Goal: Task Accomplishment & Management: Manage account settings

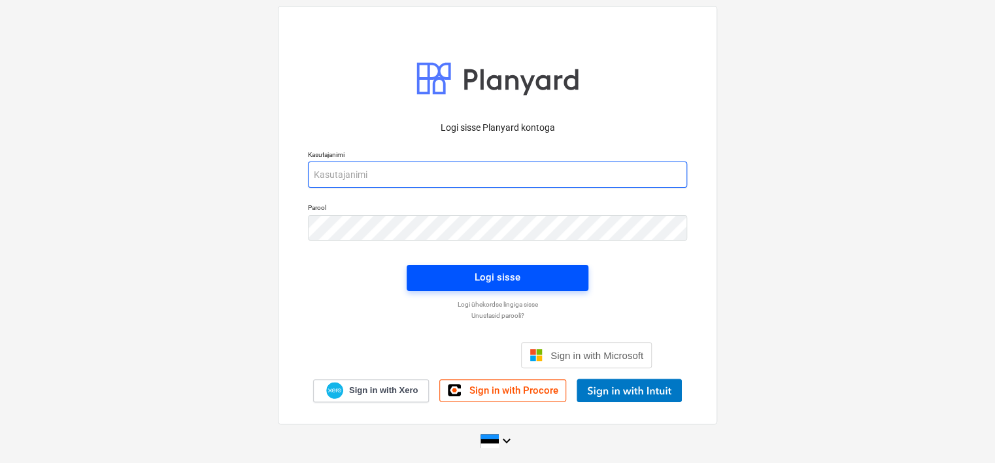
type input "[EMAIL_ADDRESS][DOMAIN_NAME]"
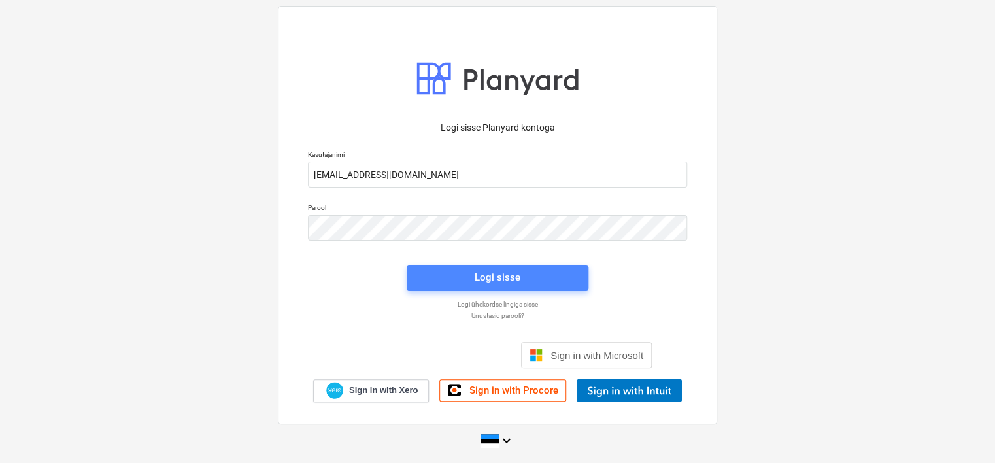
click at [483, 276] on div "Logi sisse" at bounding box center [497, 277] width 46 height 17
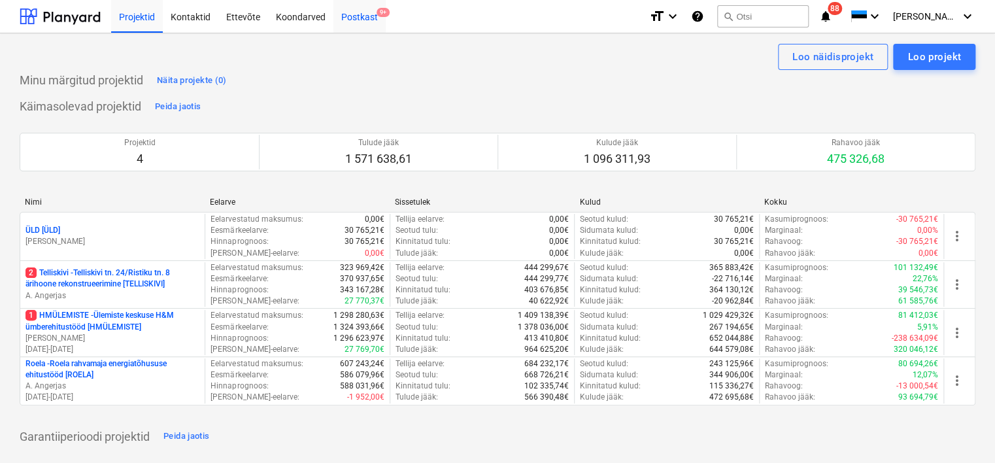
click at [365, 18] on div "Postkast 9+" at bounding box center [359, 15] width 52 height 33
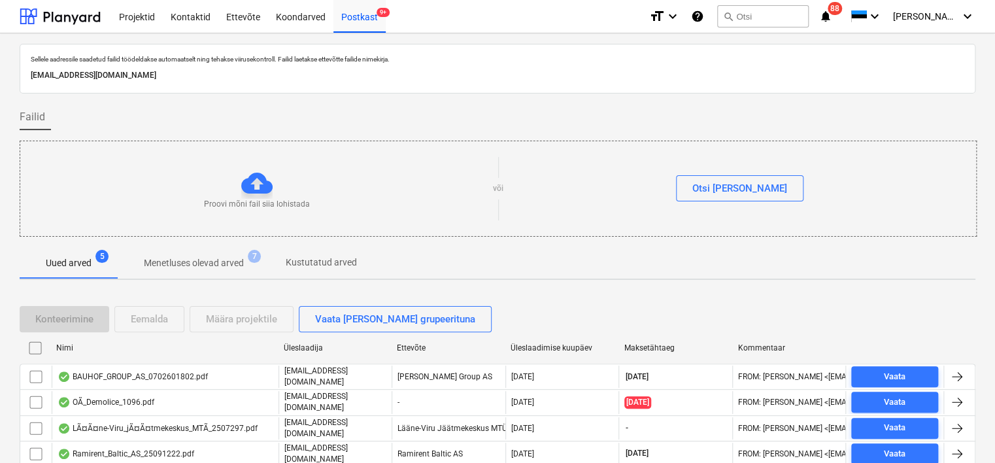
click at [238, 69] on p "[EMAIL_ADDRESS][DOMAIN_NAME]" at bounding box center [497, 76] width 933 height 14
click at [238, 68] on div "[EMAIL_ADDRESS][DOMAIN_NAME]" at bounding box center [497, 75] width 939 height 19
copy p "[EMAIL_ADDRESS][DOMAIN_NAME]"
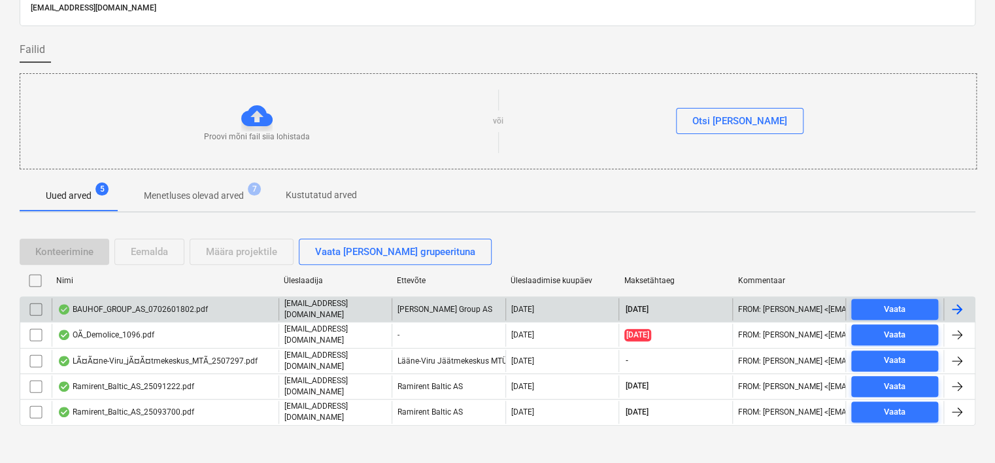
click at [191, 308] on div "BAUHOF_GROUP_AS_0702601802.pdf" at bounding box center [133, 309] width 150 height 10
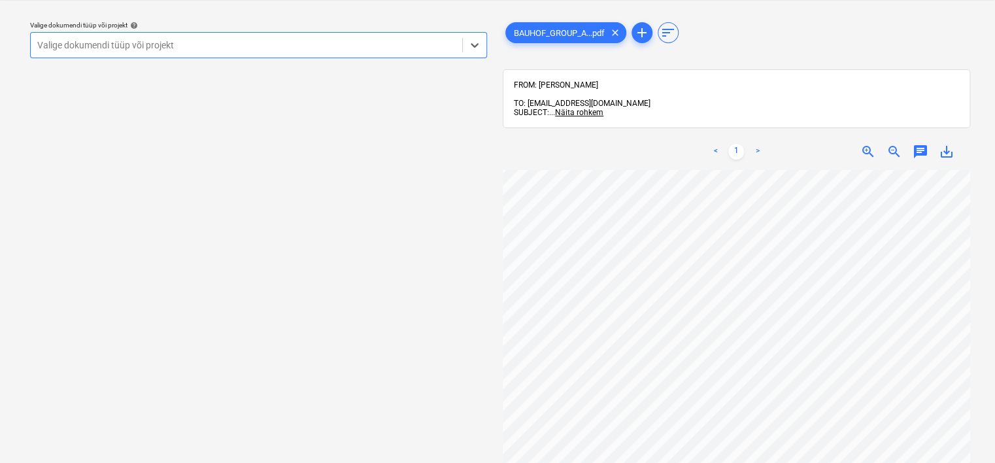
scroll to position [119, 71]
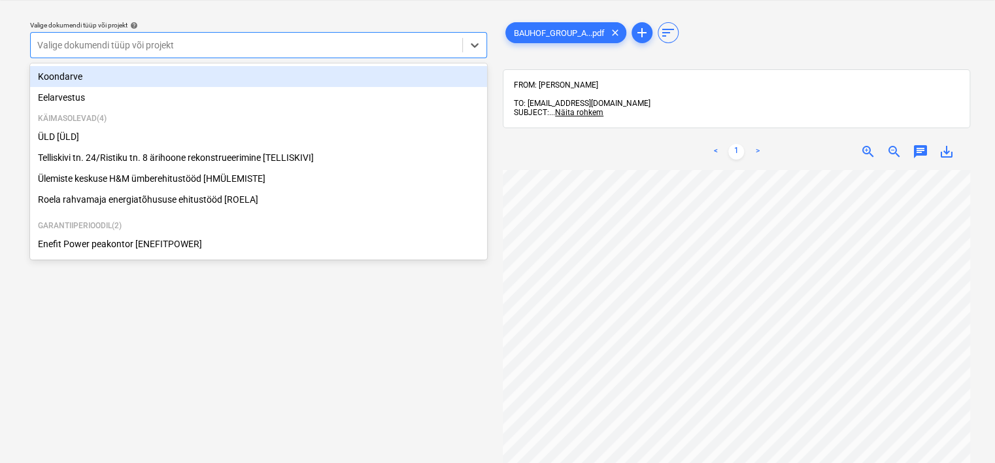
click at [228, 45] on div at bounding box center [246, 45] width 418 height 13
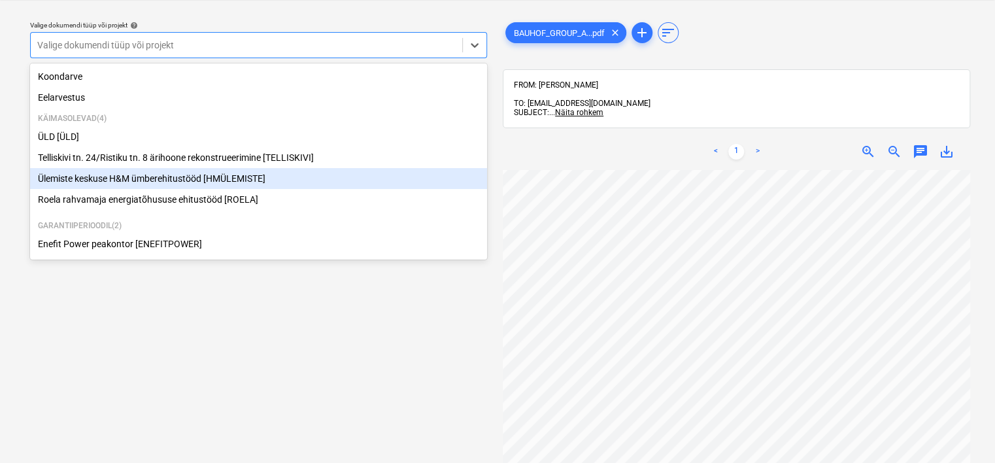
click at [181, 180] on div "Ülemiste keskuse H&M ümberehitustööd [HMÜLEMISTE]" at bounding box center [258, 178] width 457 height 21
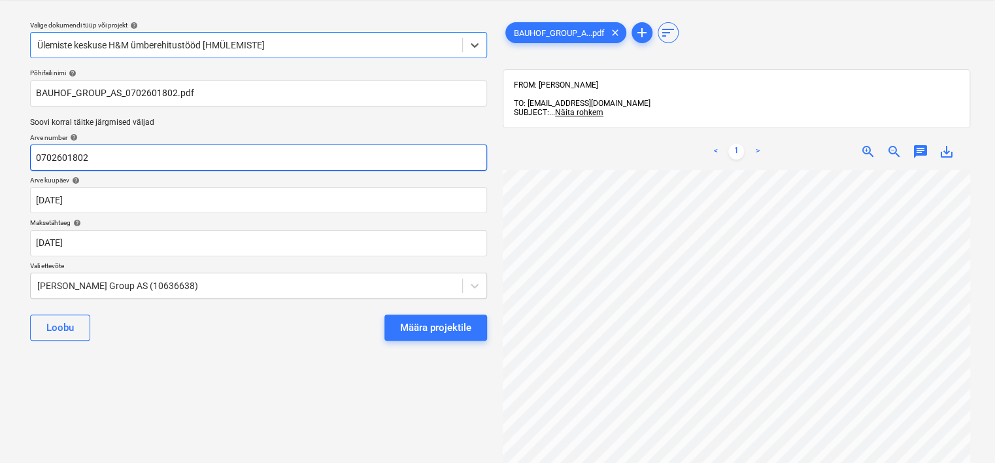
scroll to position [0, 71]
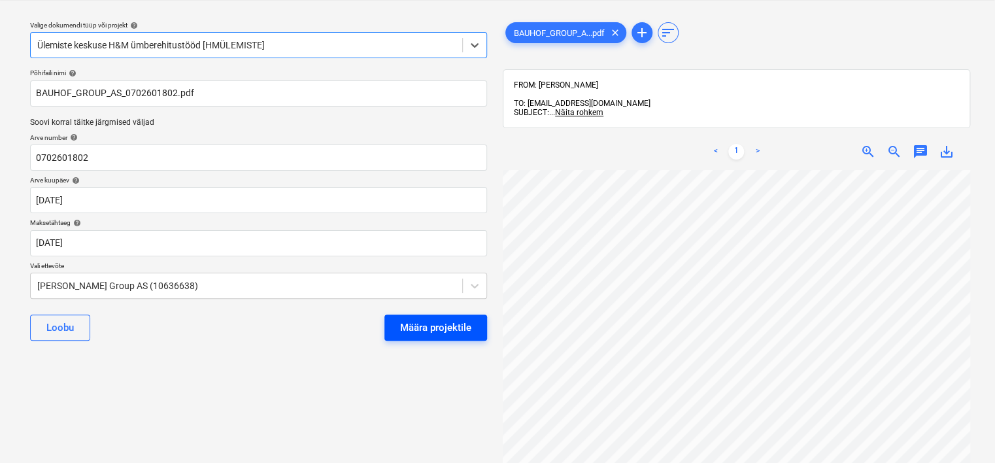
click at [424, 325] on div "Määra projektile" at bounding box center [435, 327] width 71 height 17
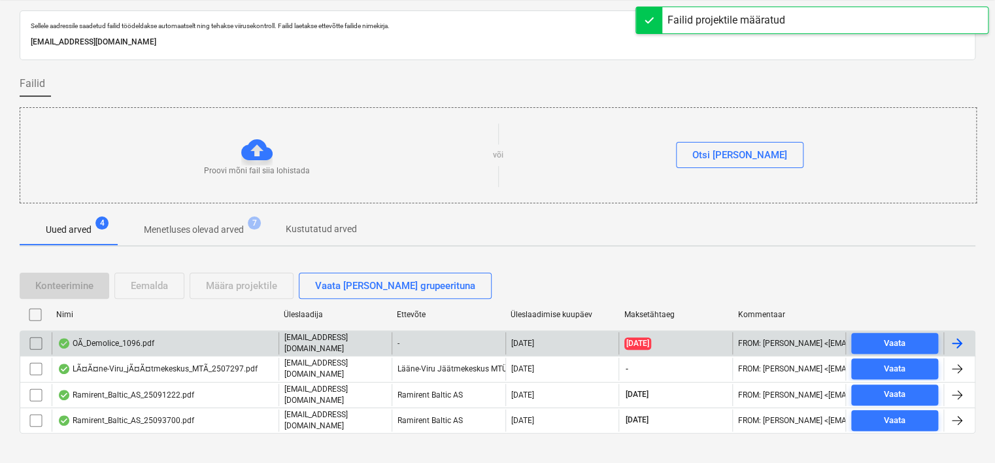
click at [140, 338] on div "OÃ_Demolice_1096.pdf" at bounding box center [106, 343] width 97 height 10
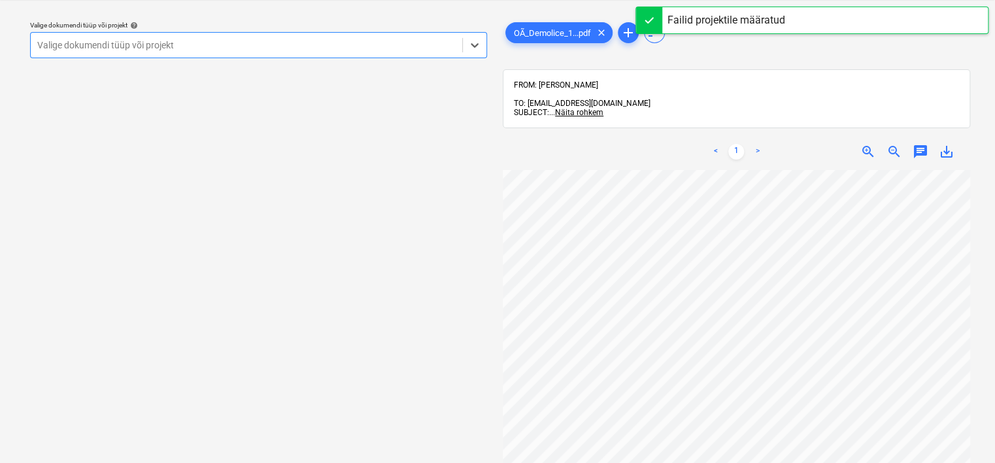
scroll to position [191, 0]
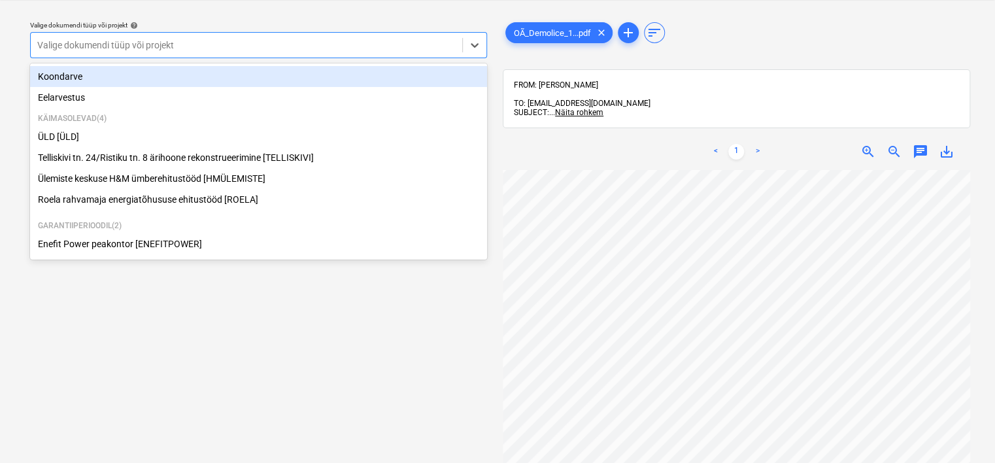
click at [191, 34] on div "Valige dokumendi tüüp või projekt" at bounding box center [258, 45] width 457 height 26
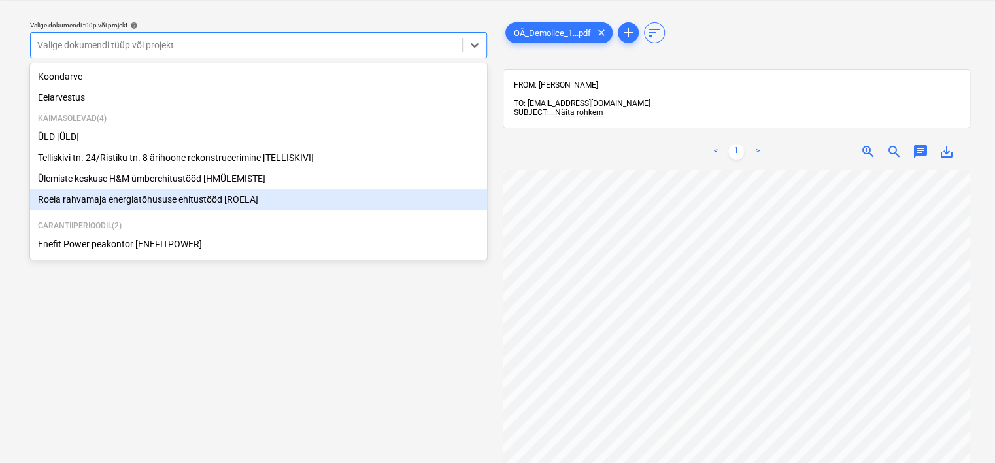
click at [95, 202] on div "Roela rahvamaja energiatõhususe ehitustööd [ROELA]" at bounding box center [258, 199] width 457 height 21
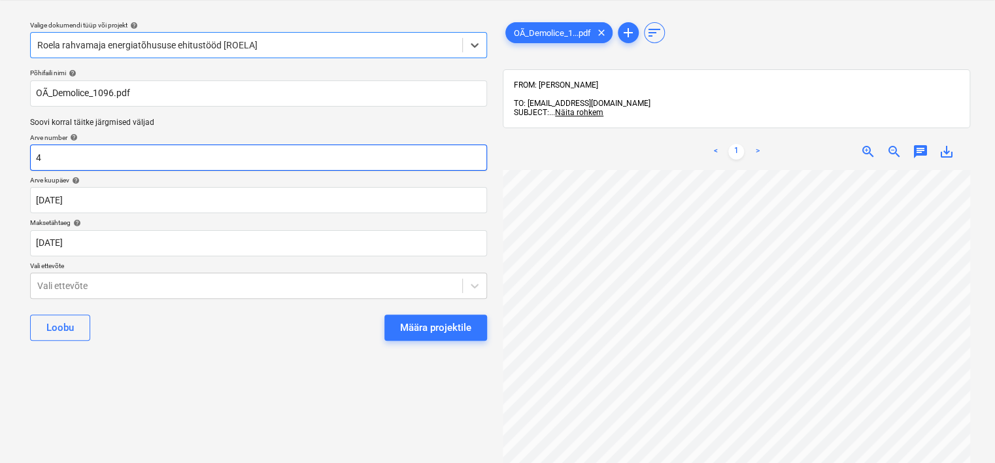
scroll to position [15, 123]
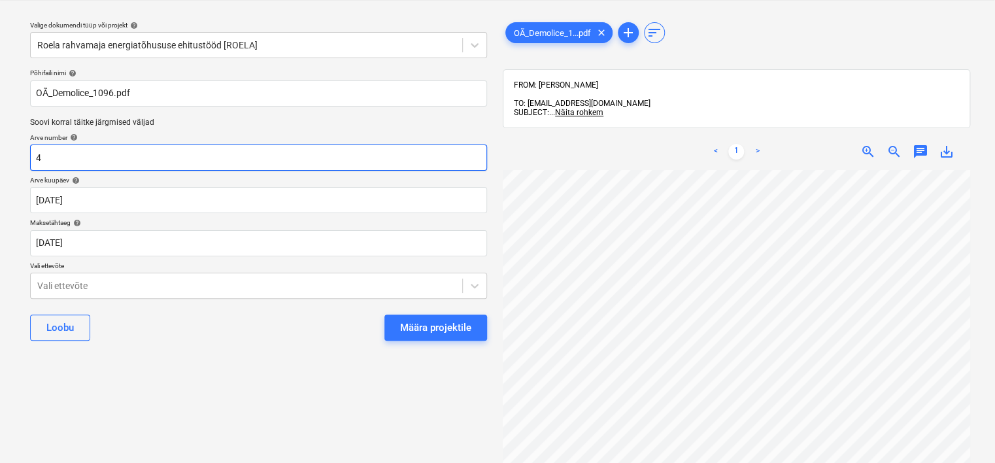
click at [112, 161] on input "4" at bounding box center [258, 157] width 457 height 26
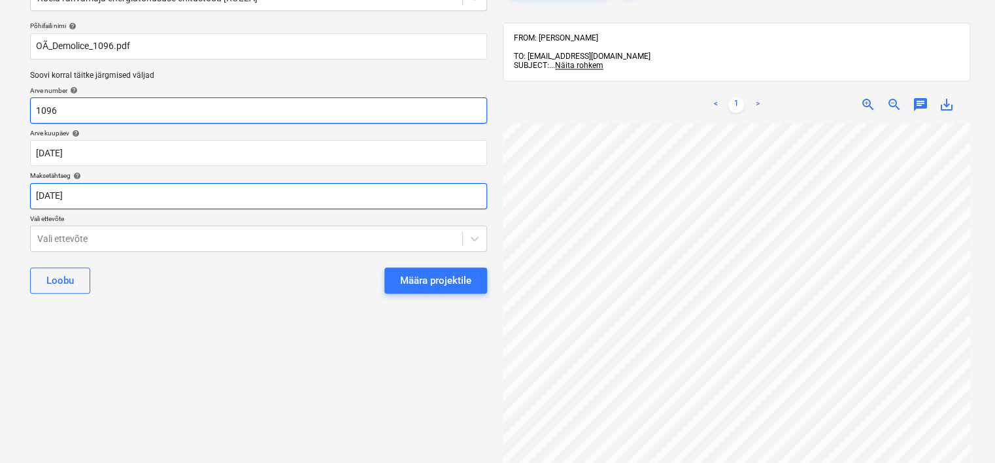
scroll to position [84, 0]
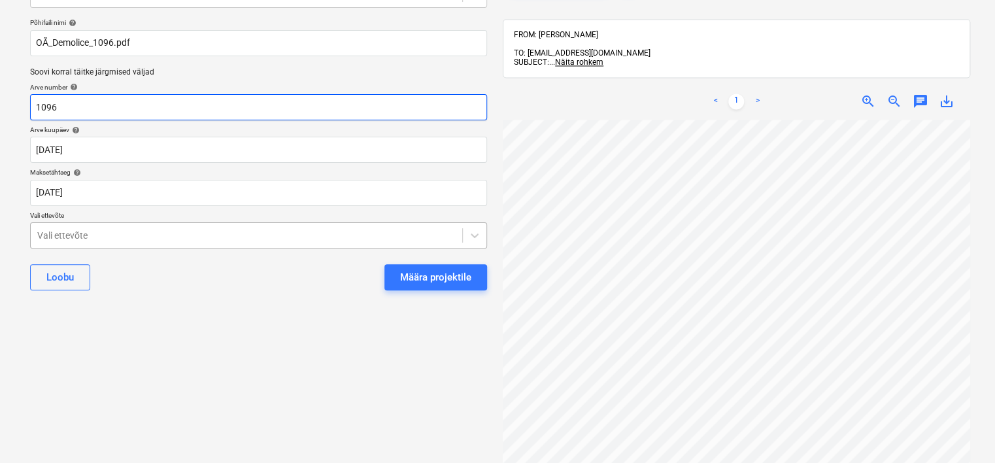
type input "1096"
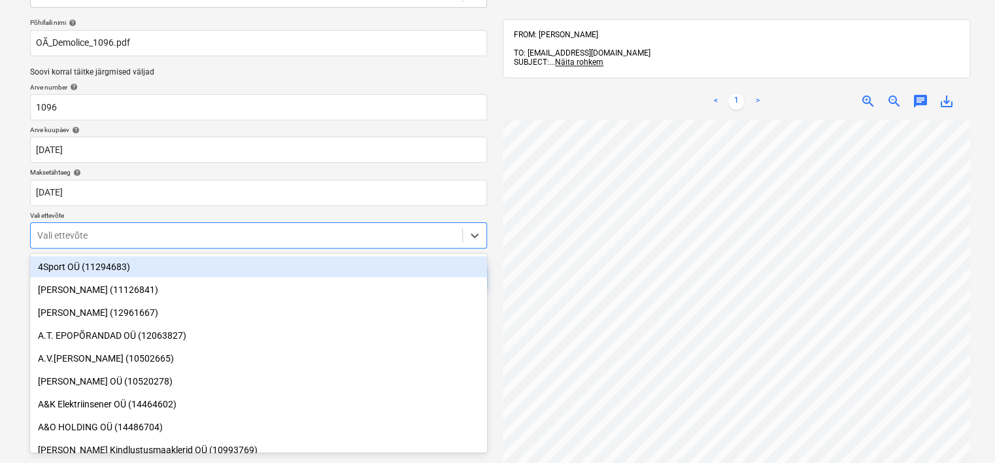
click at [146, 233] on div at bounding box center [246, 235] width 418 height 13
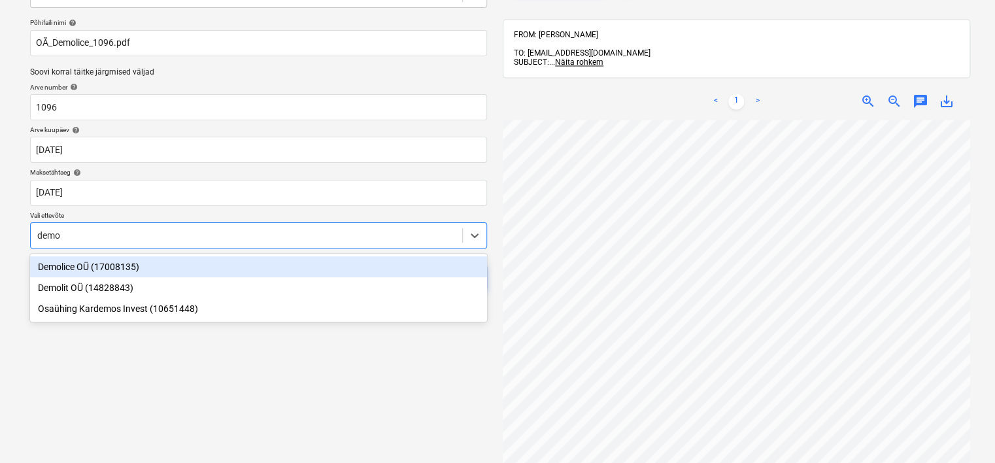
type input "demol"
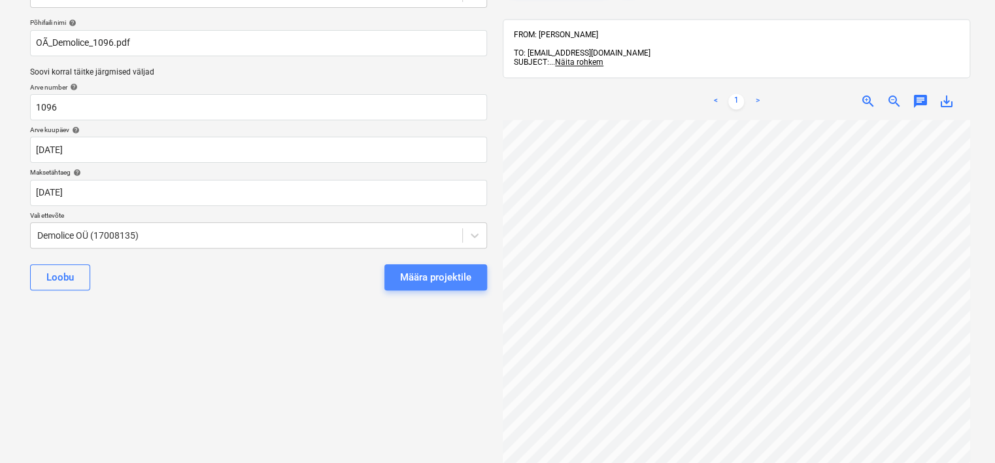
click at [424, 273] on div "Määra projektile" at bounding box center [435, 277] width 71 height 17
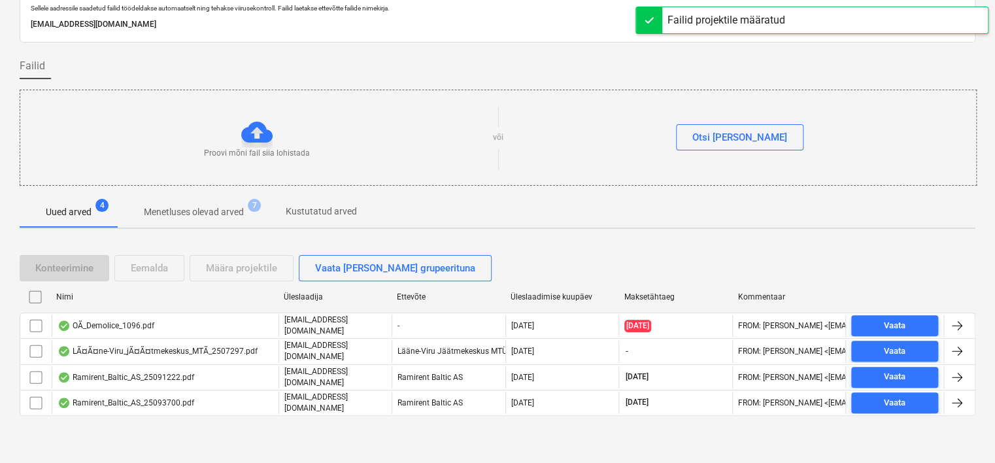
scroll to position [43, 0]
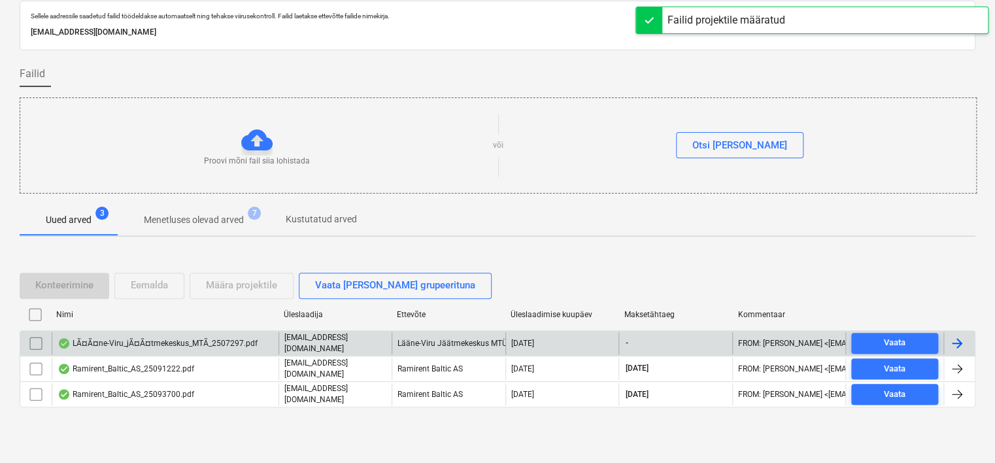
click at [243, 341] on div "LÃ¤Ã¤ne-Viru_jÃ¤Ã¤tmekeskus_MTÃ_2507297.pdf" at bounding box center [158, 343] width 200 height 10
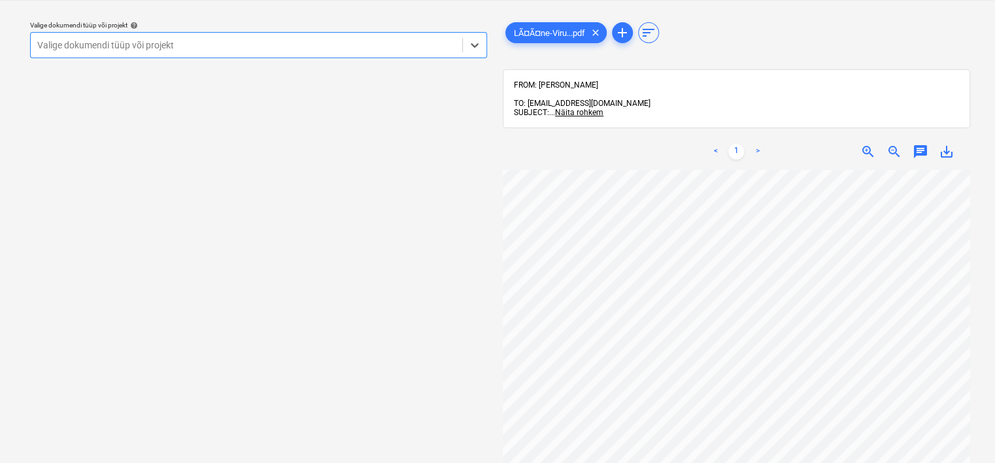
scroll to position [201, 0]
click at [242, 50] on div at bounding box center [246, 45] width 418 height 13
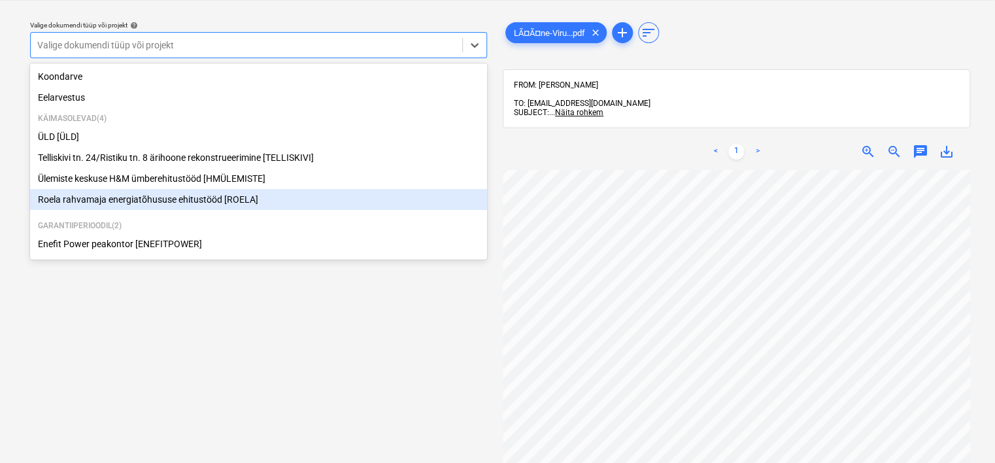
click at [137, 197] on div "Roela rahvamaja energiatõhususe ehitustööd [ROELA]" at bounding box center [258, 199] width 457 height 21
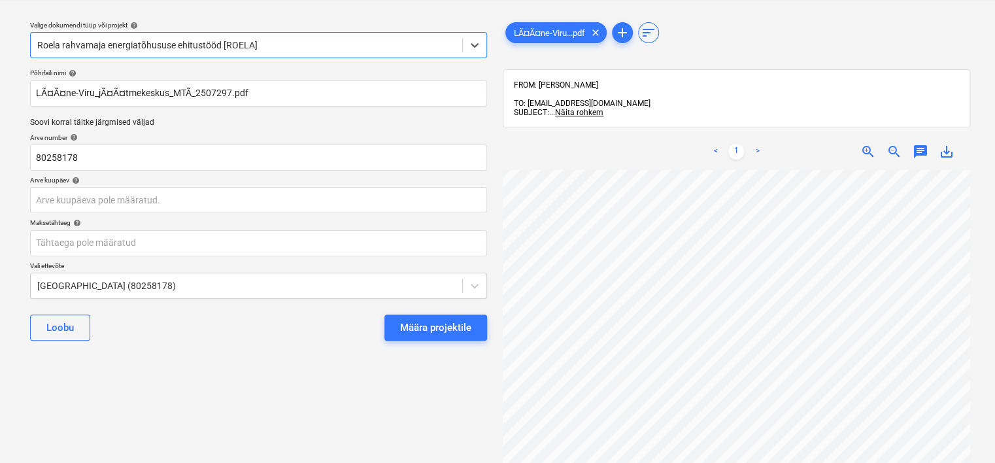
scroll to position [71, 43]
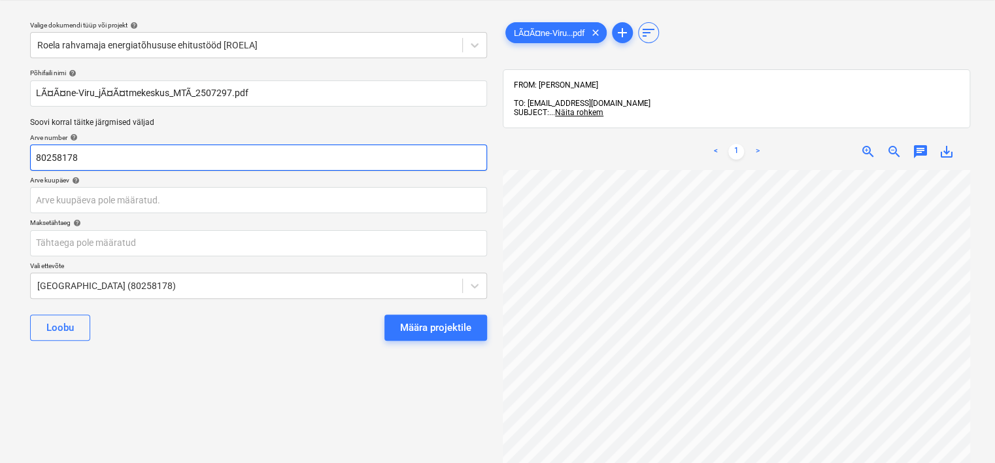
click at [87, 149] on input "80258178" at bounding box center [258, 157] width 457 height 26
type input "2507297"
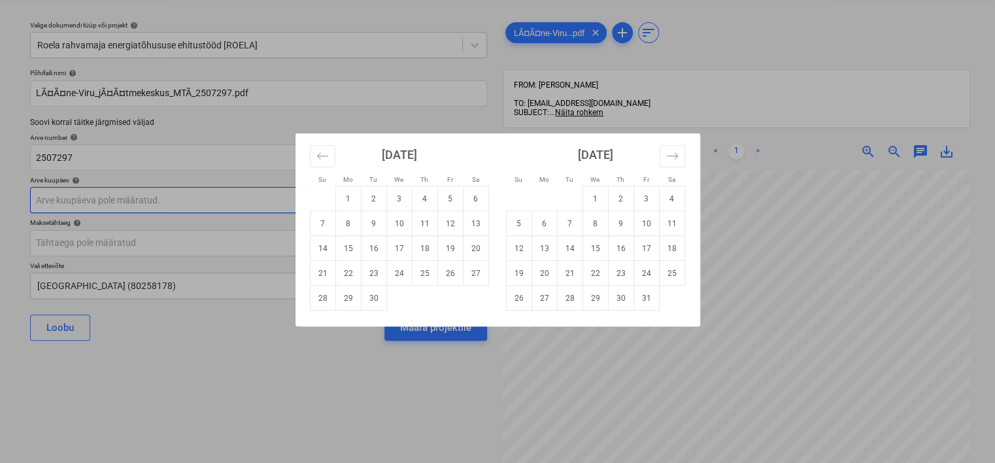
click at [122, 200] on body "Projektid Kontaktid Ettevõte Koondarved Postkast 9+ format_size keyboard_arrow_…" at bounding box center [497, 198] width 995 height 463
click at [374, 220] on td "9" at bounding box center [373, 223] width 25 height 25
type input "[DATE]"
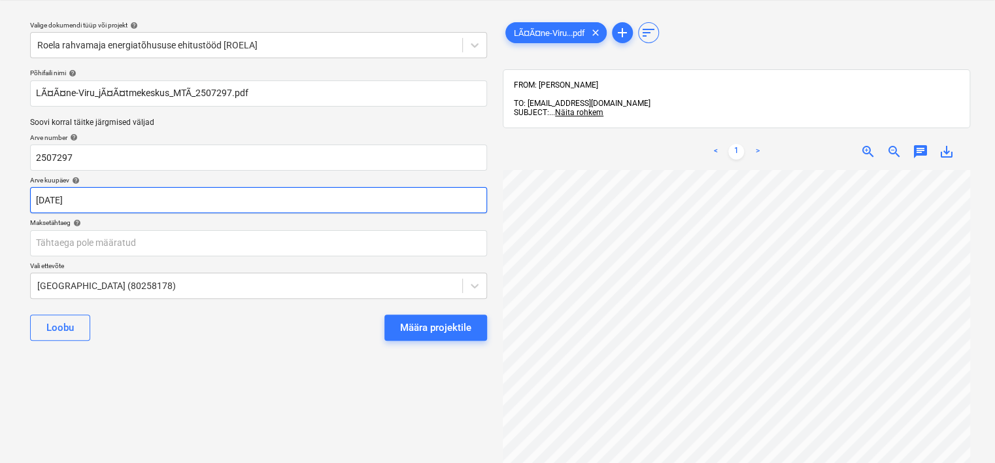
scroll to position [0, 1]
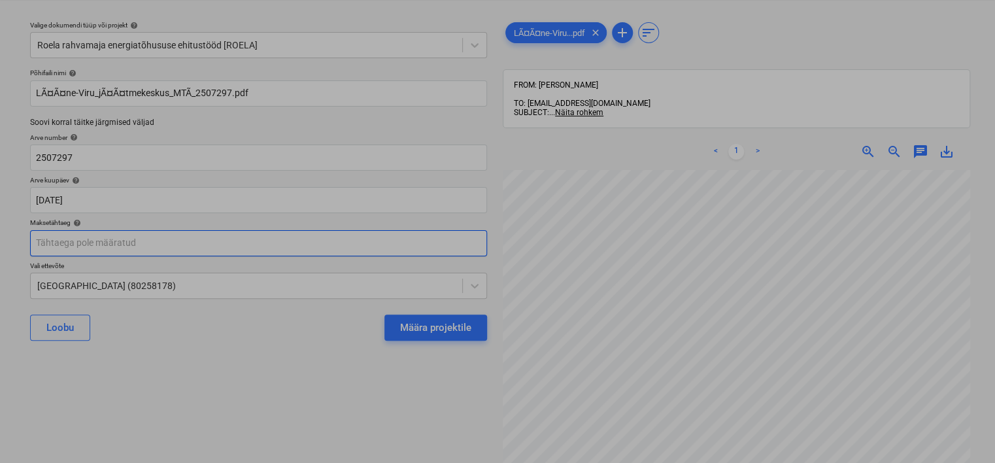
click at [188, 242] on body "Projektid Kontaktid Ettevõte Koondarved Postkast 9+ format_size keyboard_arrow_…" at bounding box center [497, 198] width 995 height 463
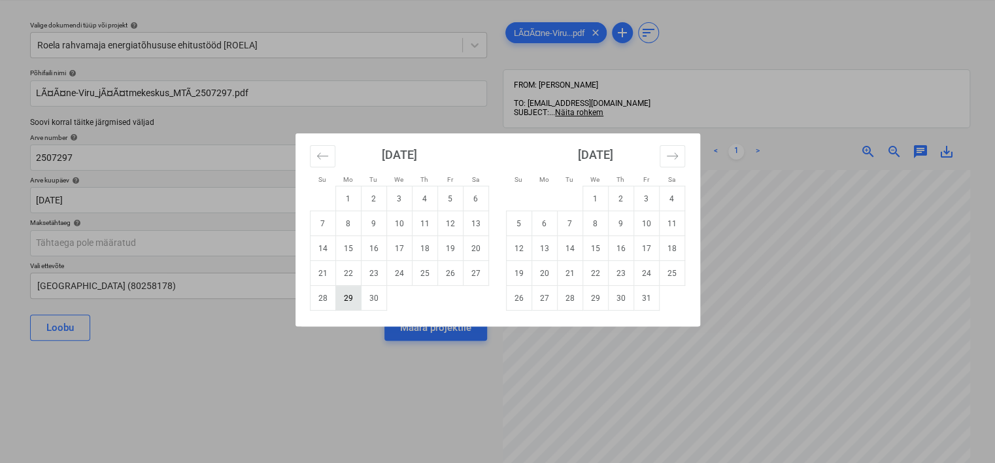
click at [350, 295] on td "29" at bounding box center [347, 298] width 25 height 25
type input "[DATE]"
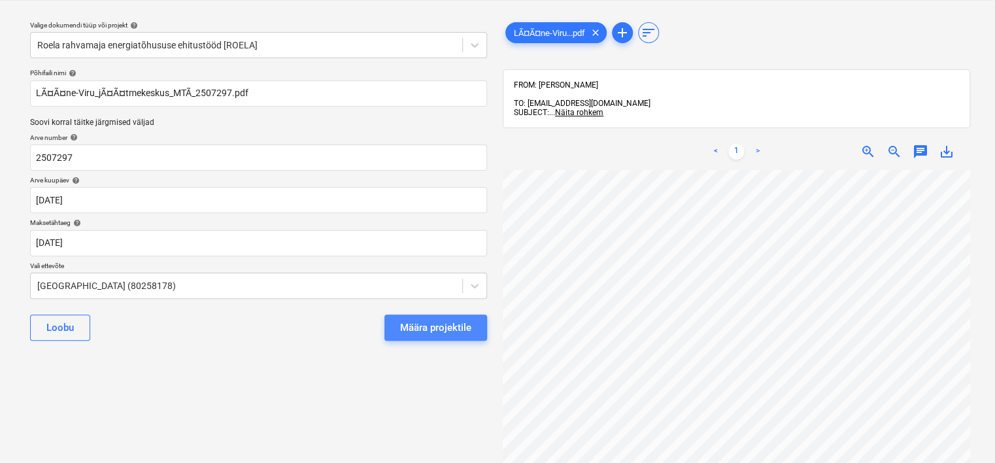
click at [442, 335] on div "Määra projektile" at bounding box center [435, 327] width 71 height 17
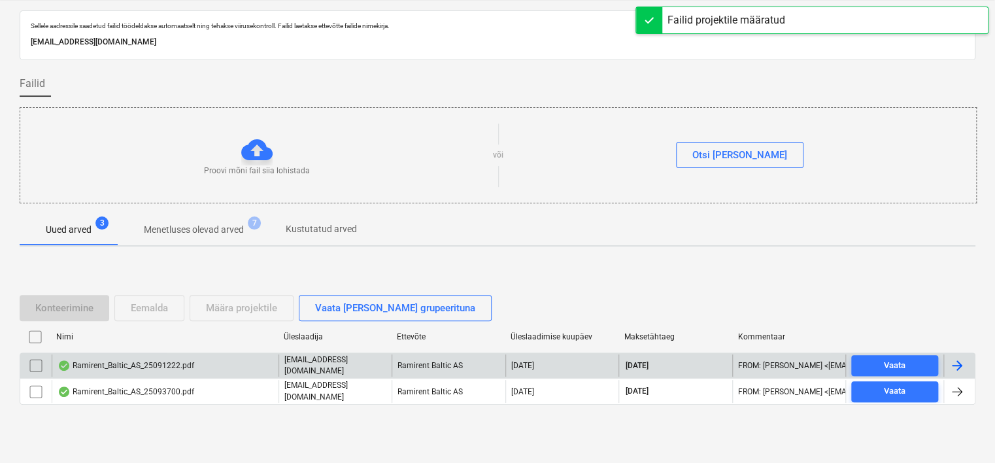
click at [207, 361] on div "Ramirent_Baltic_AS_25091222.pdf" at bounding box center [165, 365] width 227 height 22
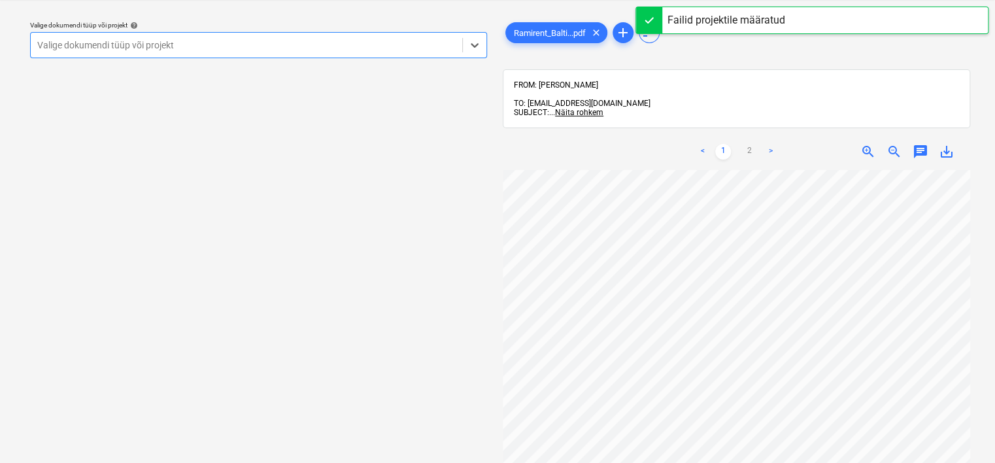
click at [293, 47] on div at bounding box center [246, 45] width 418 height 13
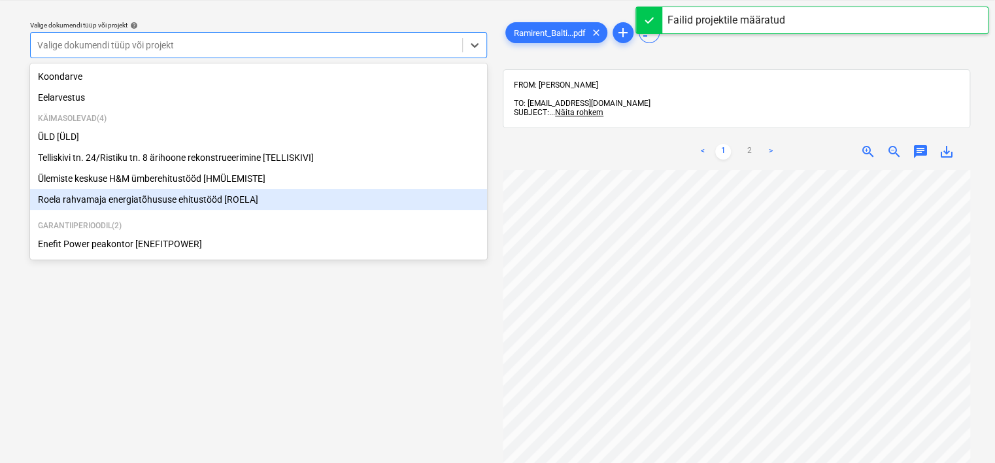
click at [172, 195] on div "Roela rahvamaja energiatõhususe ehitustööd [ROELA]" at bounding box center [258, 199] width 457 height 21
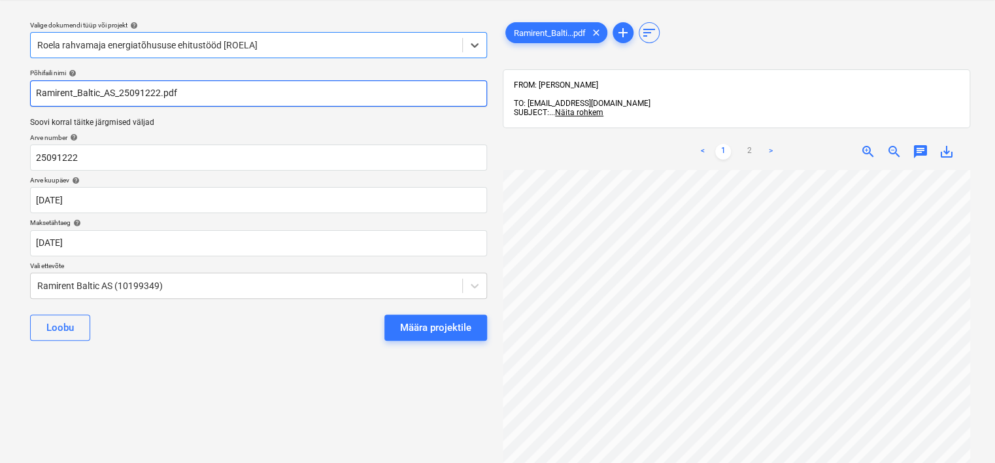
scroll to position [0, 123]
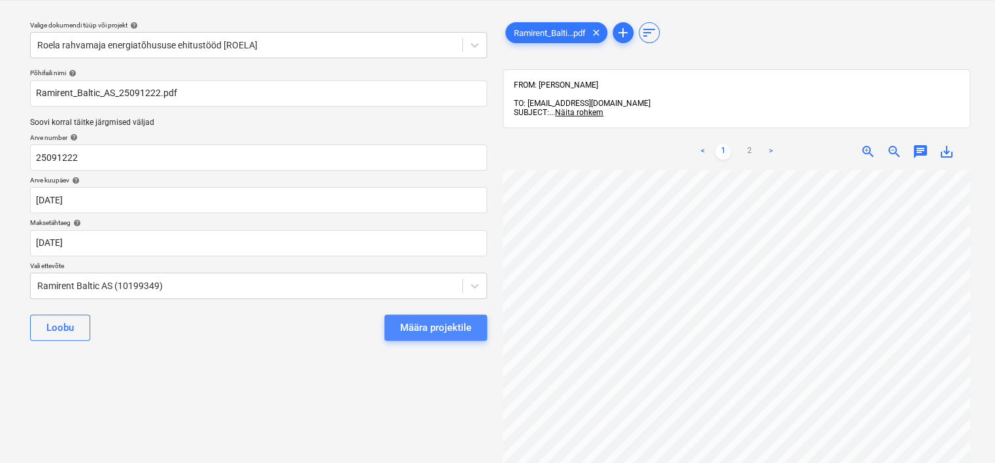
click at [452, 324] on div "Määra projektile" at bounding box center [435, 327] width 71 height 17
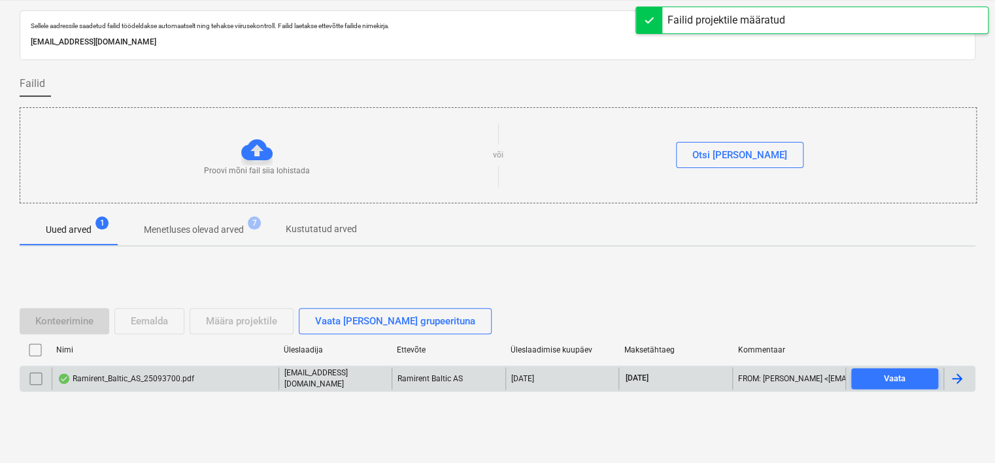
click at [210, 382] on div "Ramirent_Baltic_AS_25093700.pdf" at bounding box center [165, 378] width 227 height 22
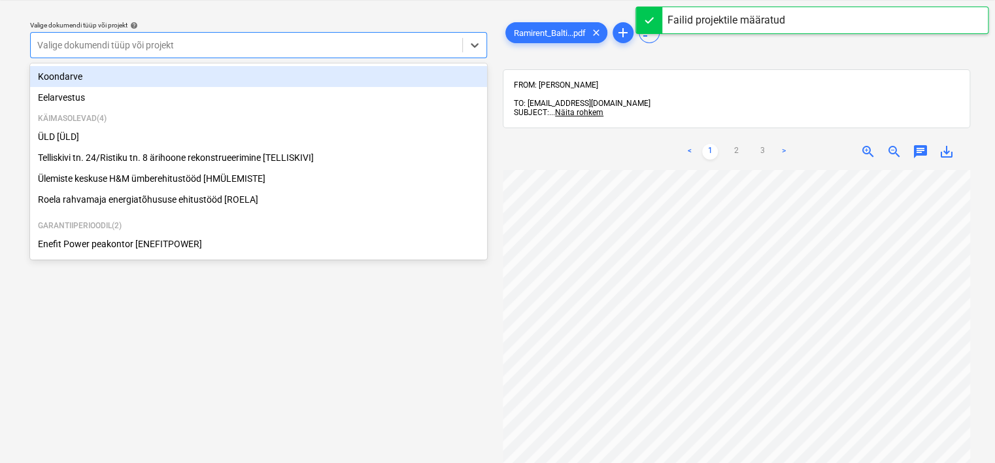
click at [308, 47] on div at bounding box center [246, 45] width 418 height 13
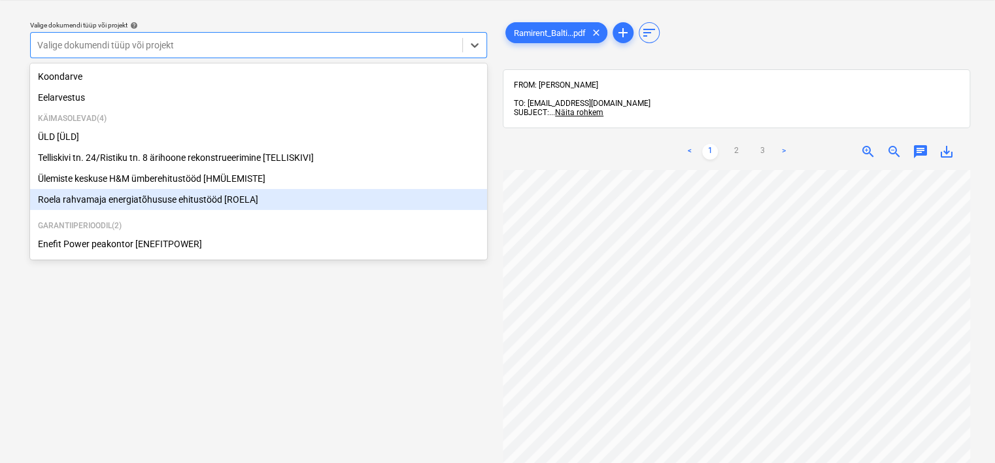
click at [167, 205] on div "Roela rahvamaja energiatõhususe ehitustööd [ROELA]" at bounding box center [258, 199] width 457 height 21
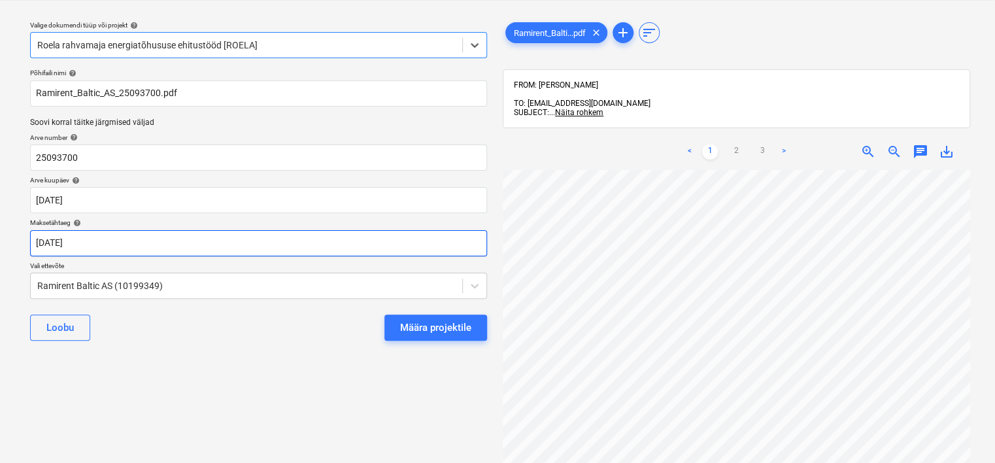
scroll to position [0, 110]
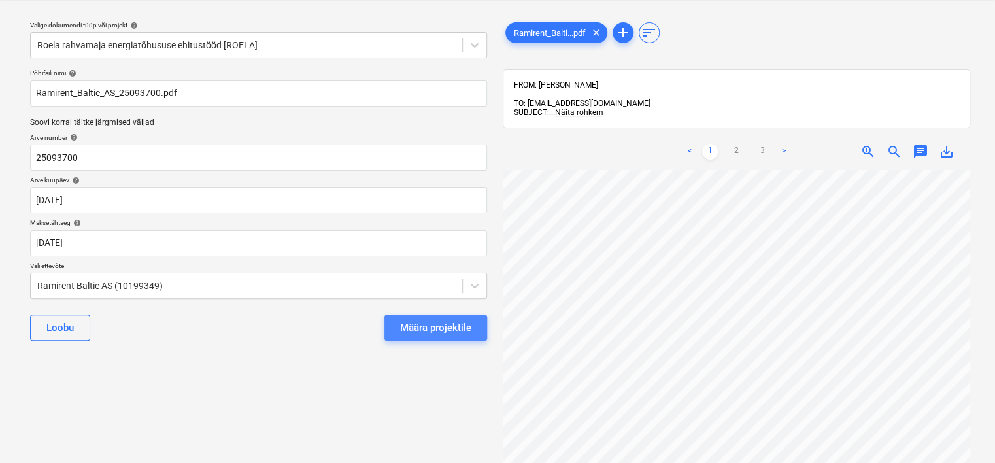
click at [416, 325] on div "Määra projektile" at bounding box center [435, 327] width 71 height 17
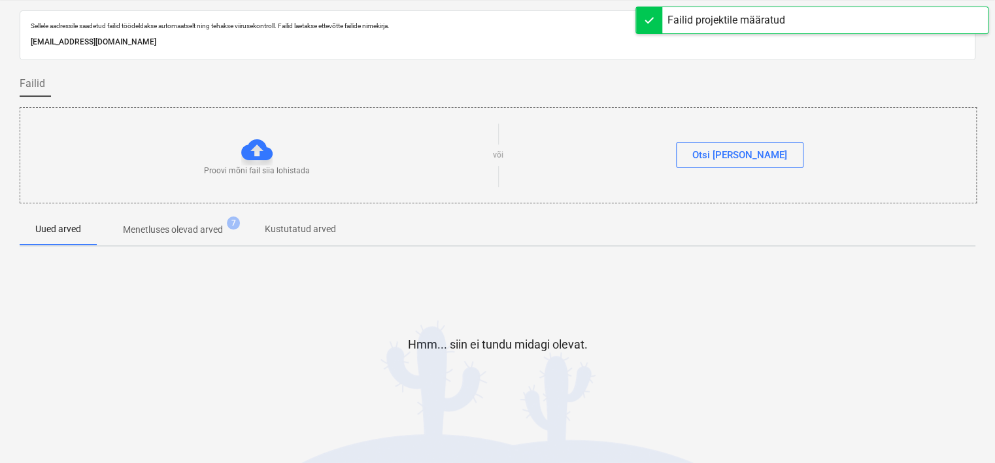
click at [156, 44] on p "[EMAIL_ADDRESS][DOMAIN_NAME]" at bounding box center [497, 42] width 933 height 14
copy p "[EMAIL_ADDRESS][DOMAIN_NAME]"
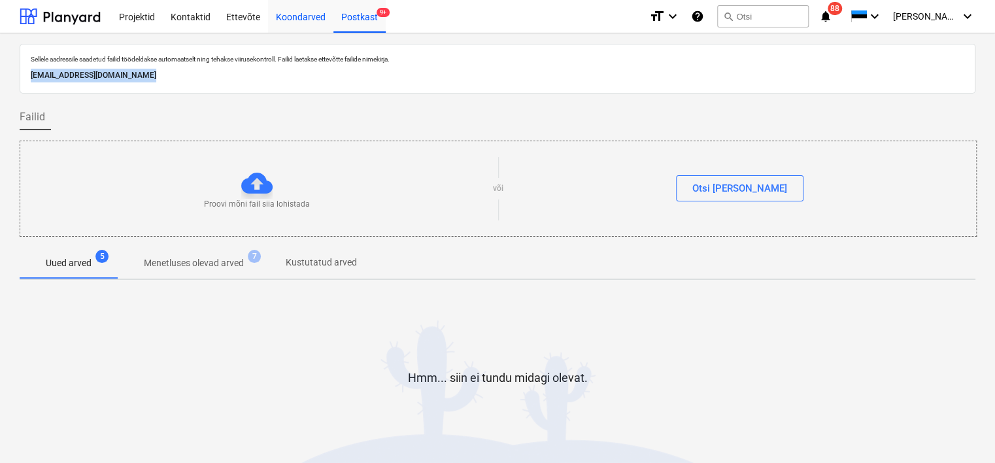
click at [295, 19] on div "Koondarved" at bounding box center [300, 15] width 65 height 33
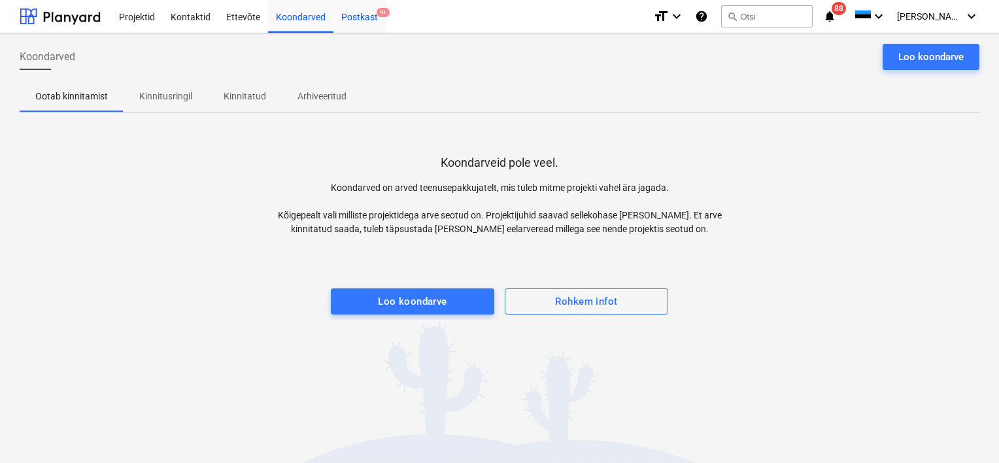
click at [358, 16] on div "Postkast 9+" at bounding box center [359, 15] width 52 height 33
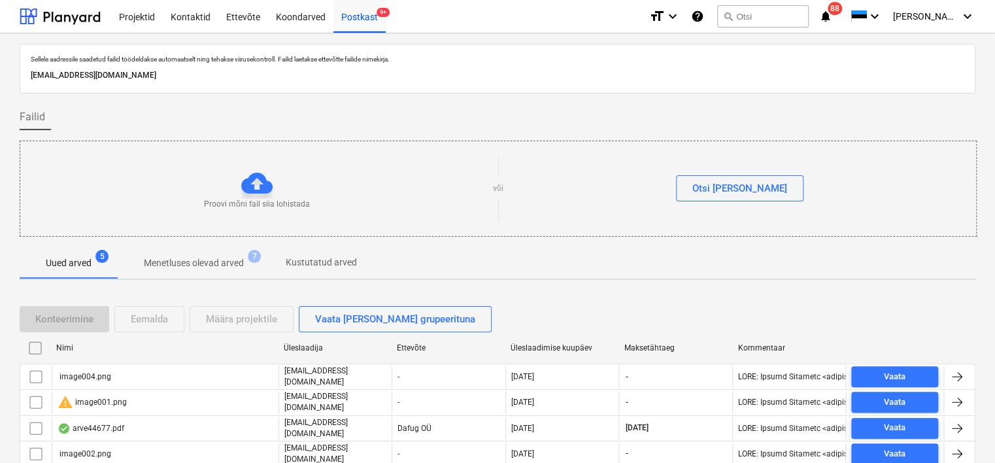
scroll to position [67, 0]
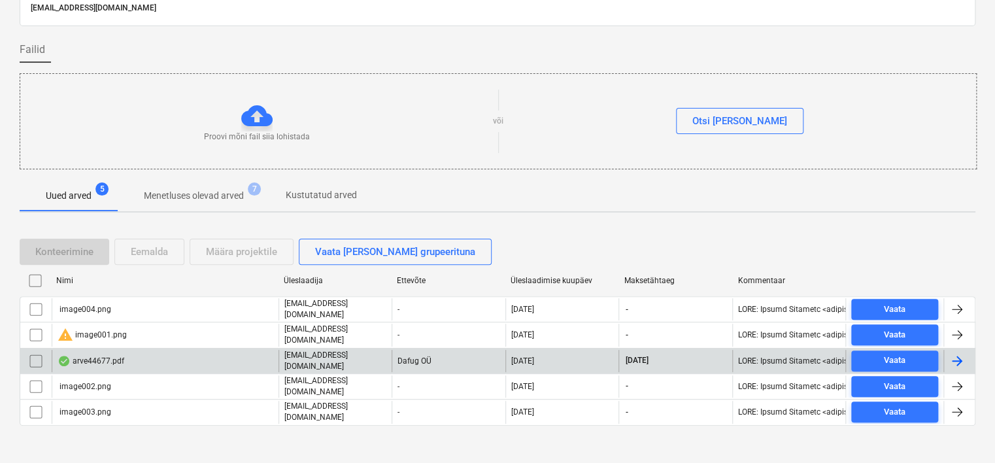
click at [118, 356] on div "arve44677.pdf" at bounding box center [91, 361] width 67 height 10
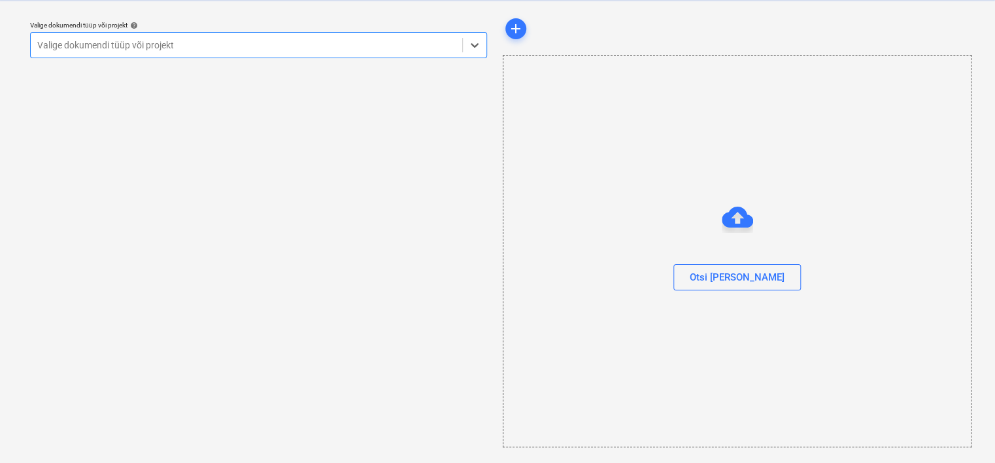
scroll to position [33, 0]
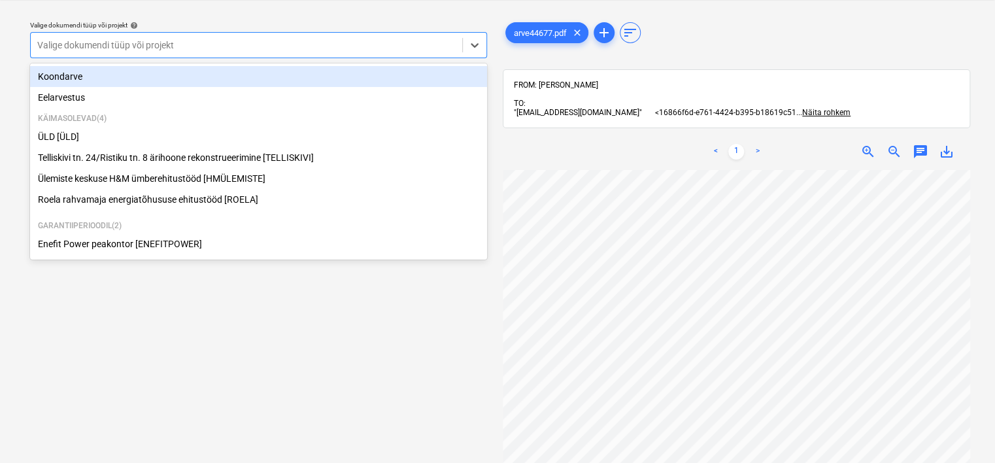
click at [336, 51] on div at bounding box center [246, 45] width 418 height 13
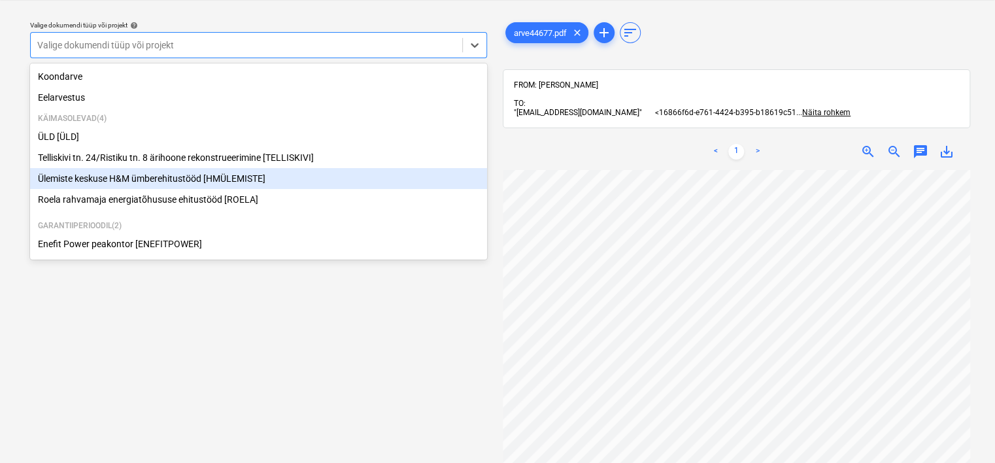
click at [207, 184] on div "Ülemiste keskuse H&M ümberehitustööd [HMÜLEMISTE]" at bounding box center [258, 178] width 457 height 21
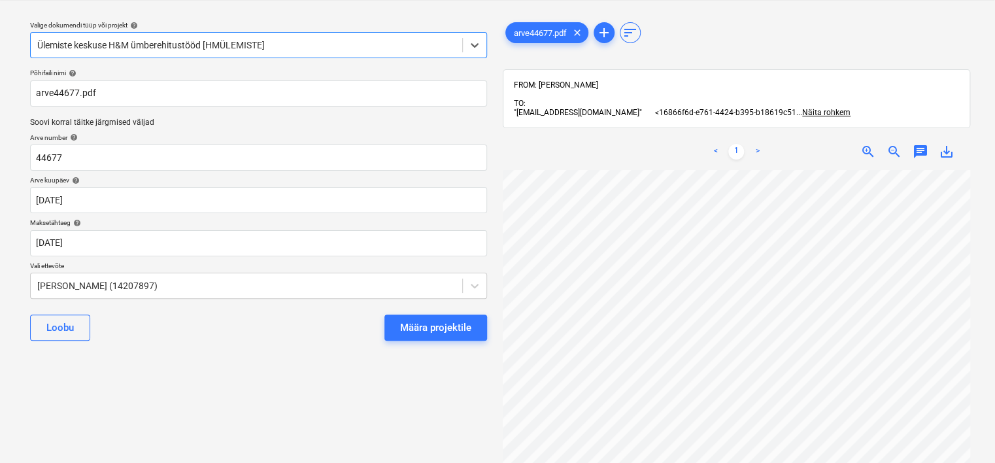
scroll to position [0, 123]
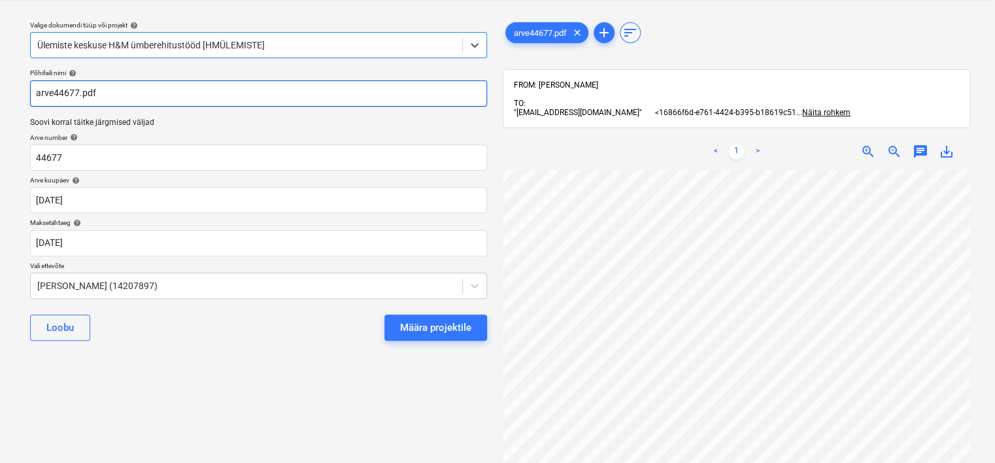
click at [191, 90] on input "arve44677.pdf" at bounding box center [258, 93] width 457 height 26
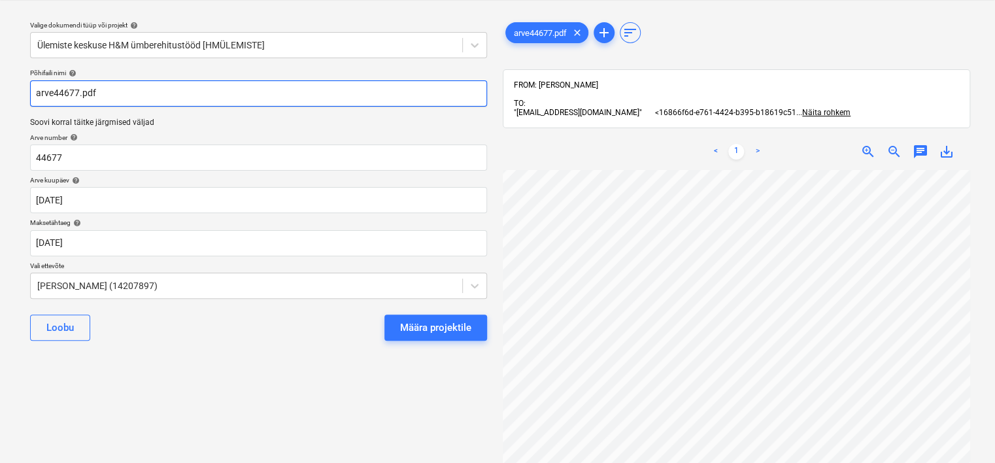
click at [191, 90] on input "arve44677.pdf" at bounding box center [258, 93] width 457 height 26
type input "44"
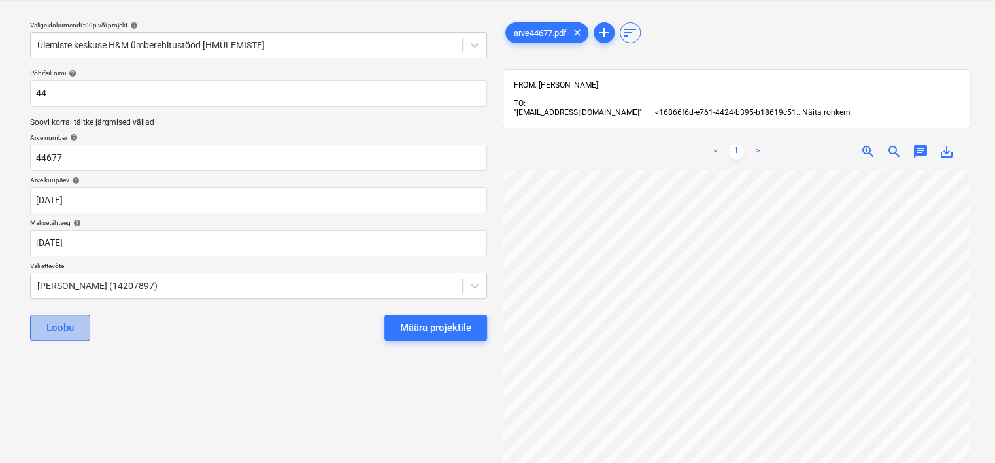
click at [73, 327] on div "Loobu" at bounding box center [59, 327] width 27 height 17
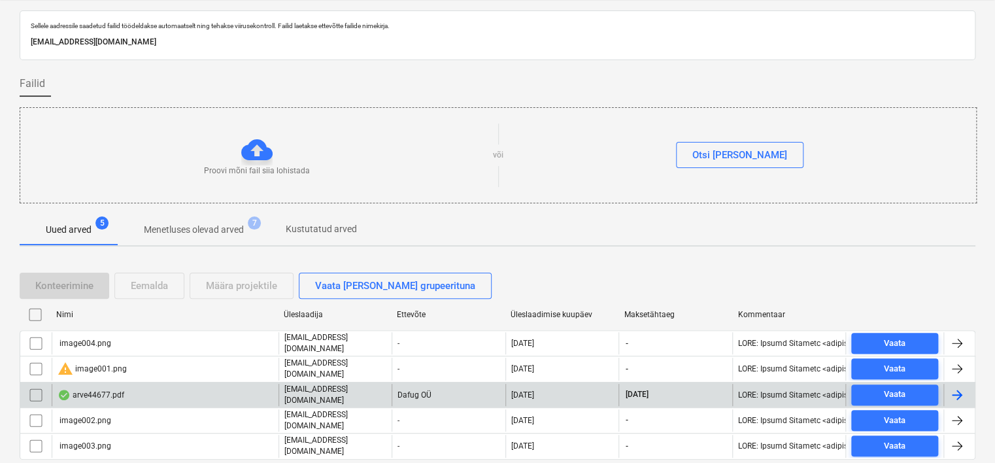
click at [200, 387] on div "arve44677.pdf" at bounding box center [165, 395] width 227 height 22
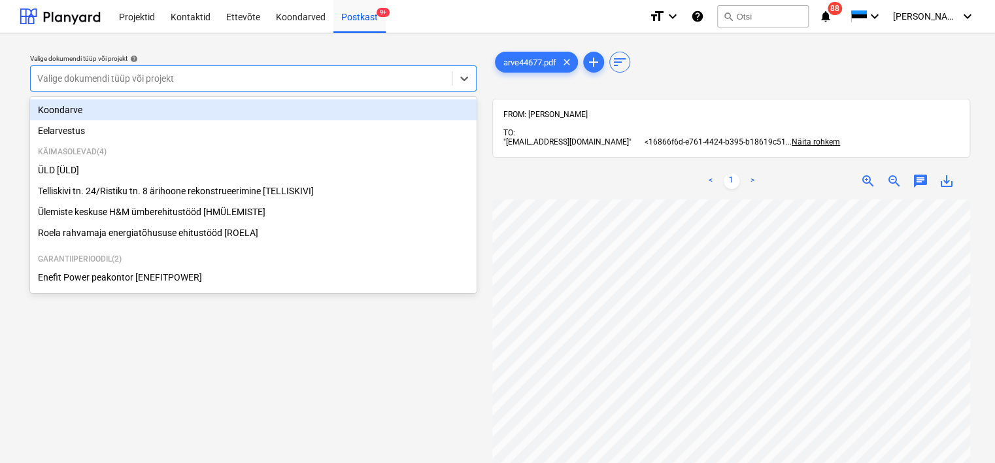
click at [264, 73] on div at bounding box center [241, 78] width 408 height 13
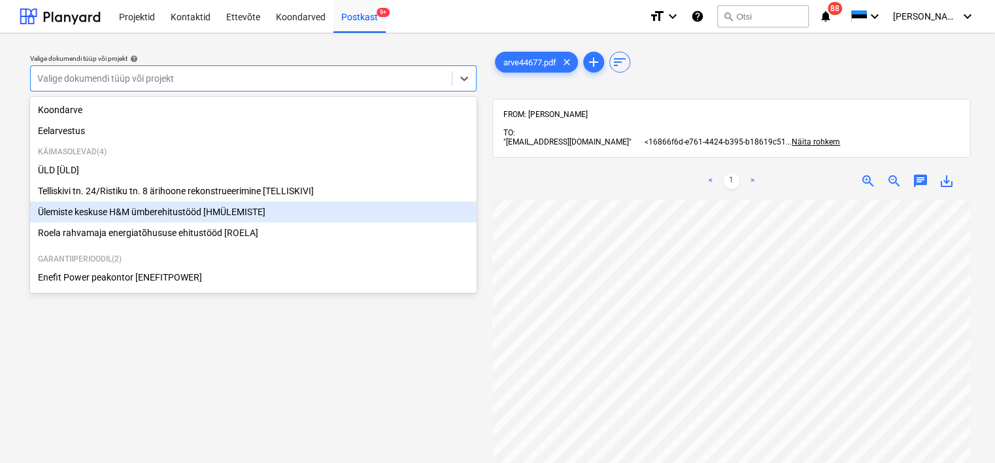
click at [166, 214] on div "Ülemiste keskuse H&M ümberehitustööd [HMÜLEMISTE]" at bounding box center [253, 211] width 446 height 21
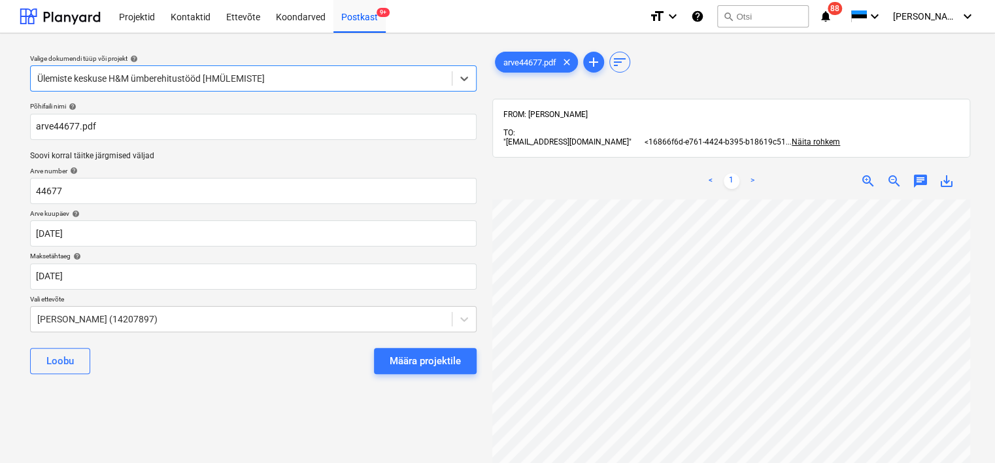
scroll to position [0, 112]
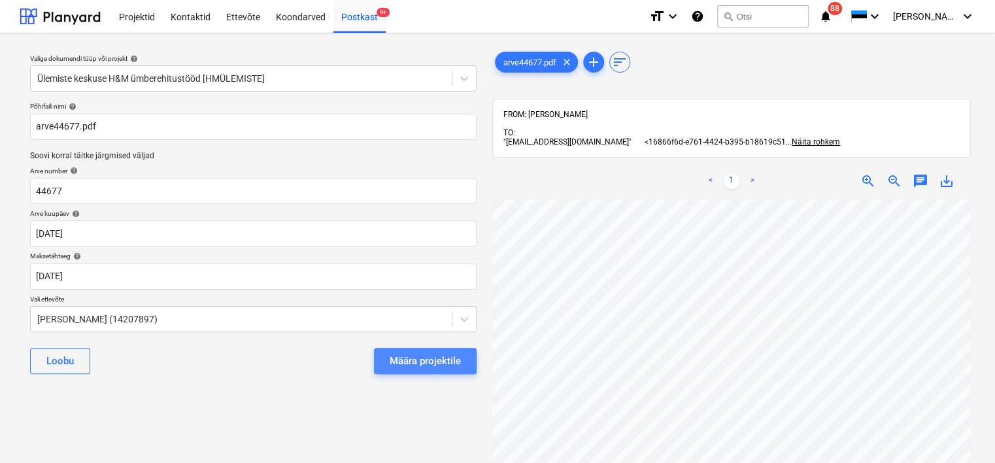
click at [419, 361] on div "Määra projektile" at bounding box center [425, 360] width 71 height 17
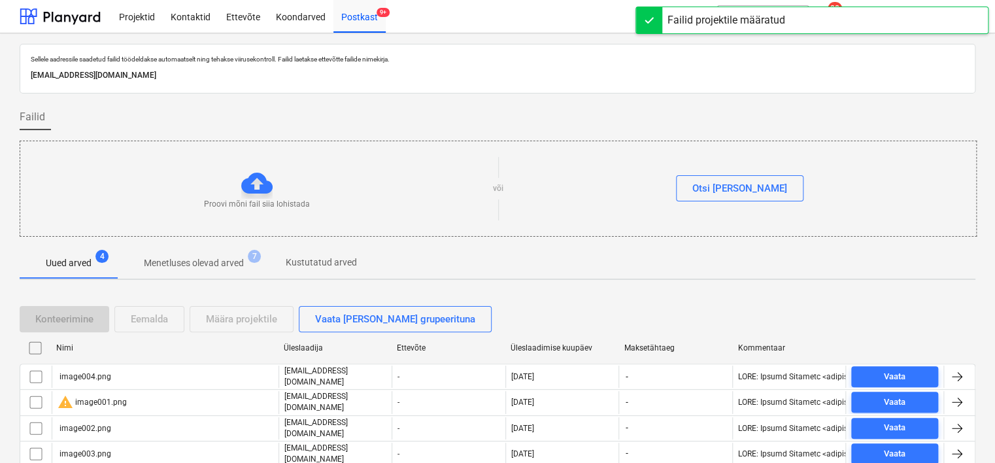
click at [37, 346] on input "checkbox" at bounding box center [35, 347] width 21 height 21
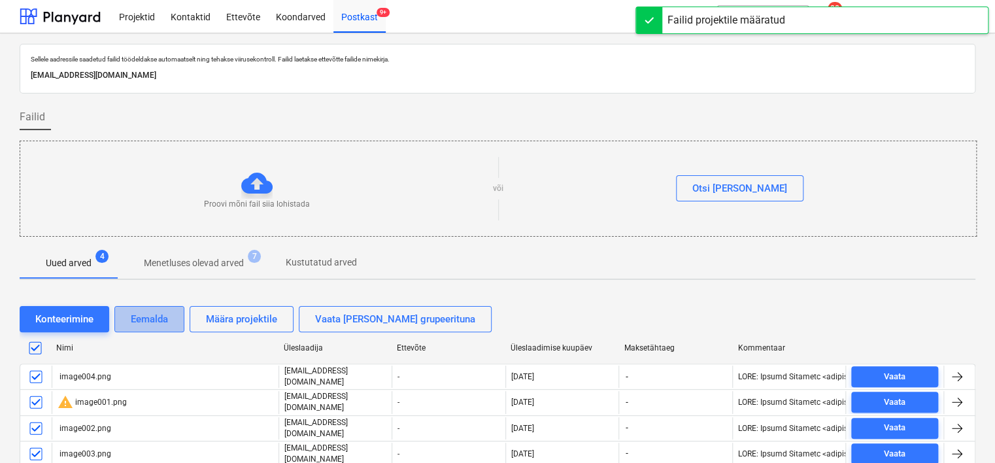
click at [150, 319] on div "Eemalda" at bounding box center [149, 318] width 37 height 17
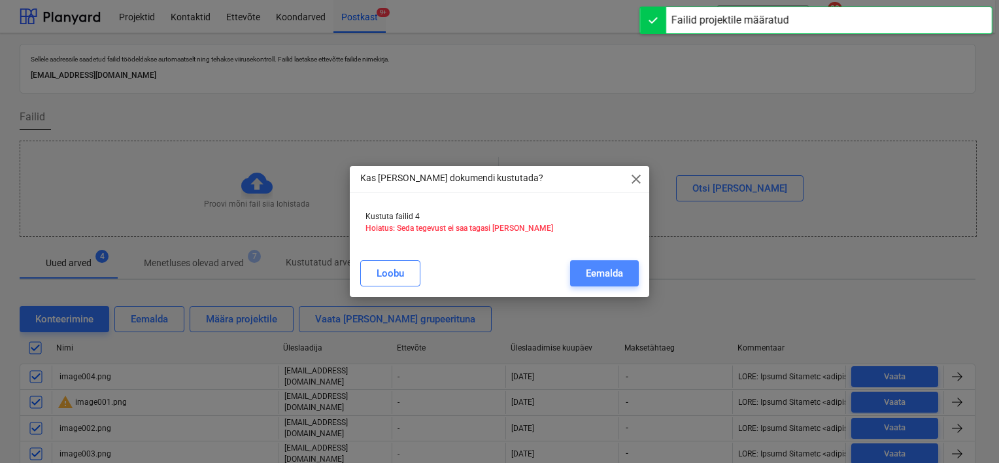
click at [599, 269] on div "Eemalda" at bounding box center [604, 273] width 37 height 17
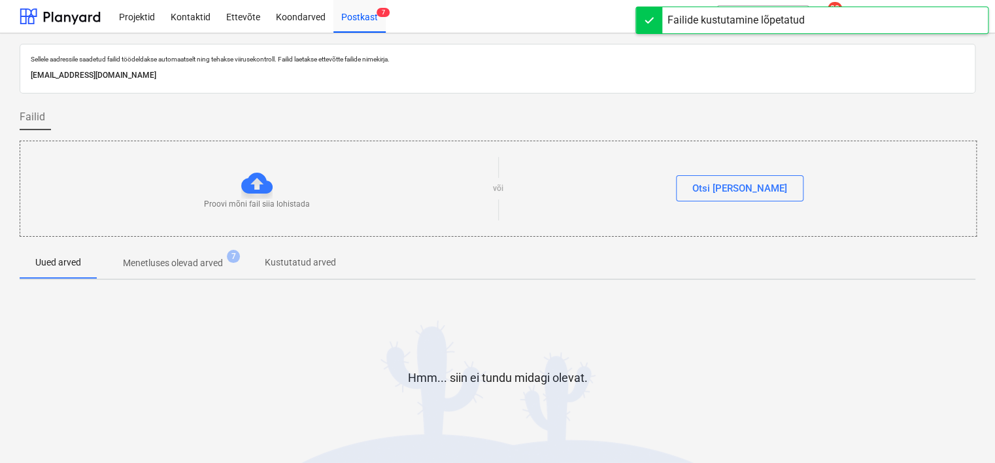
click at [214, 76] on p "[EMAIL_ADDRESS][DOMAIN_NAME]" at bounding box center [497, 76] width 933 height 14
copy p "[EMAIL_ADDRESS][DOMAIN_NAME]"
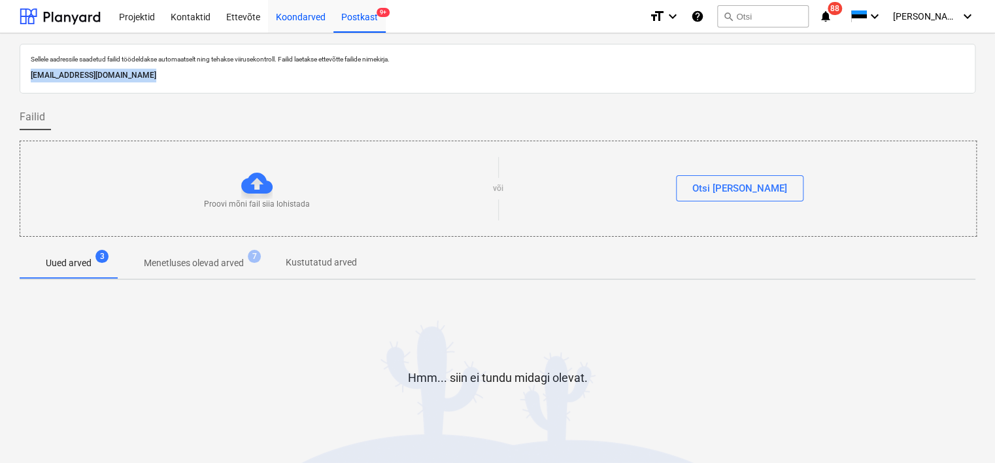
click at [297, 26] on div "Koondarved" at bounding box center [300, 15] width 65 height 33
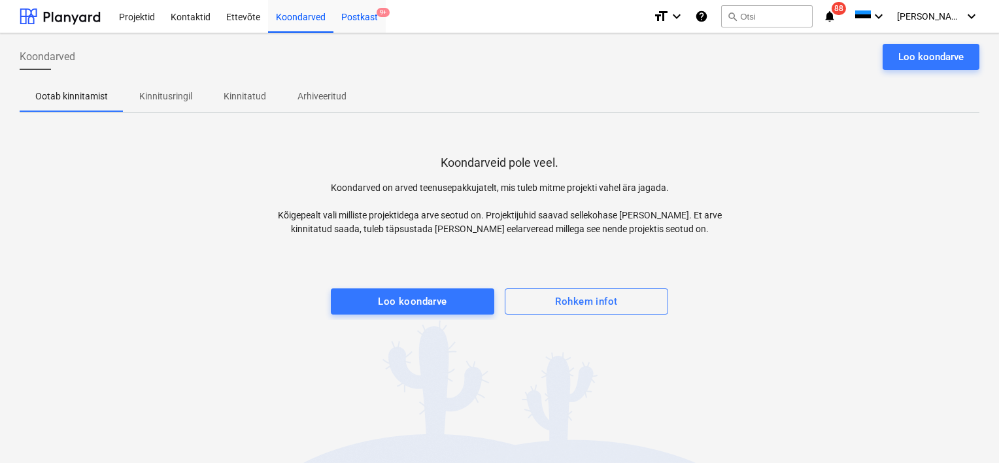
click at [361, 25] on div "Postkast 9+" at bounding box center [359, 15] width 52 height 33
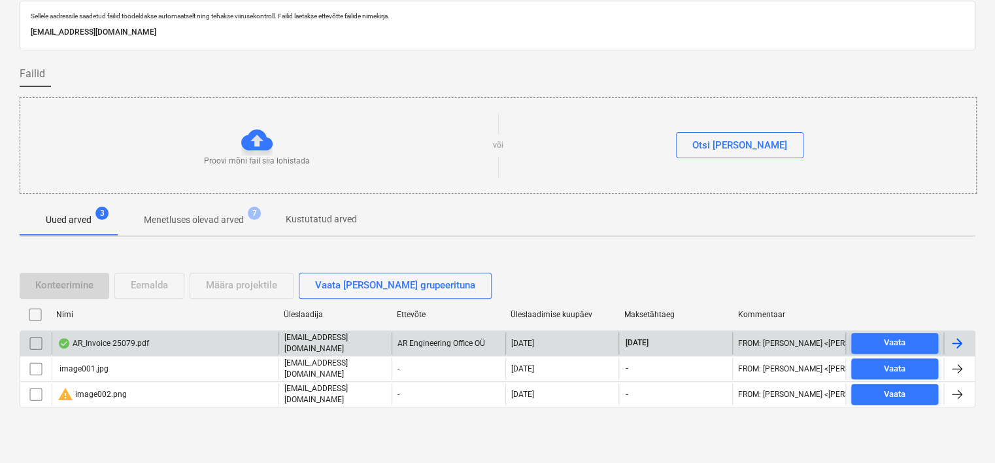
click at [146, 350] on div "AR_Invoice 25079.pdf" at bounding box center [165, 343] width 227 height 22
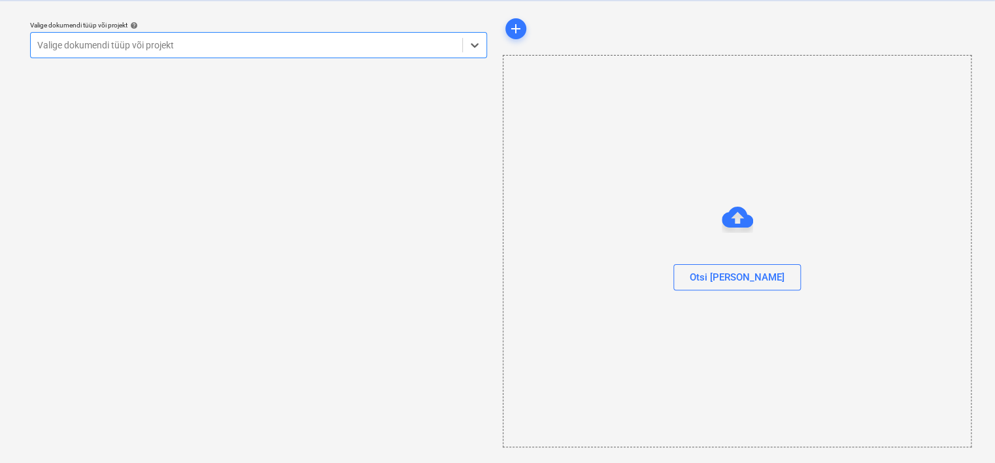
scroll to position [33, 0]
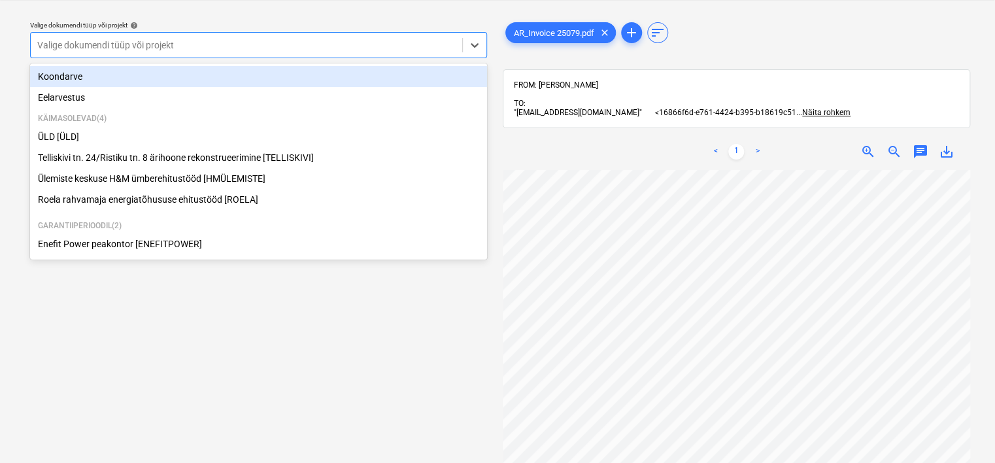
click at [225, 50] on div at bounding box center [246, 45] width 418 height 13
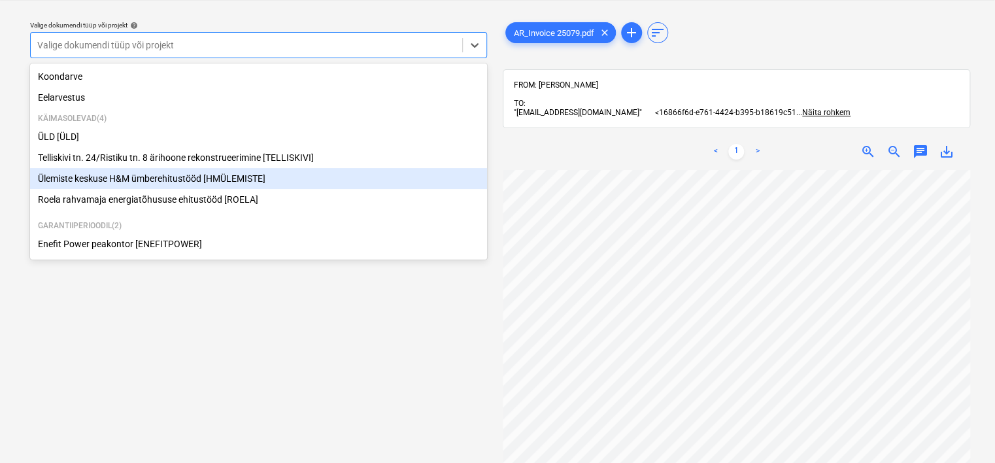
click at [156, 182] on div "Ülemiste keskuse H&M ümberehitustööd [HMÜLEMISTE]" at bounding box center [258, 178] width 457 height 21
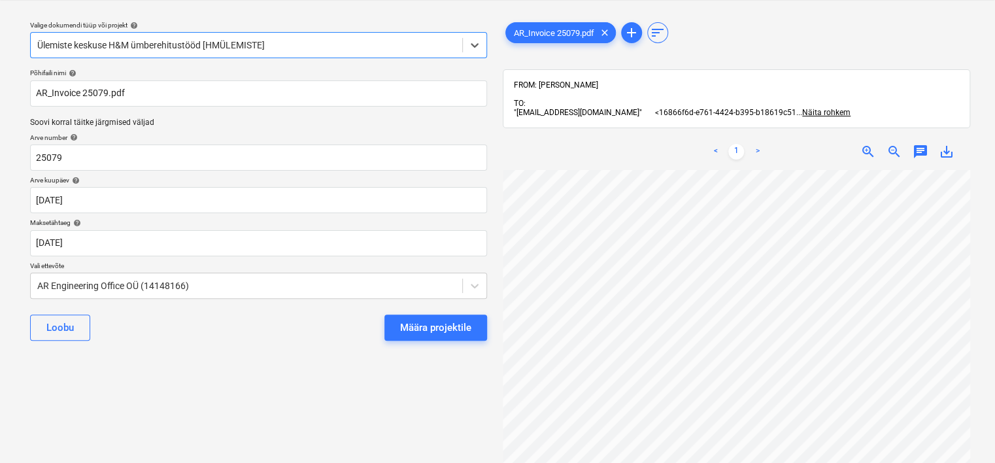
scroll to position [0, 93]
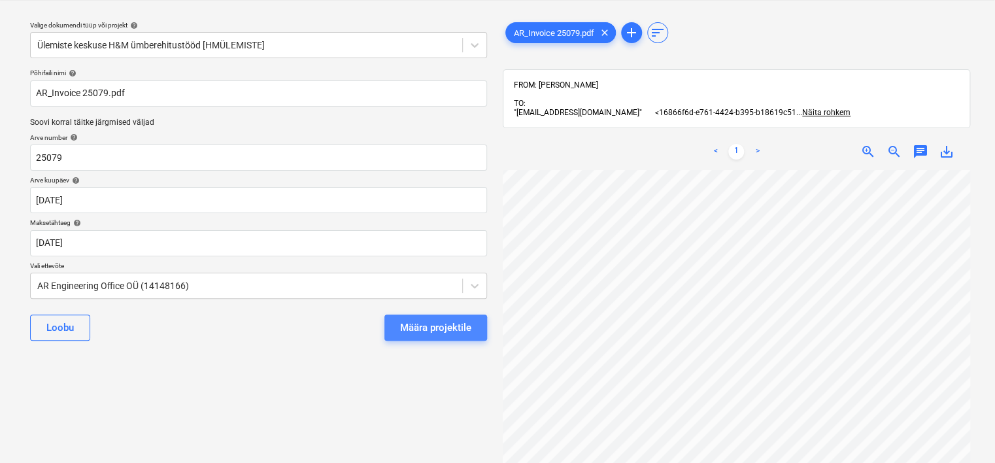
click at [446, 324] on div "Määra projektile" at bounding box center [435, 327] width 71 height 17
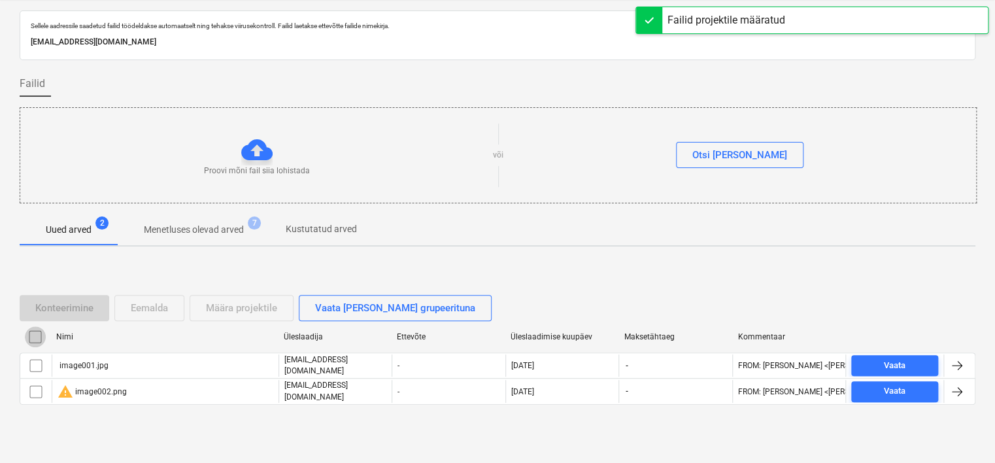
click at [39, 335] on input "checkbox" at bounding box center [35, 336] width 21 height 21
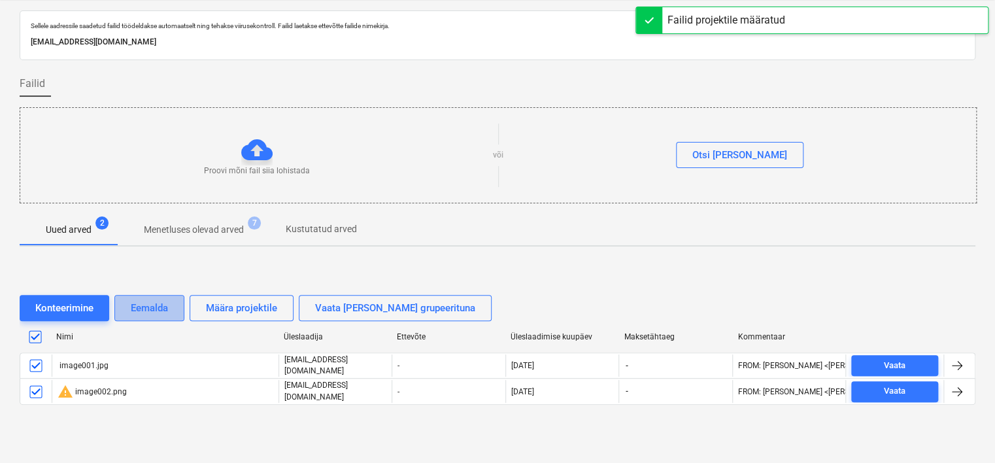
click at [159, 303] on div "Eemalda" at bounding box center [149, 307] width 37 height 17
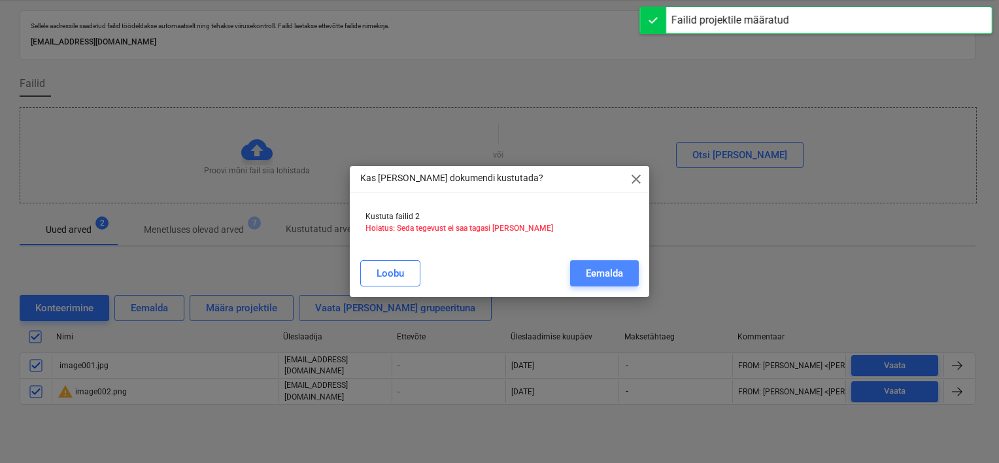
click at [606, 277] on div "Eemalda" at bounding box center [604, 273] width 37 height 17
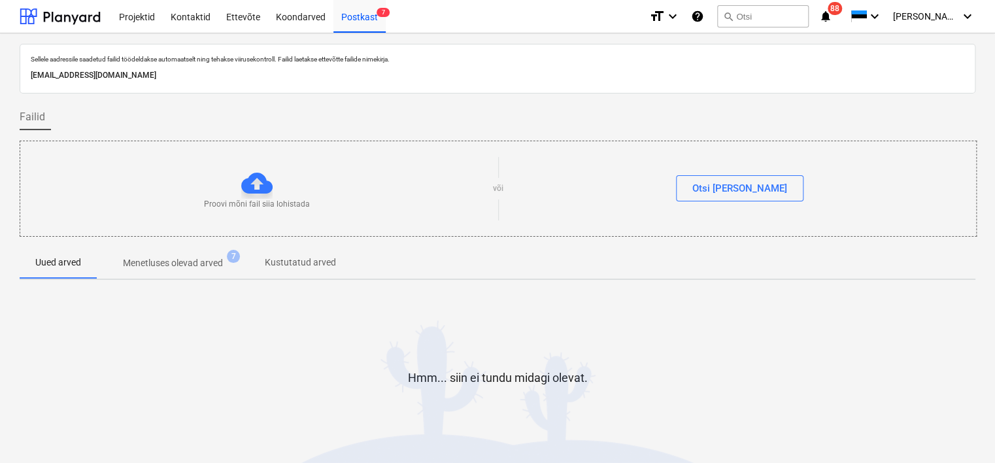
click at [180, 73] on p "[EMAIL_ADDRESS][DOMAIN_NAME]" at bounding box center [497, 76] width 933 height 14
copy p "[EMAIL_ADDRESS][DOMAIN_NAME]"
click at [298, 13] on div "Koondarved" at bounding box center [300, 15] width 65 height 33
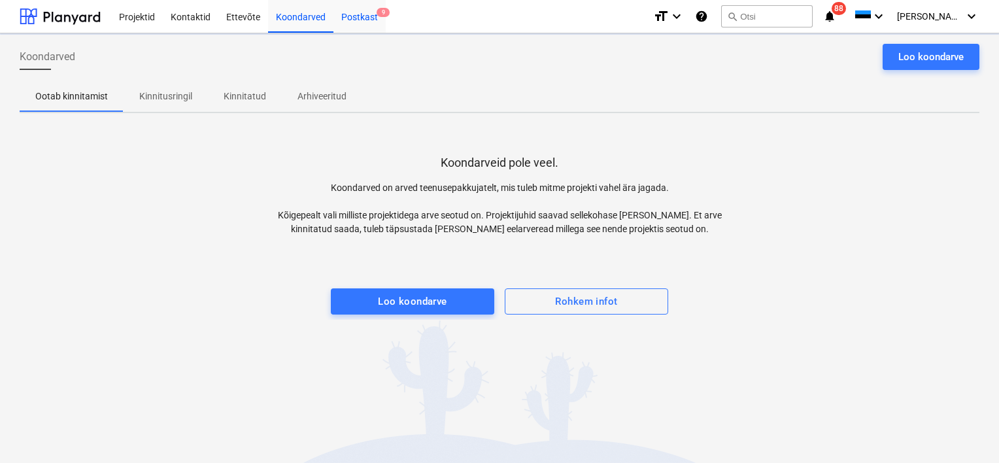
click at [369, 16] on div "Postkast 9" at bounding box center [359, 15] width 52 height 33
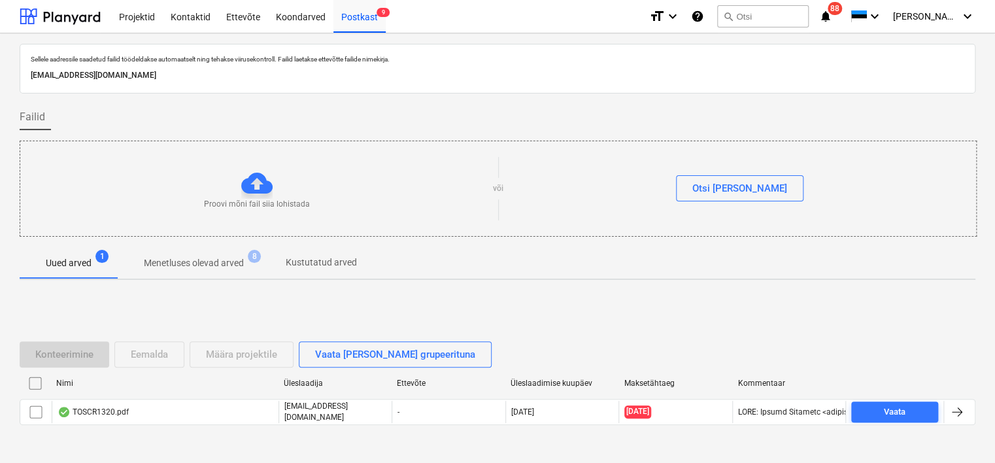
scroll to position [43, 0]
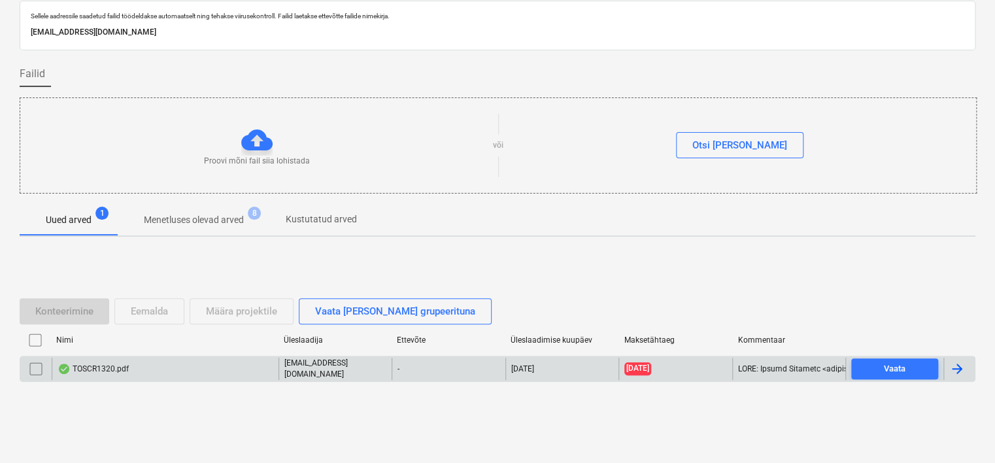
click at [154, 375] on div "TOSCR1320.pdf" at bounding box center [165, 369] width 227 height 22
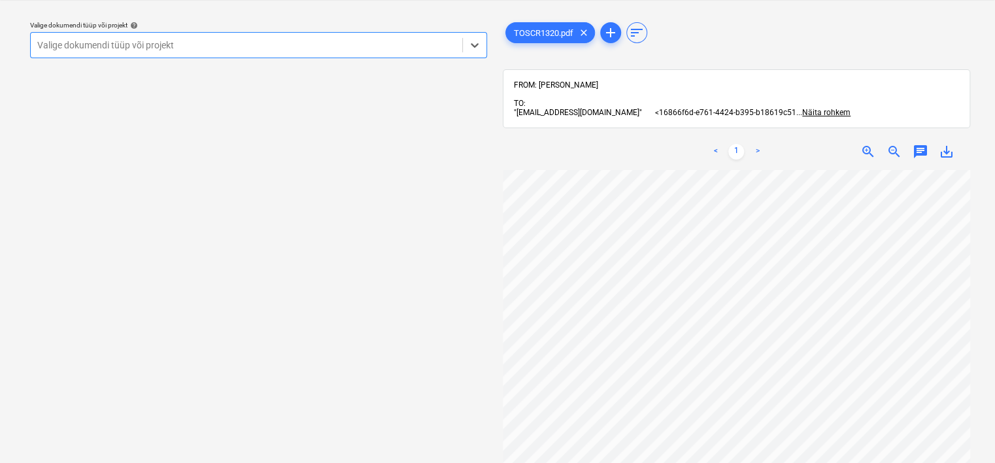
scroll to position [133, 0]
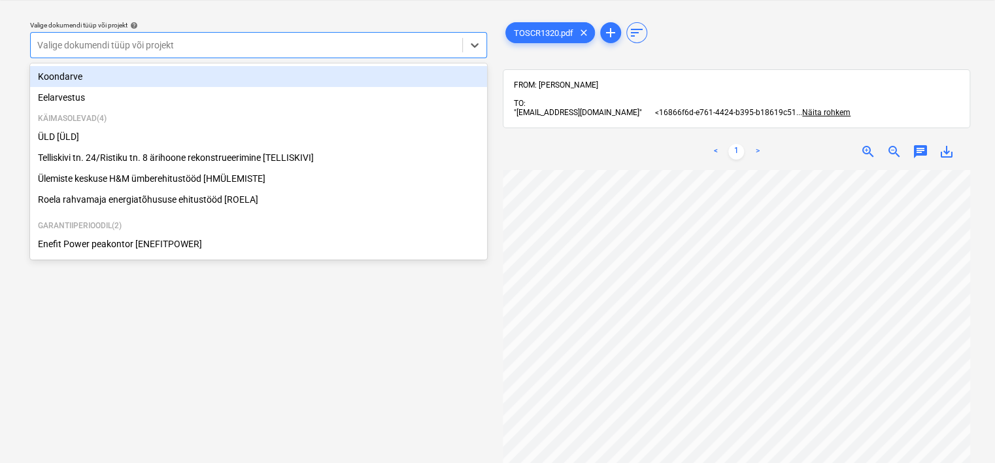
click at [235, 44] on div at bounding box center [246, 45] width 418 height 13
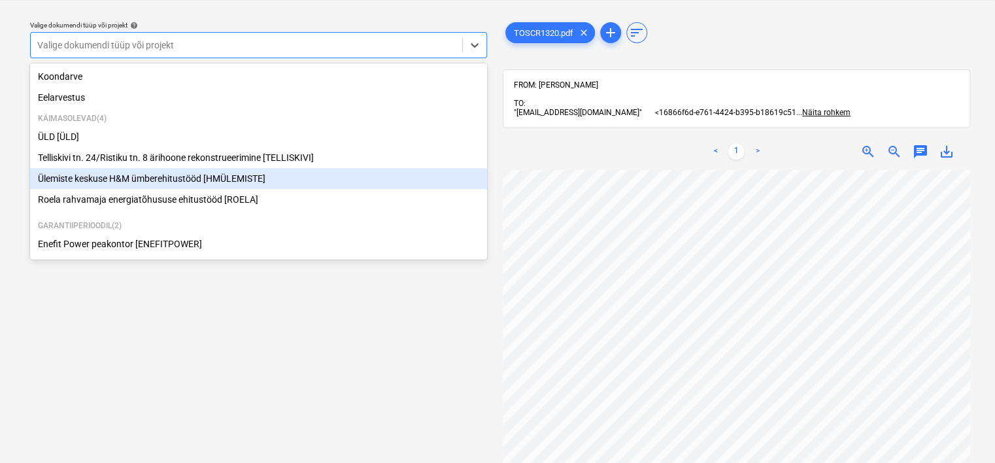
click at [108, 183] on div "Ülemiste keskuse H&M ümberehitustööd [HMÜLEMISTE]" at bounding box center [258, 178] width 457 height 21
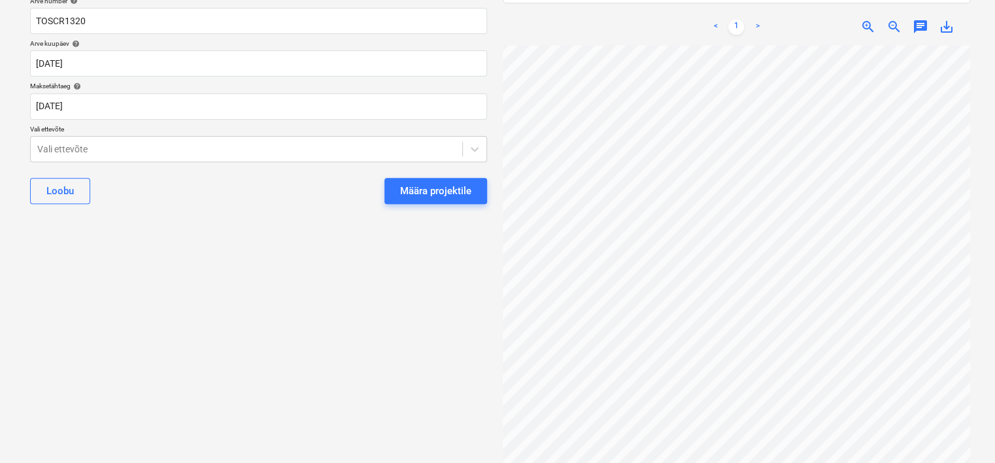
scroll to position [0, 7]
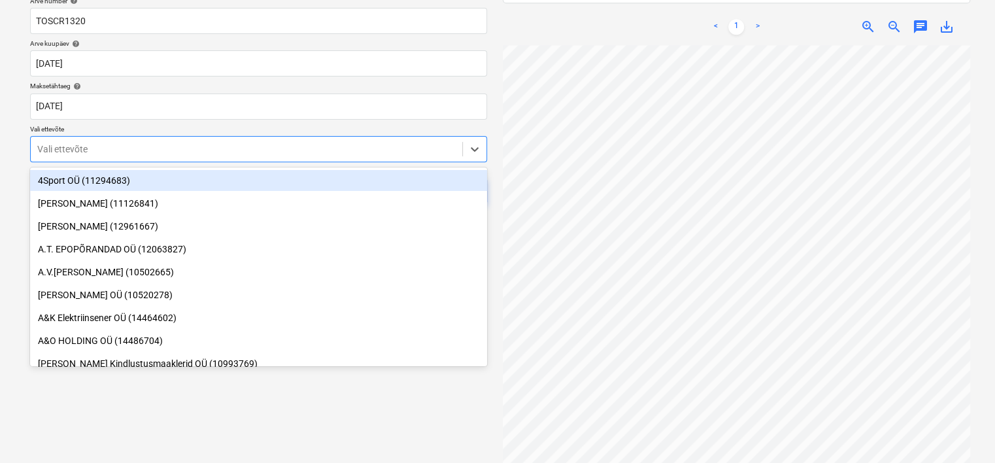
click at [210, 154] on div at bounding box center [246, 148] width 418 height 13
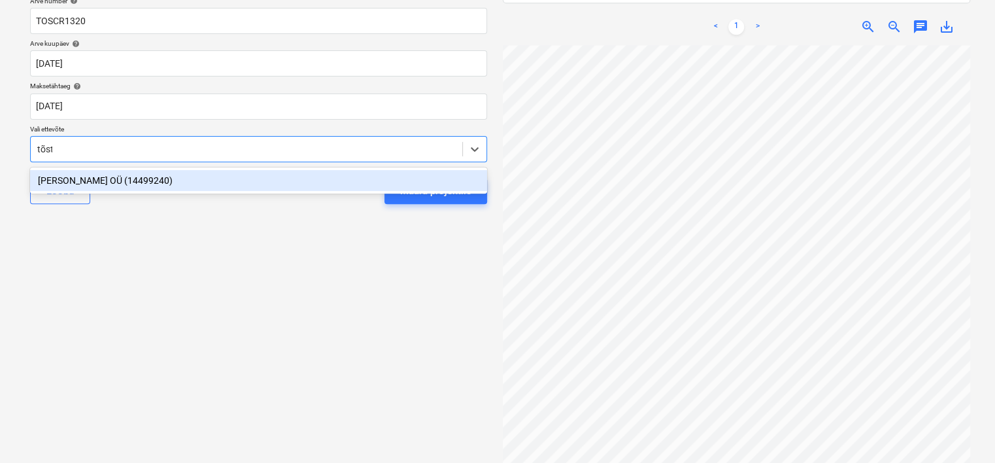
type input "[PERSON_NAME]"
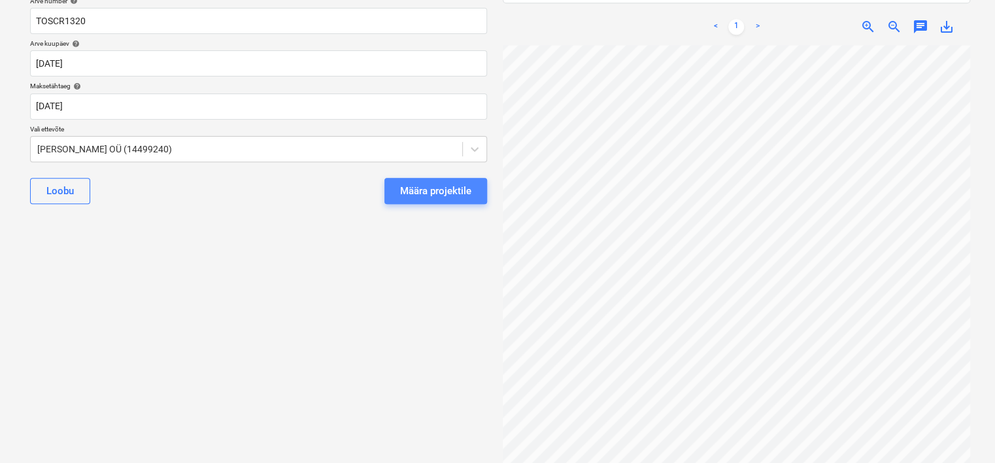
click at [437, 188] on div "Määra projektile" at bounding box center [435, 190] width 71 height 17
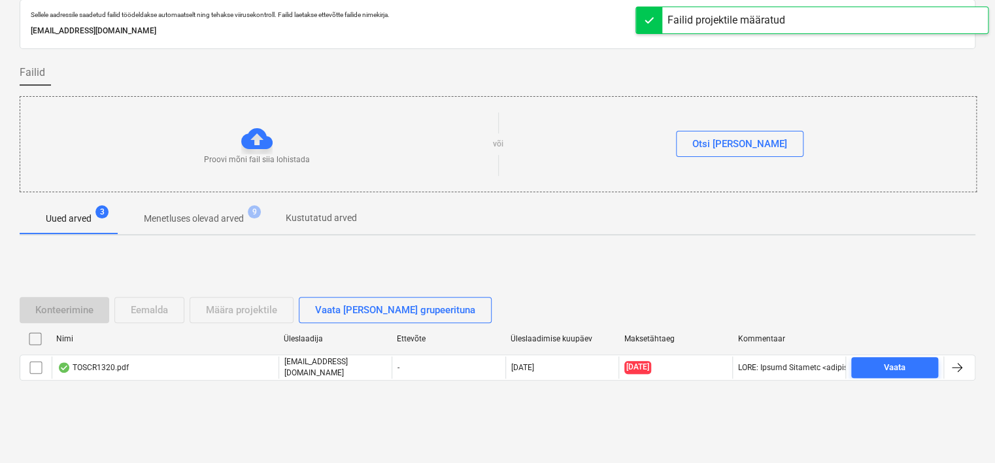
scroll to position [43, 0]
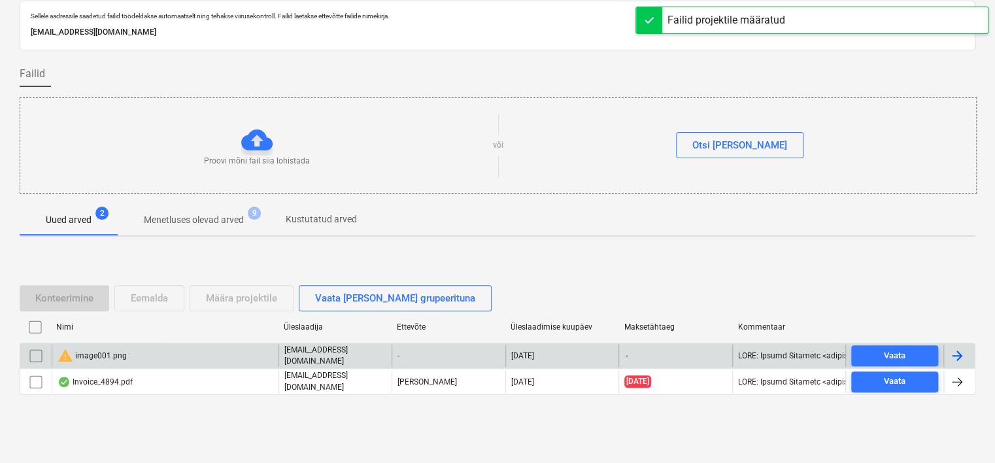
click at [37, 352] on input "checkbox" at bounding box center [35, 355] width 21 height 21
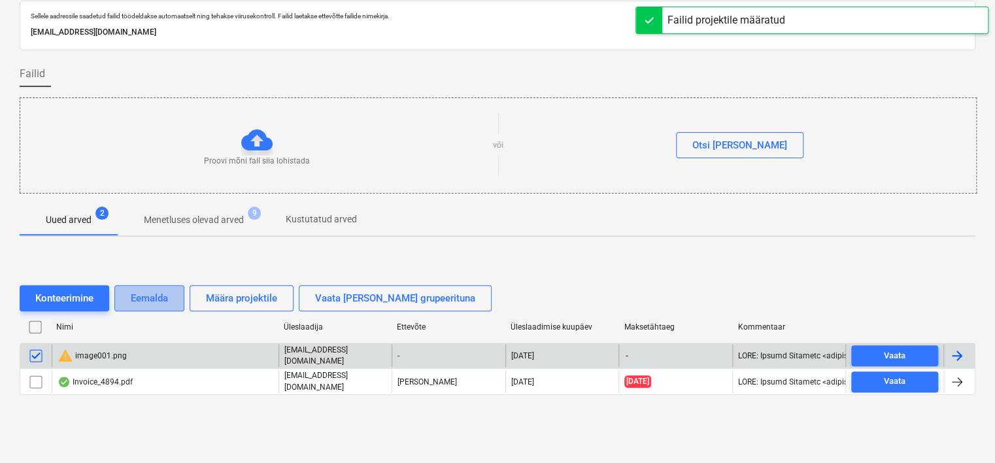
click at [144, 295] on div "Eemalda" at bounding box center [149, 298] width 37 height 17
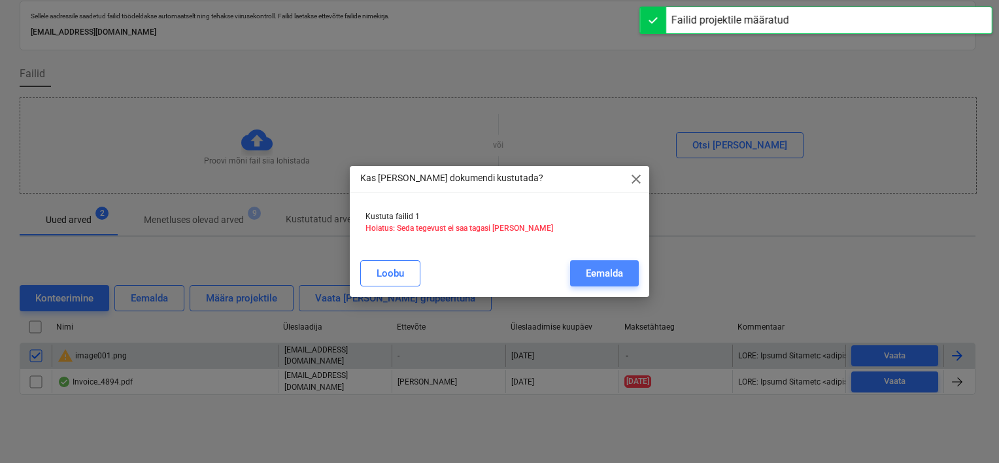
click at [599, 276] on div "Eemalda" at bounding box center [604, 273] width 37 height 17
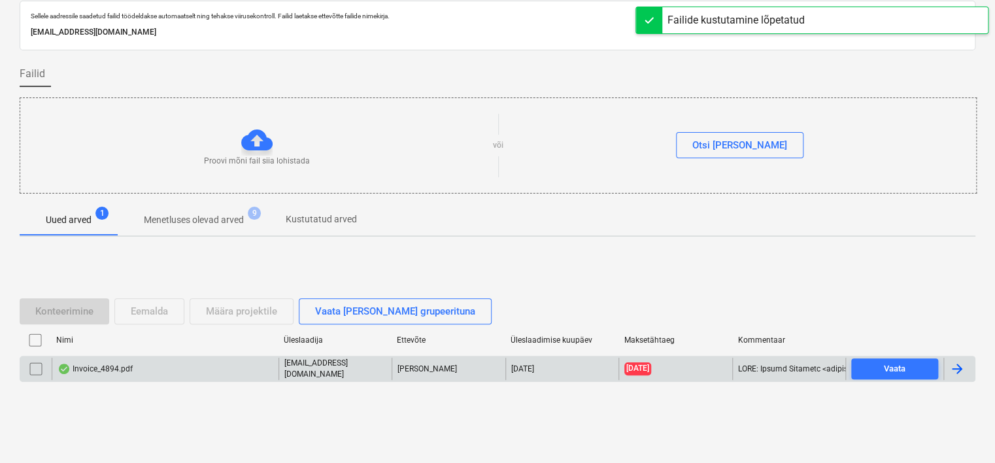
click at [146, 367] on div "Invoice_4894.pdf" at bounding box center [165, 369] width 227 height 22
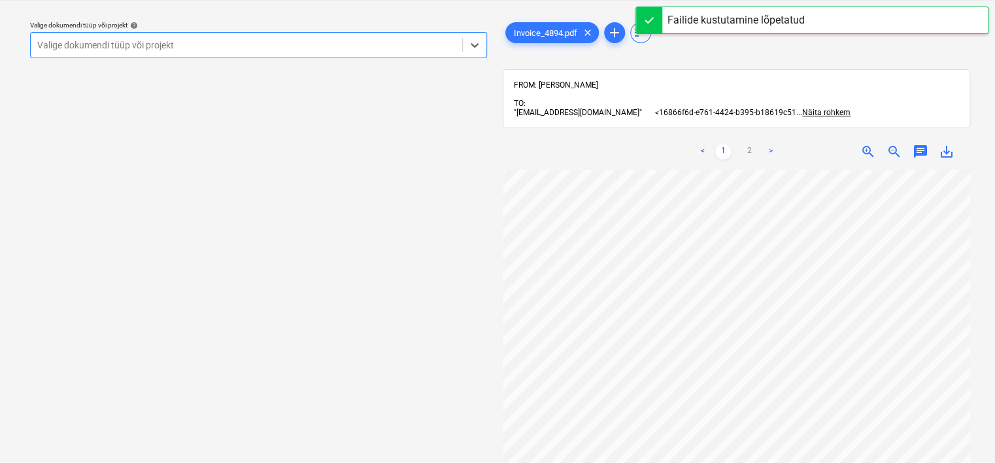
scroll to position [125, 0]
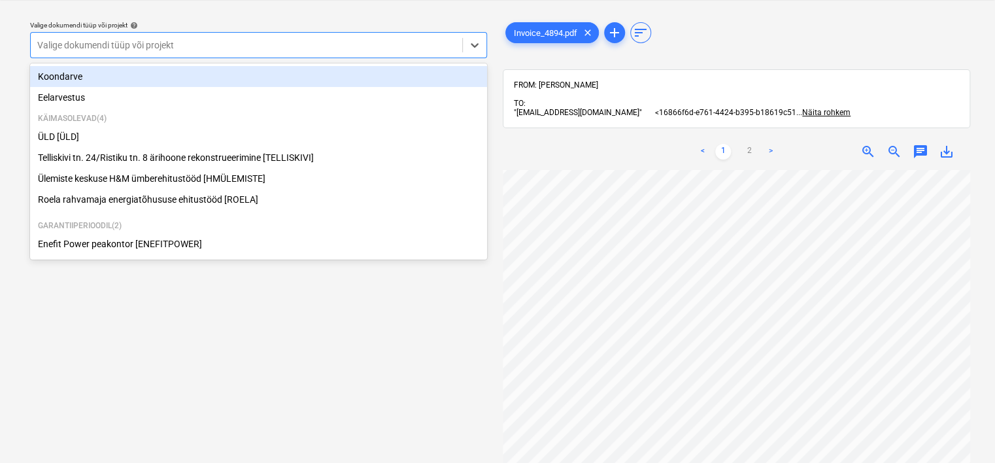
click at [266, 52] on div "Valige dokumendi tüüp või projekt" at bounding box center [246, 45] width 431 height 18
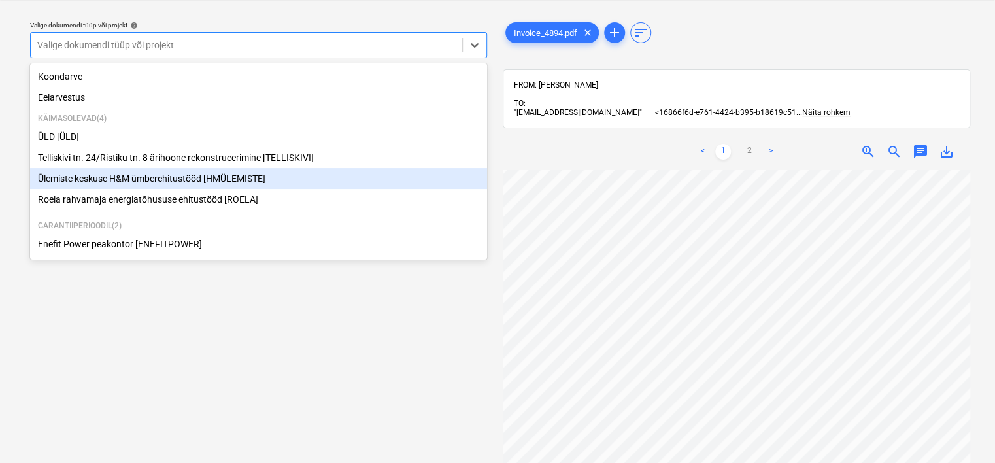
click at [157, 183] on div "Ülemiste keskuse H&M ümberehitustööd [HMÜLEMISTE]" at bounding box center [258, 178] width 457 height 21
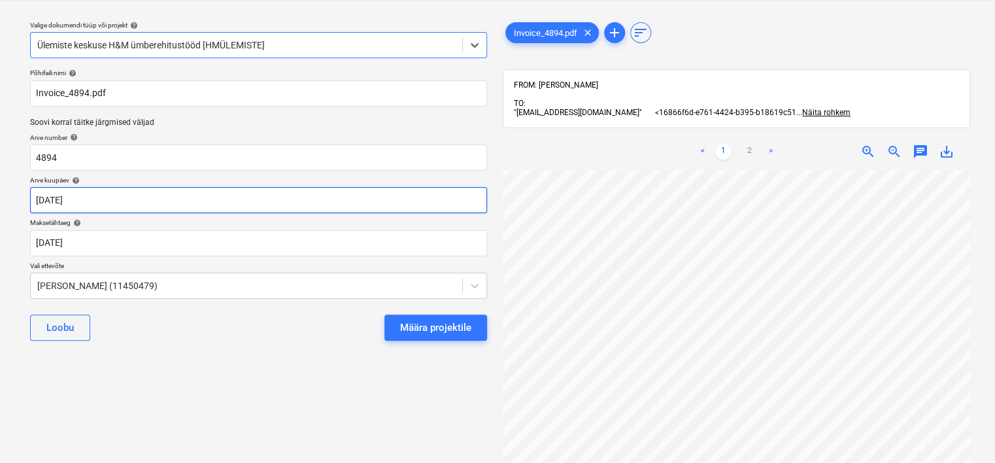
scroll to position [36, 0]
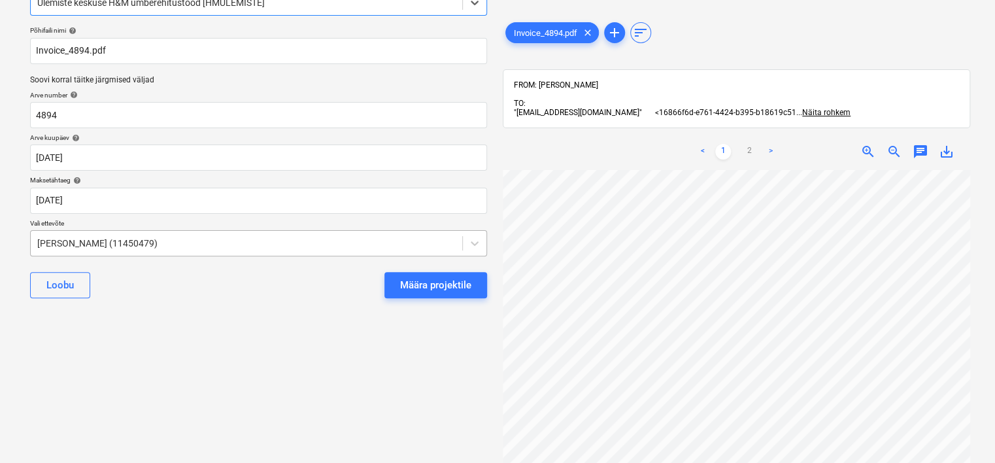
click at [152, 285] on body "Projektid Kontaktid Ettevõte Koondarved Postkast 9+ format_size keyboard_arrow_…" at bounding box center [497, 155] width 995 height 463
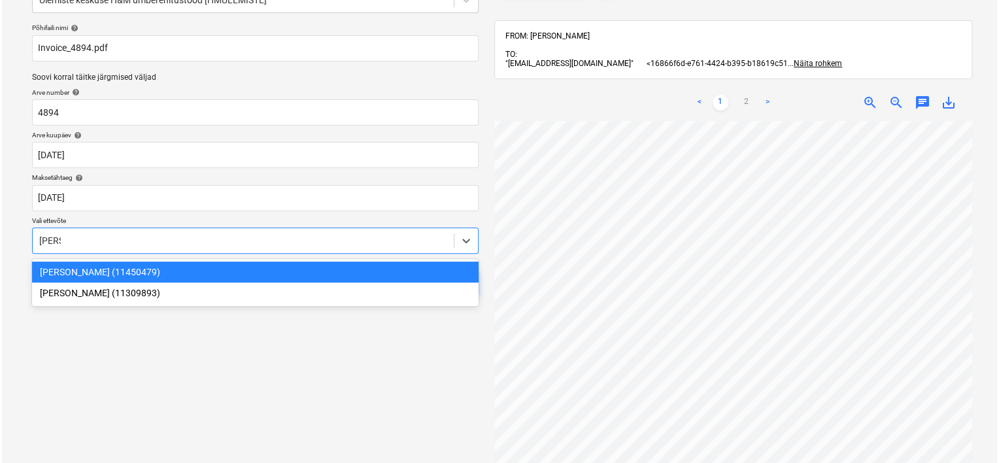
scroll to position [0, 0]
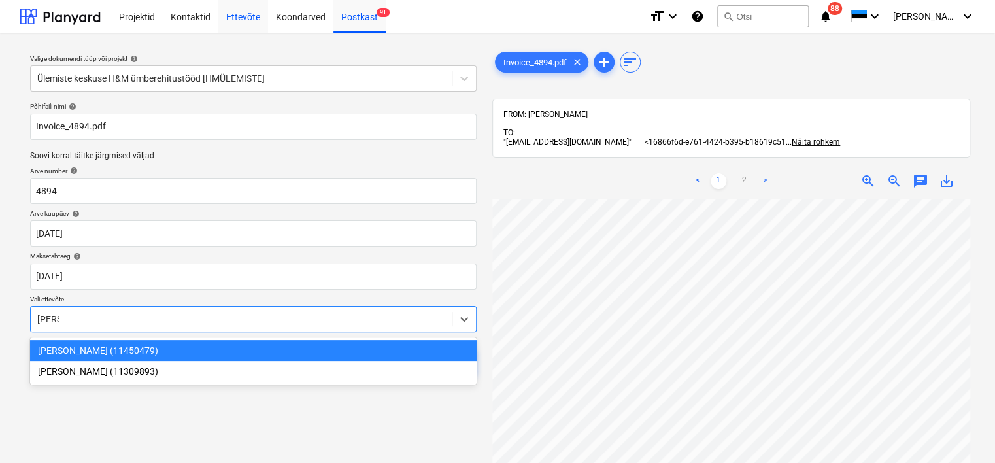
type input "[PERSON_NAME]"
click at [241, 18] on div "Ettevõte" at bounding box center [243, 15] width 50 height 33
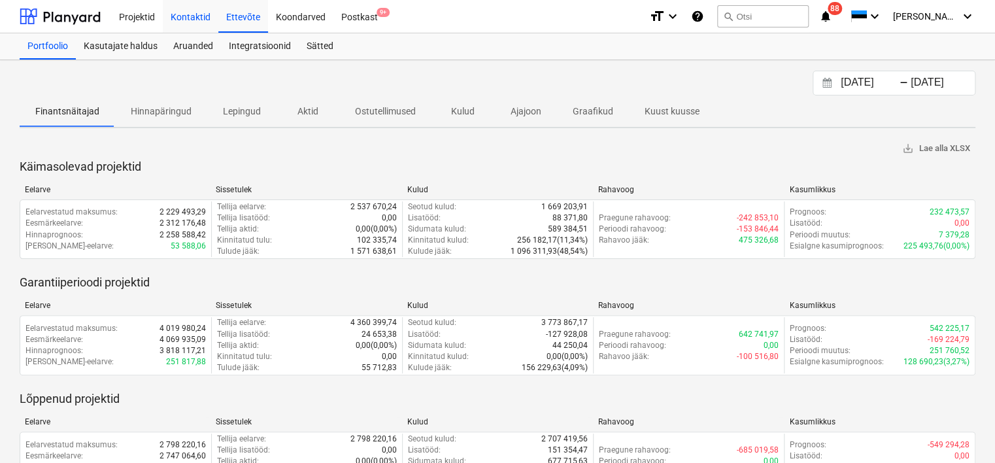
click at [193, 13] on div "Kontaktid" at bounding box center [191, 15] width 56 height 33
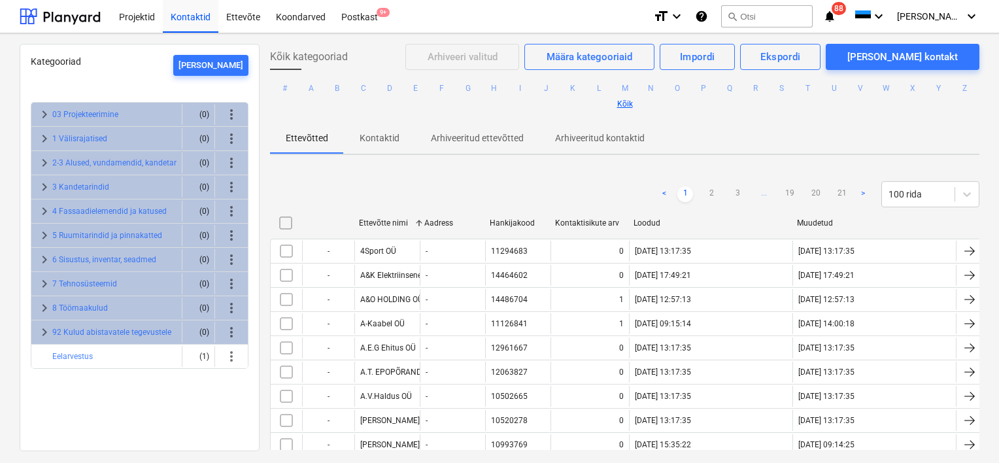
click at [787, 8] on div "Failide kustutamine lõpetatud" at bounding box center [739, 14] width 137 height 16
click at [780, 18] on div "Failide kustutamine lõpetatud" at bounding box center [739, 14] width 137 height 16
click at [771, 18] on div "Failide kustutamine lõpetatud" at bounding box center [739, 14] width 137 height 16
click at [382, 223] on div "Ettevõtte nimi" at bounding box center [386, 222] width 55 height 9
checkbox input "false"
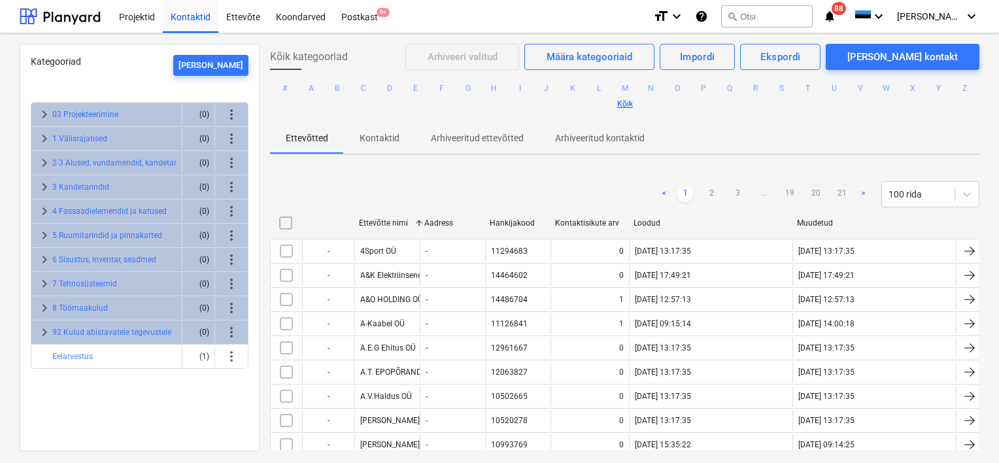
checkbox input "false"
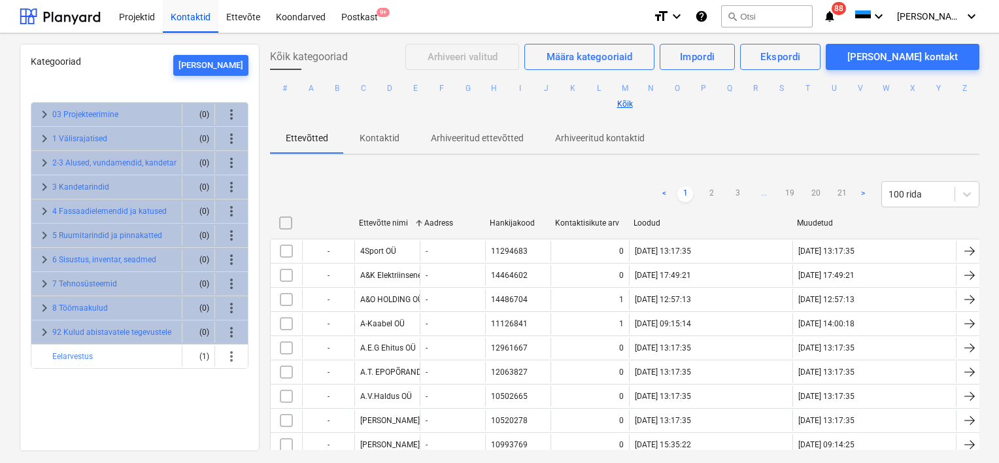
checkbox input "false"
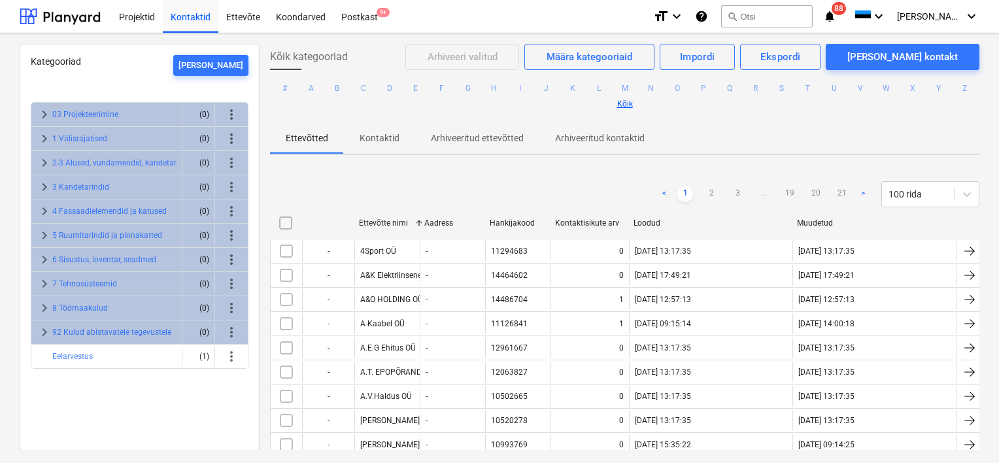
checkbox input "false"
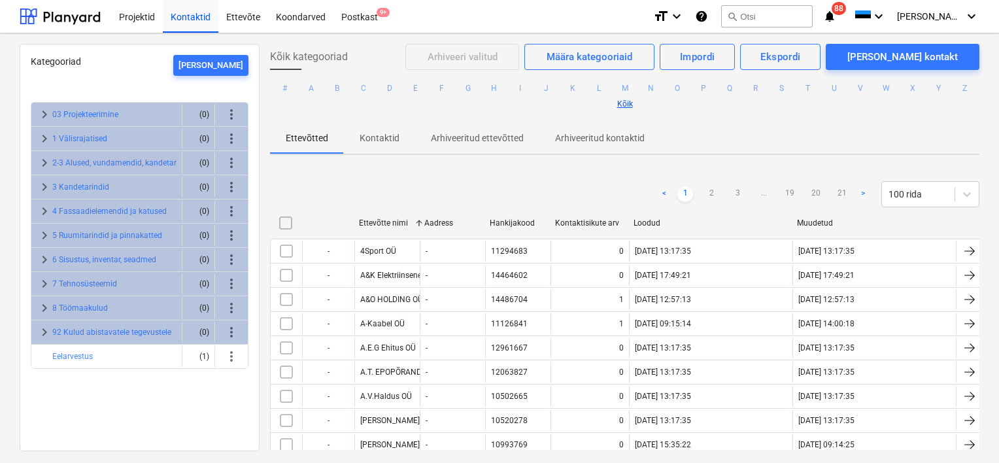
checkbox input "false"
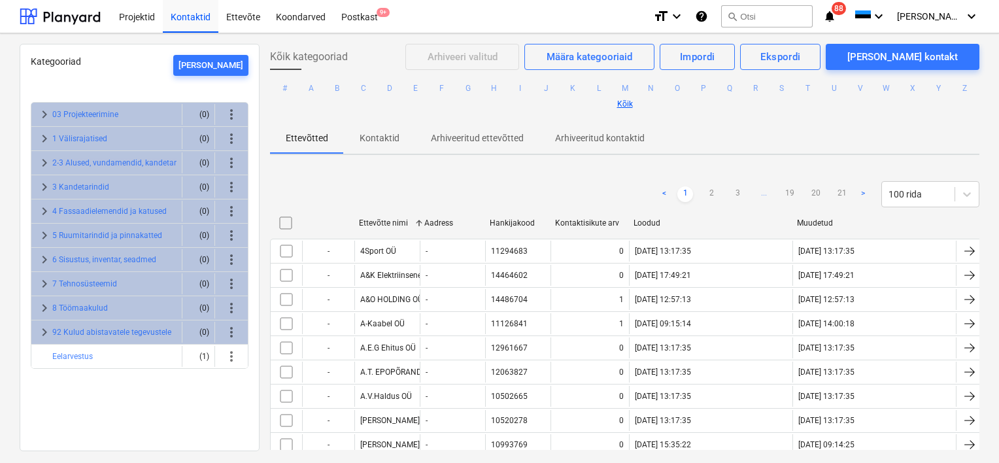
checkbox input "false"
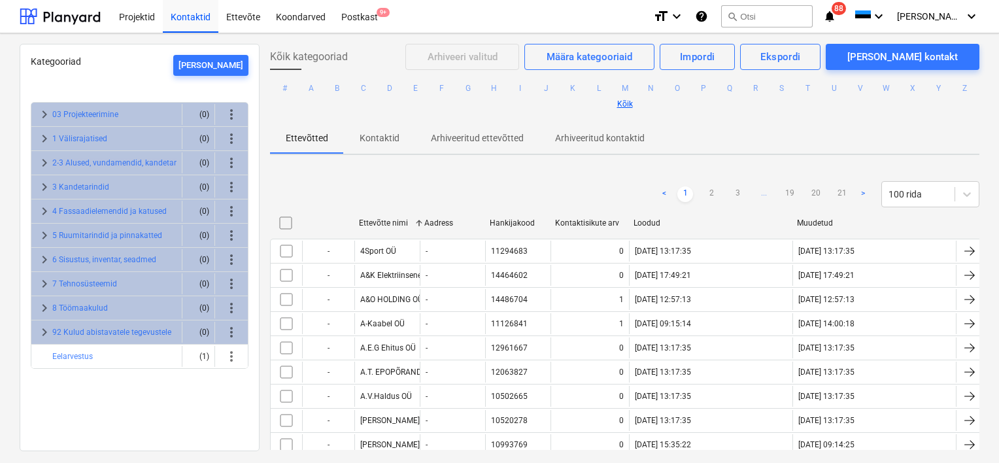
checkbox input "false"
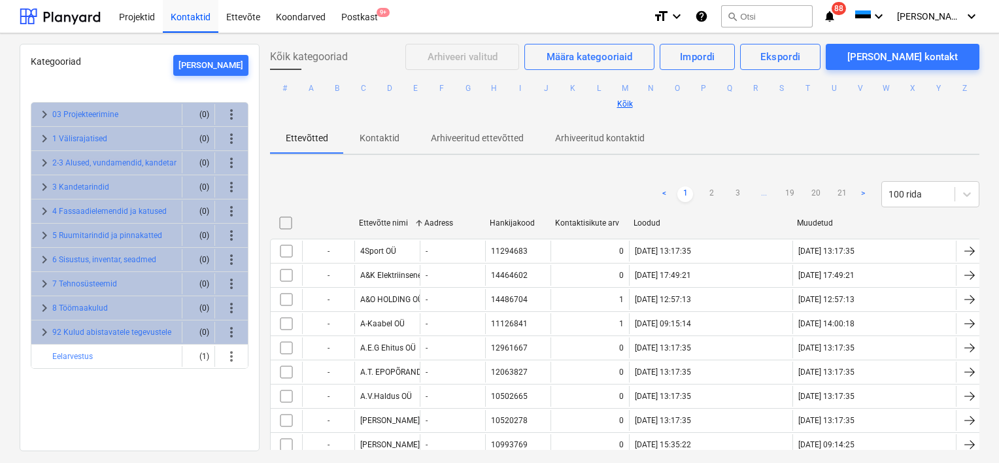
checkbox input "false"
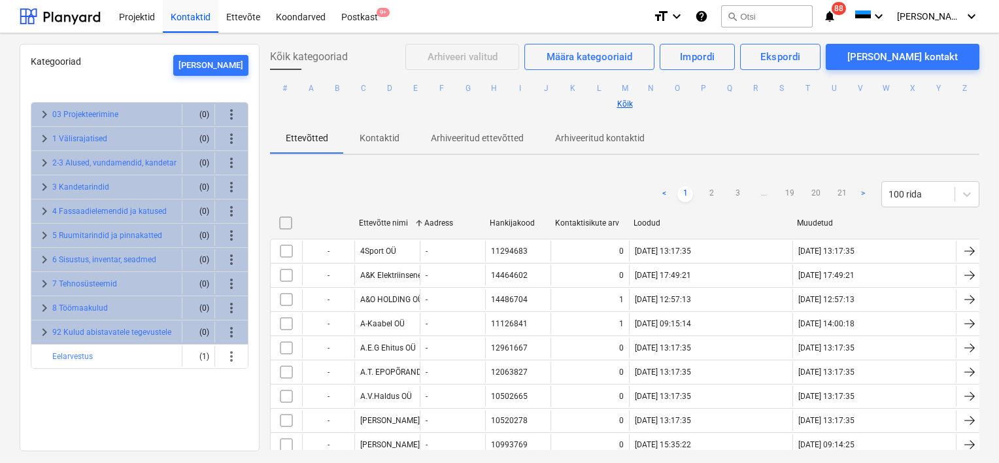
checkbox input "false"
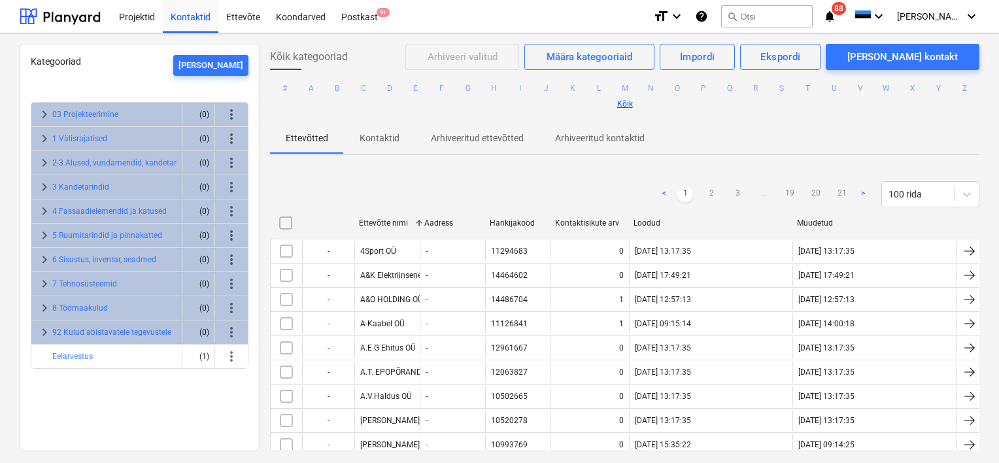
checkbox input "false"
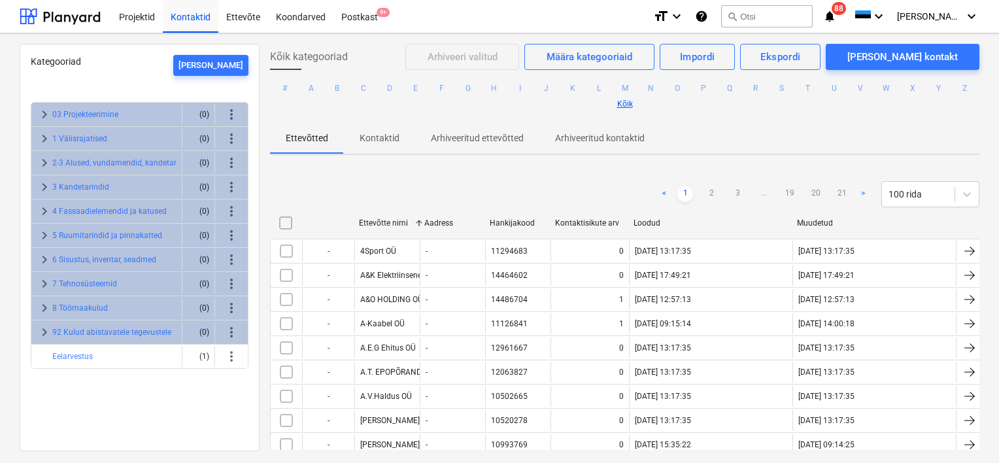
checkbox input "false"
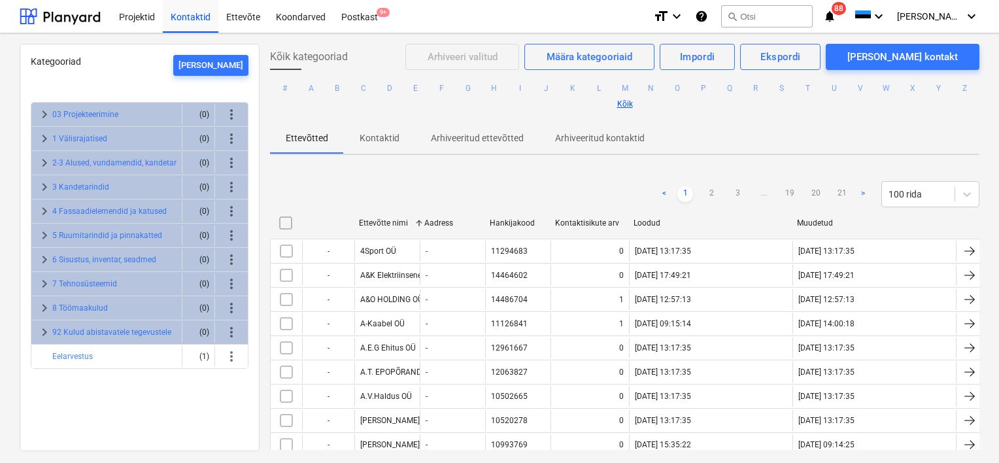
checkbox input "false"
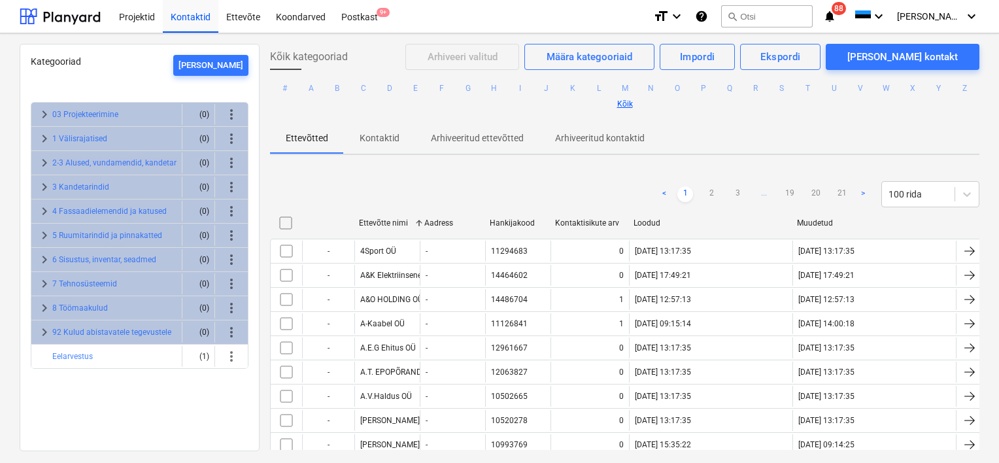
checkbox input "false"
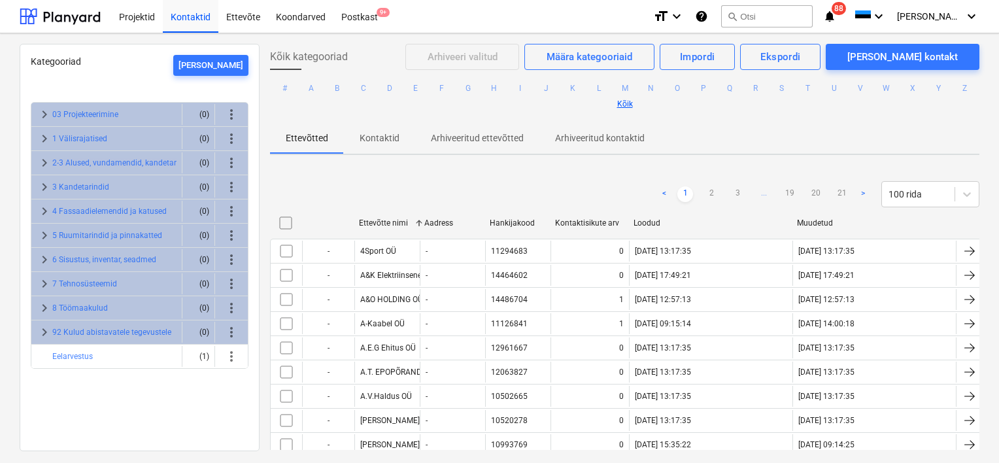
checkbox input "false"
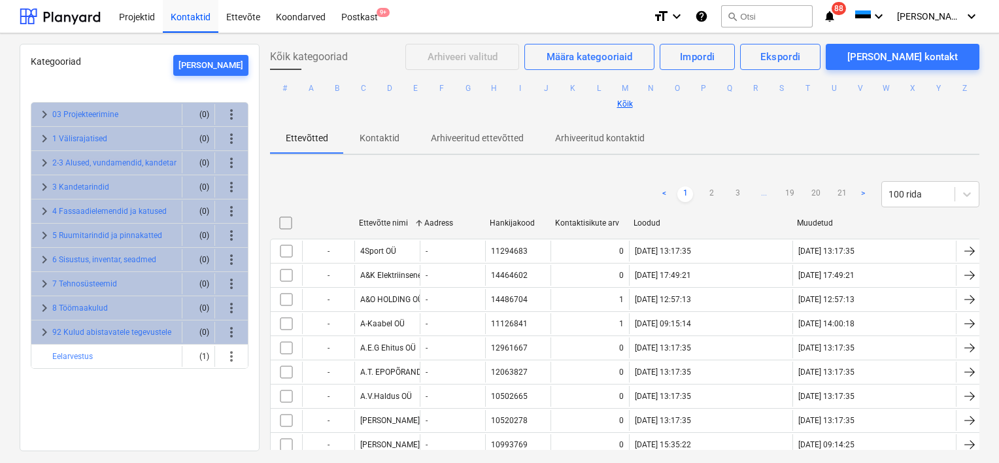
checkbox input "false"
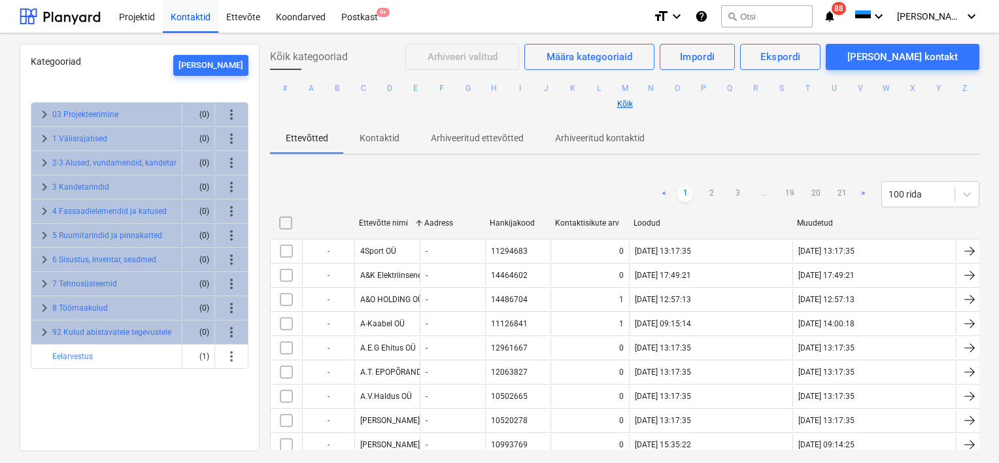
checkbox input "false"
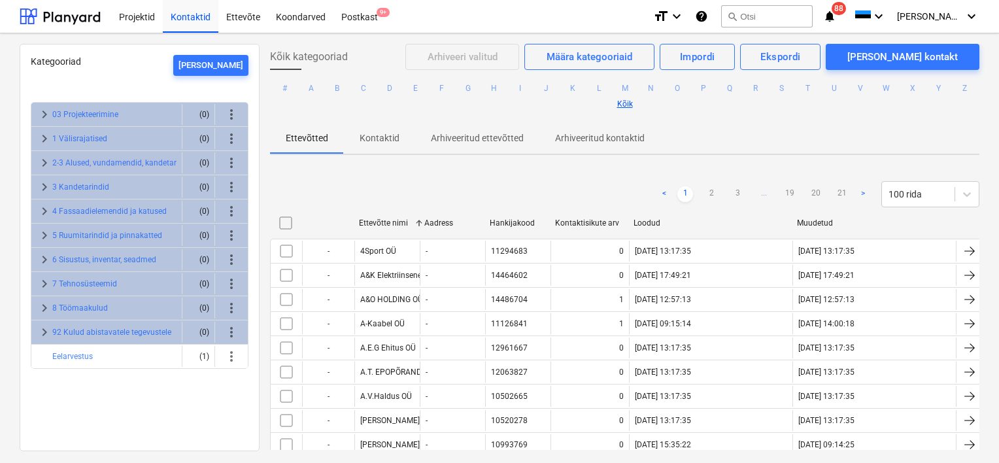
checkbox input "false"
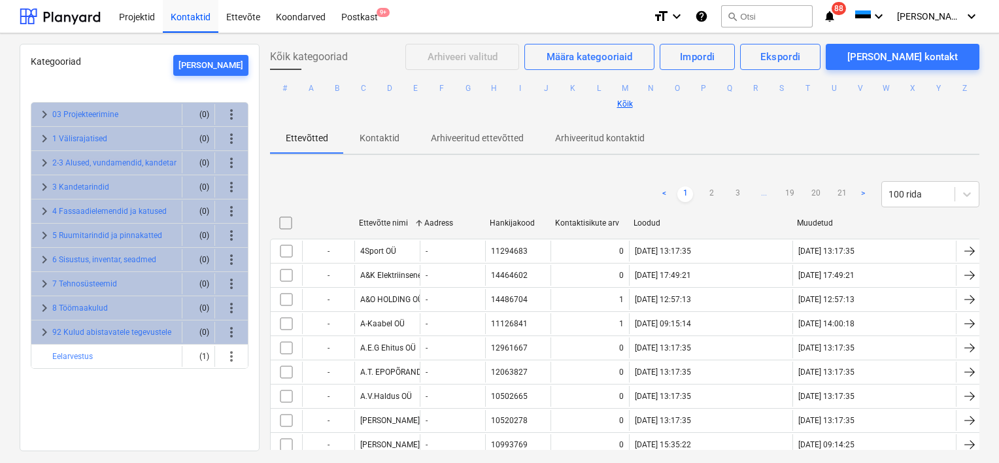
checkbox input "false"
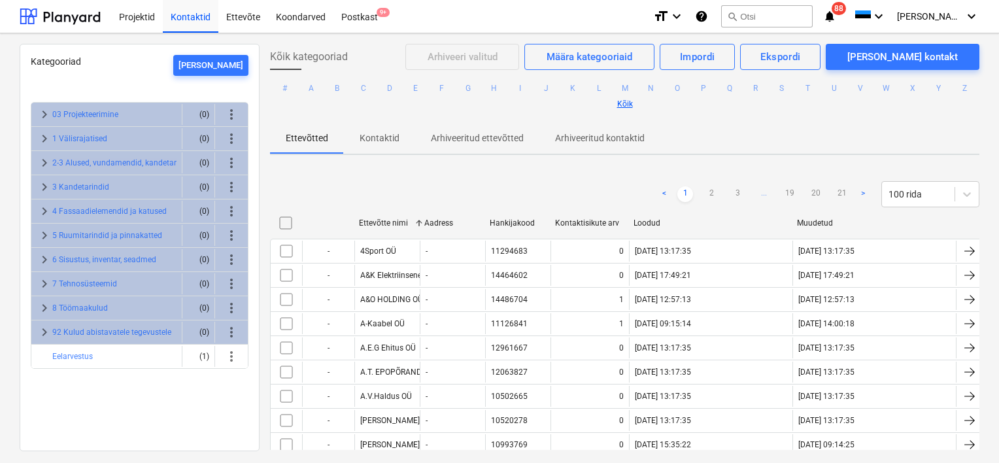
checkbox input "false"
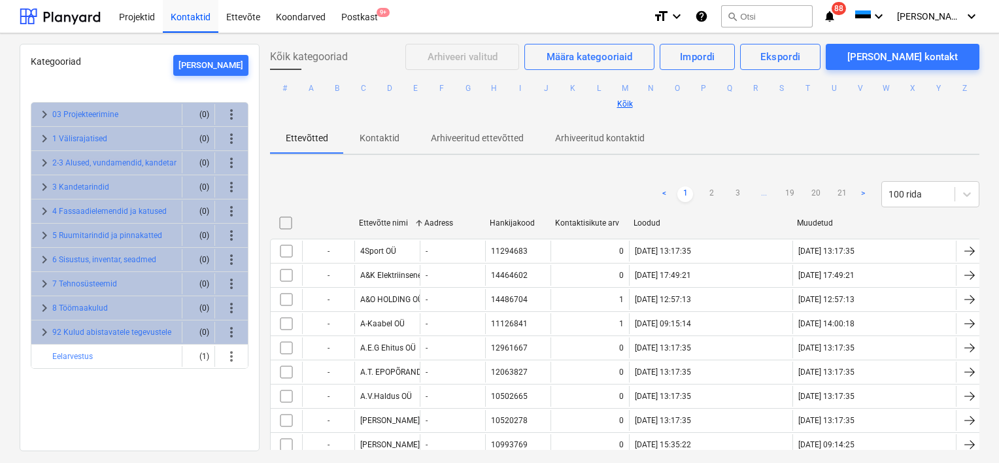
checkbox input "false"
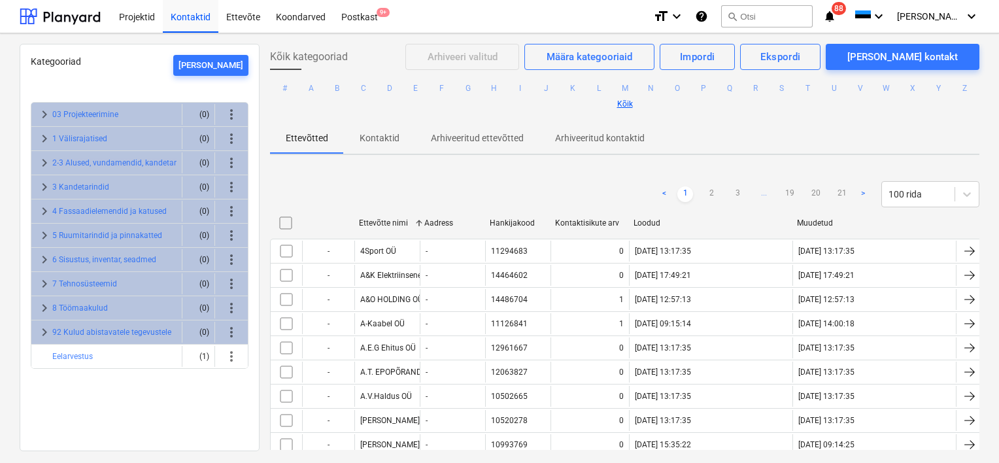
checkbox input "false"
click at [382, 223] on div "Ettevõtte nimi" at bounding box center [386, 222] width 55 height 9
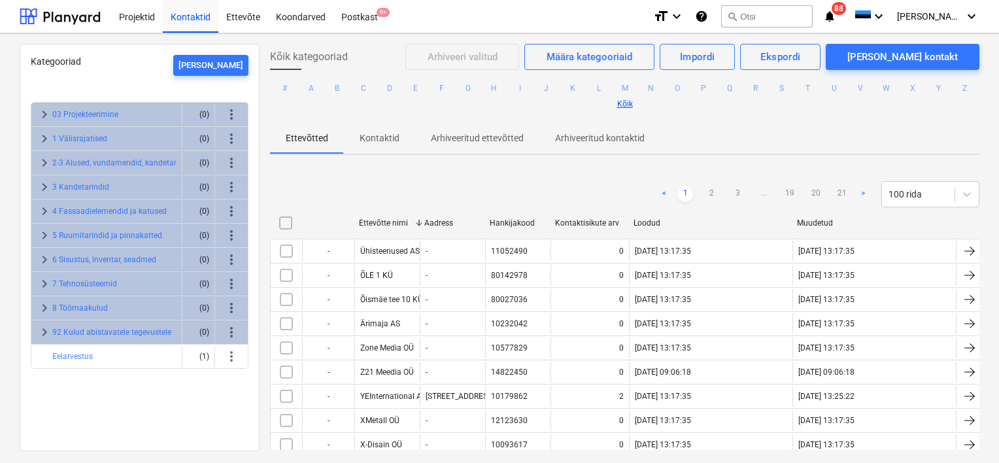
checkbox input "false"
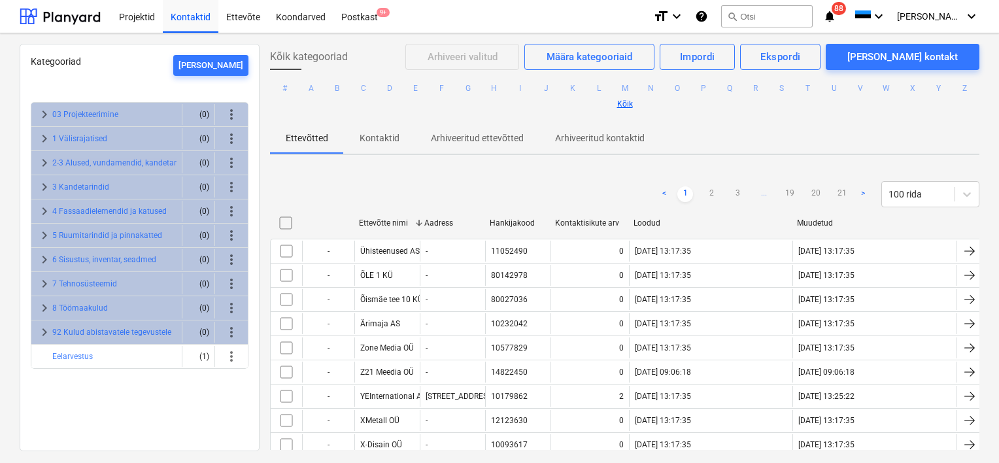
checkbox input "false"
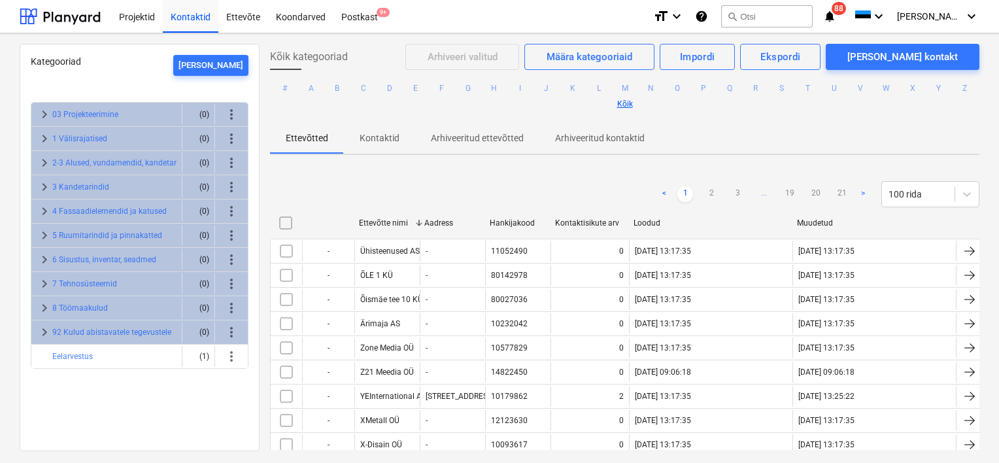
checkbox input "false"
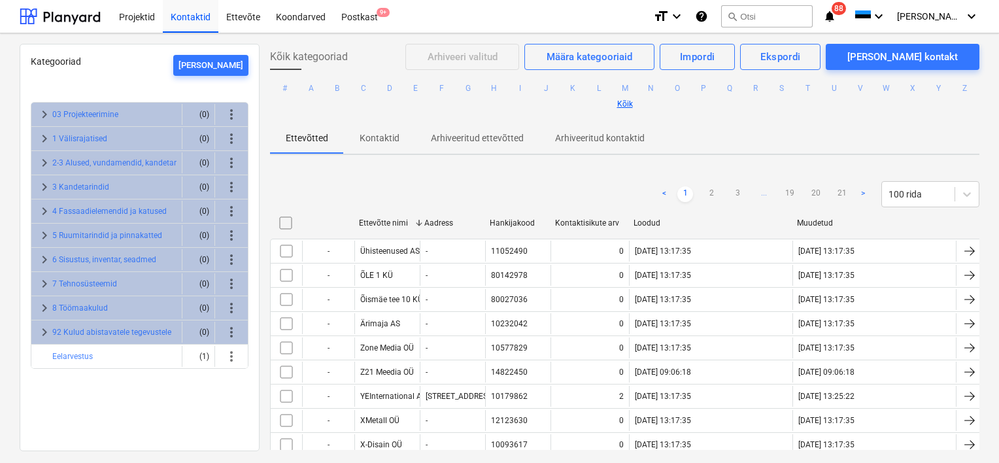
checkbox input "false"
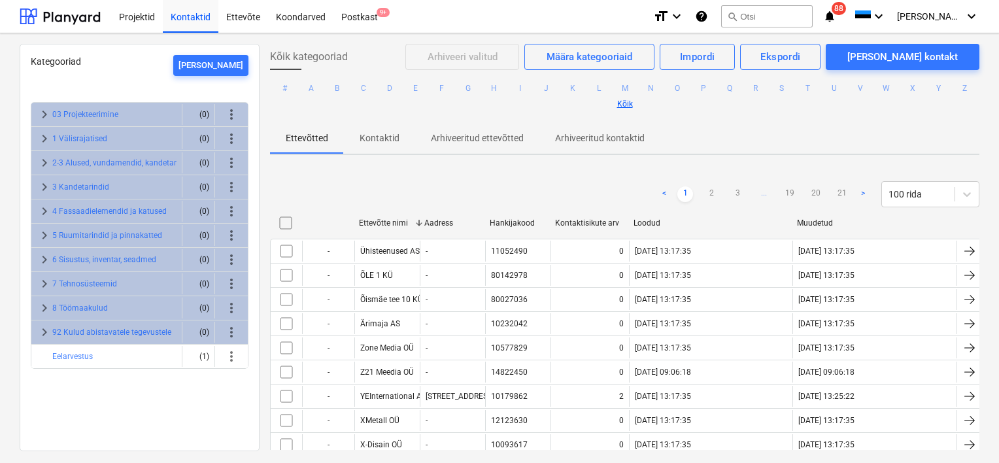
checkbox input "false"
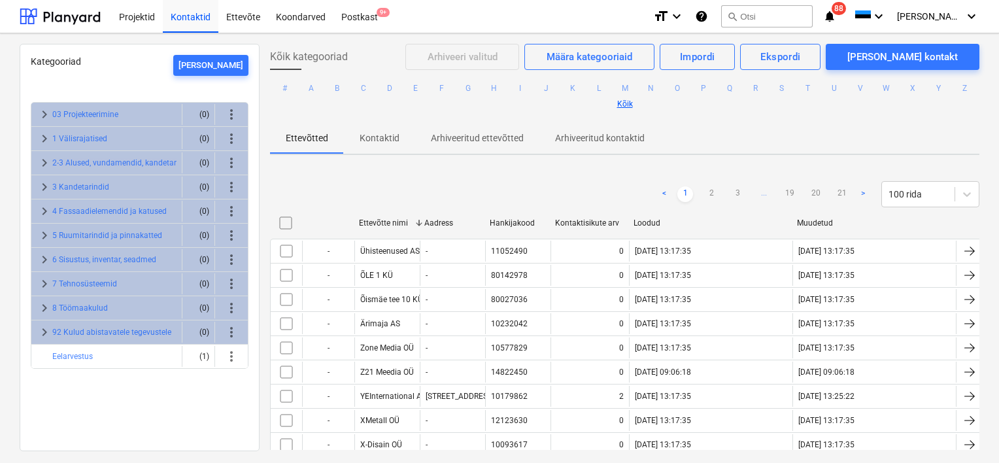
checkbox input "false"
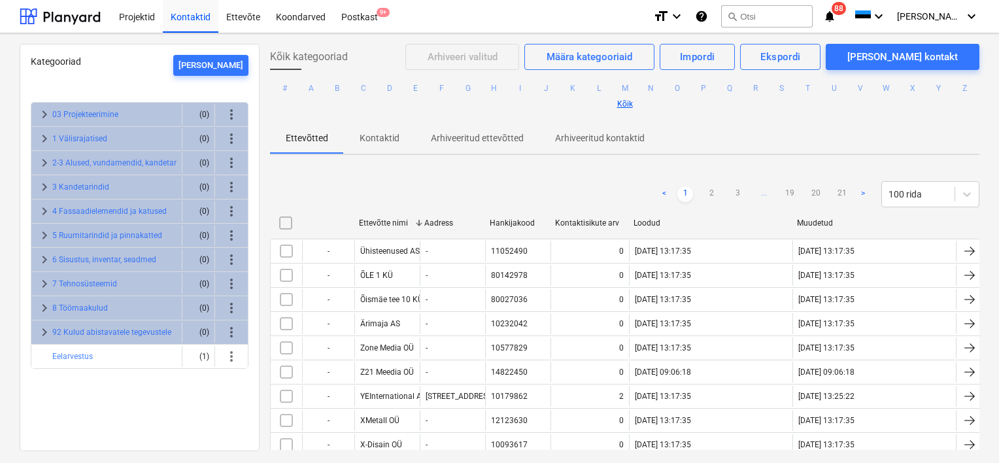
checkbox input "false"
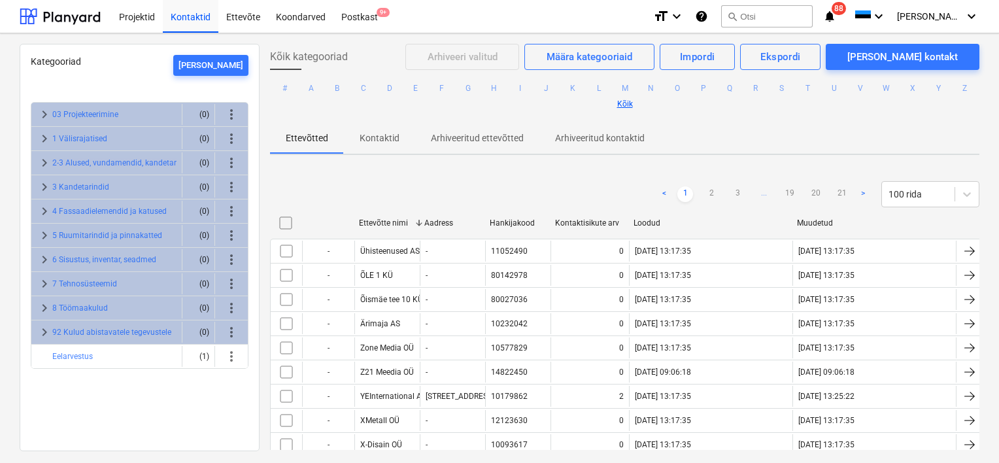
checkbox input "false"
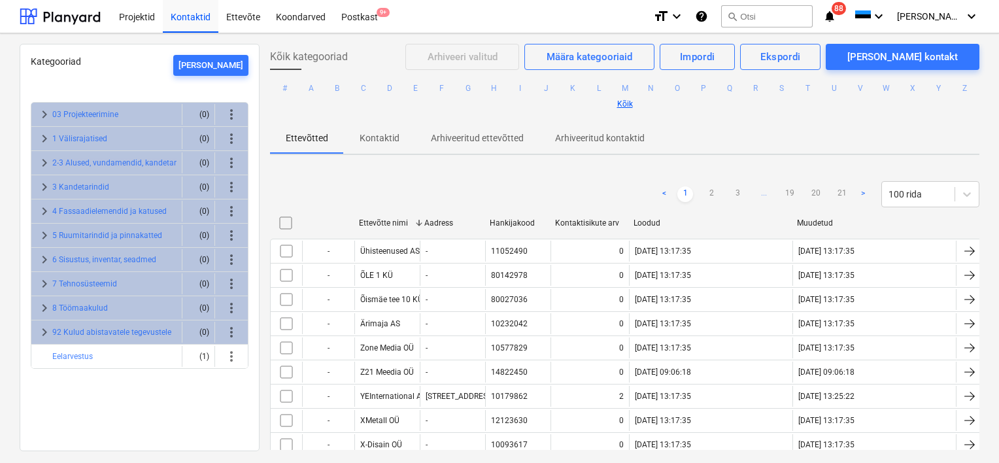
checkbox input "false"
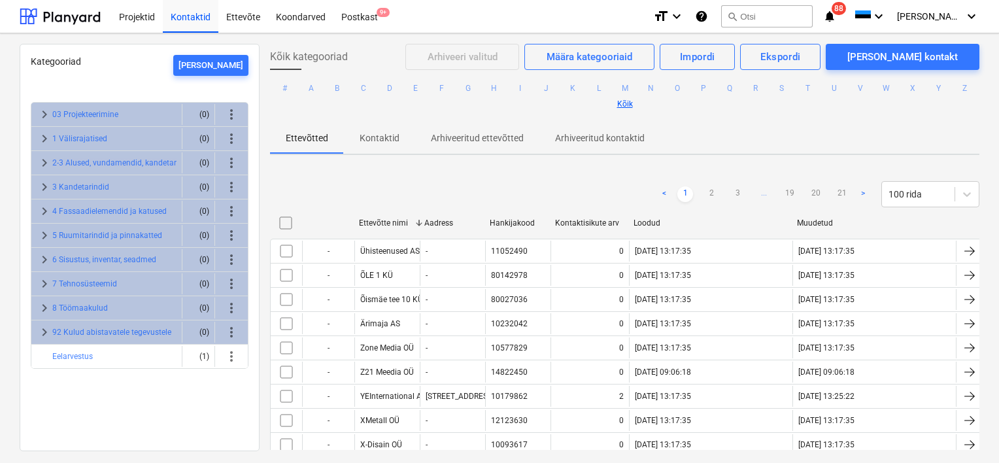
checkbox input "false"
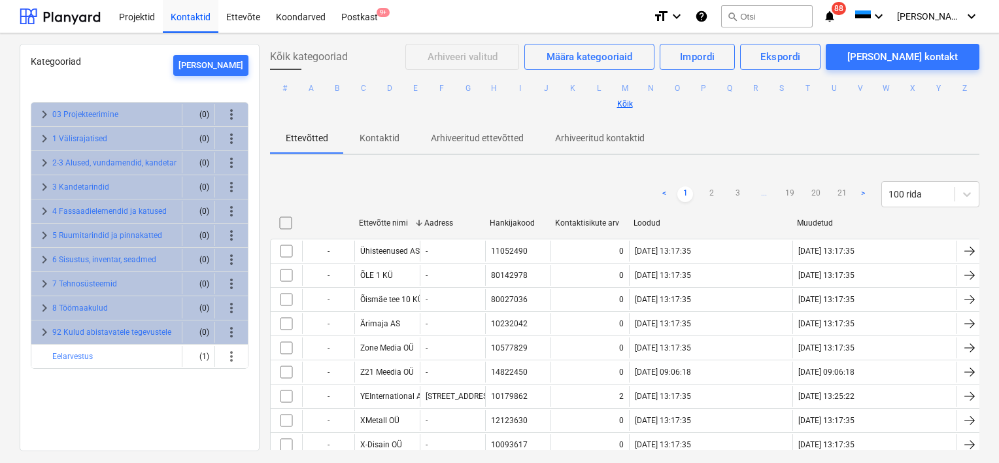
checkbox input "false"
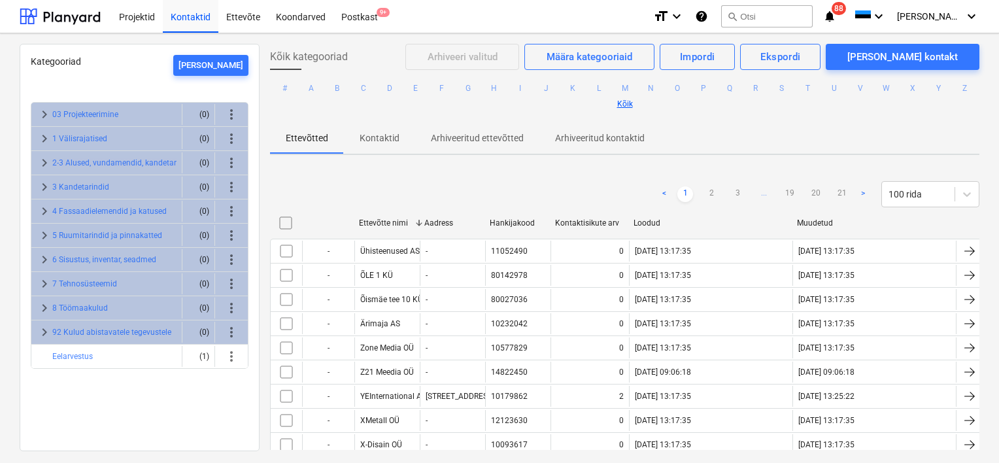
checkbox input "false"
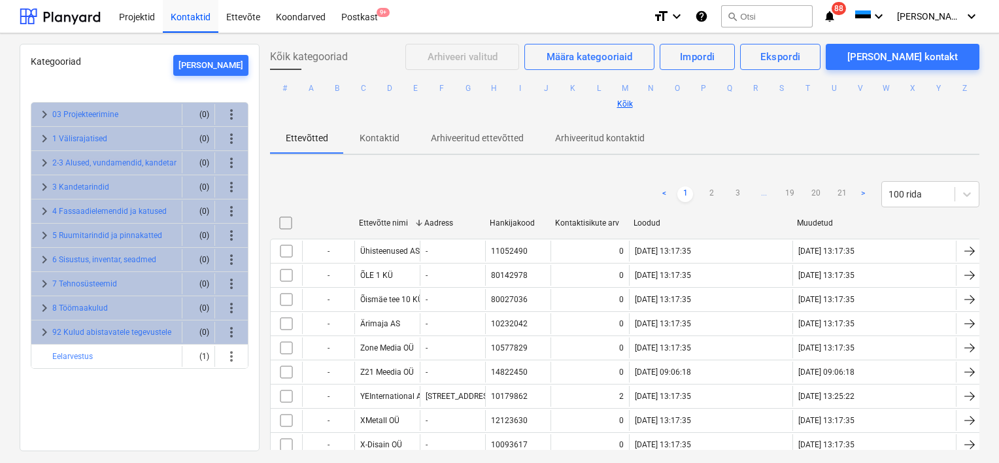
checkbox input "false"
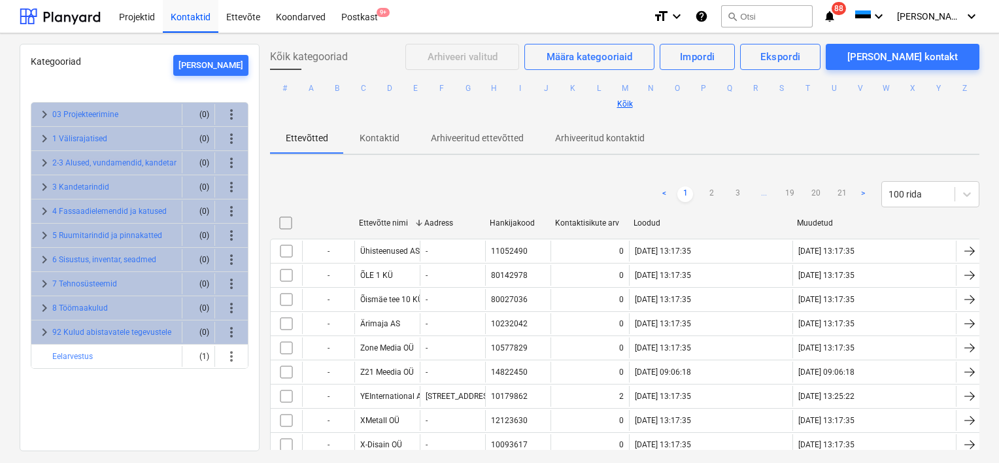
checkbox input "false"
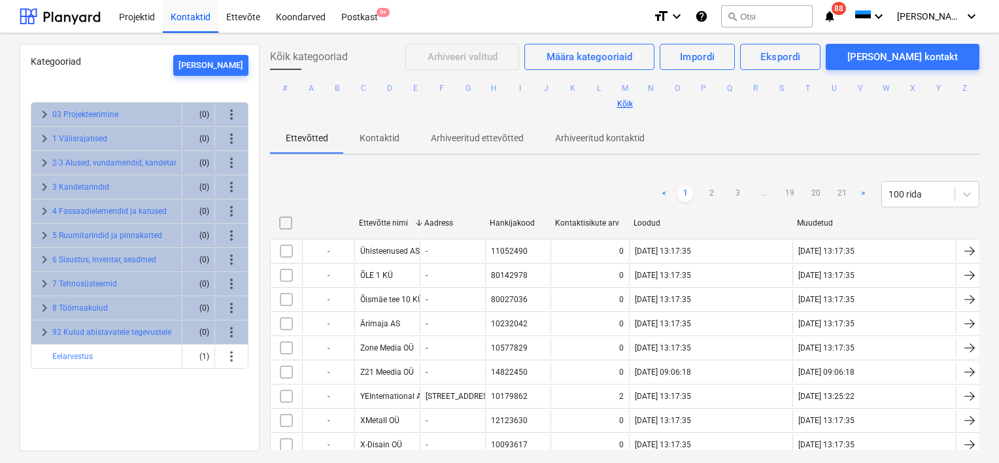
checkbox input "false"
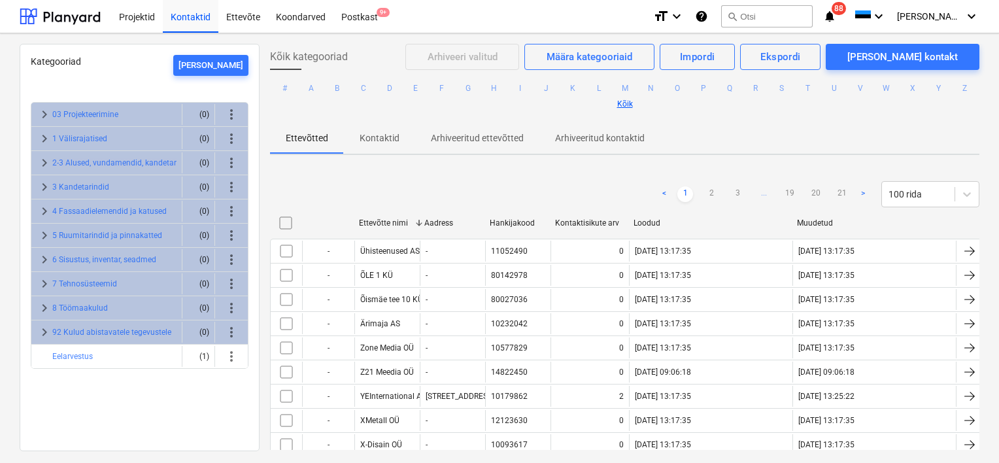
checkbox input "false"
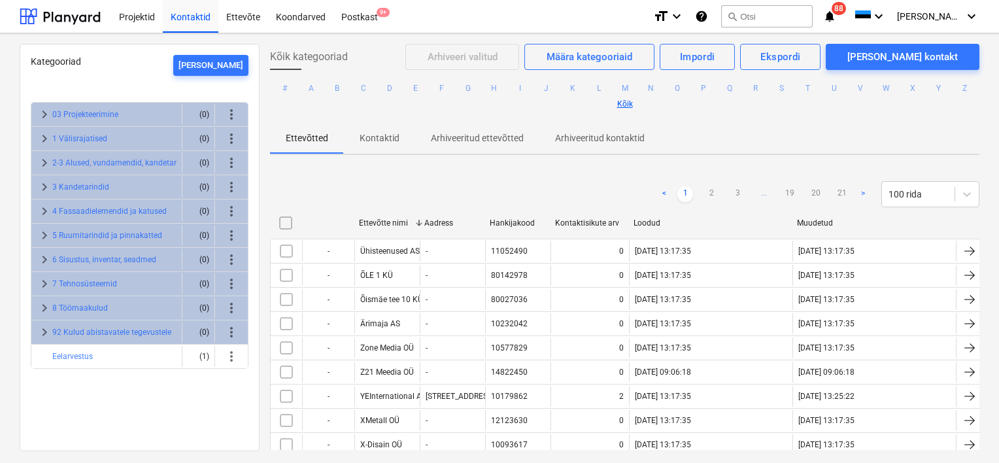
checkbox input "false"
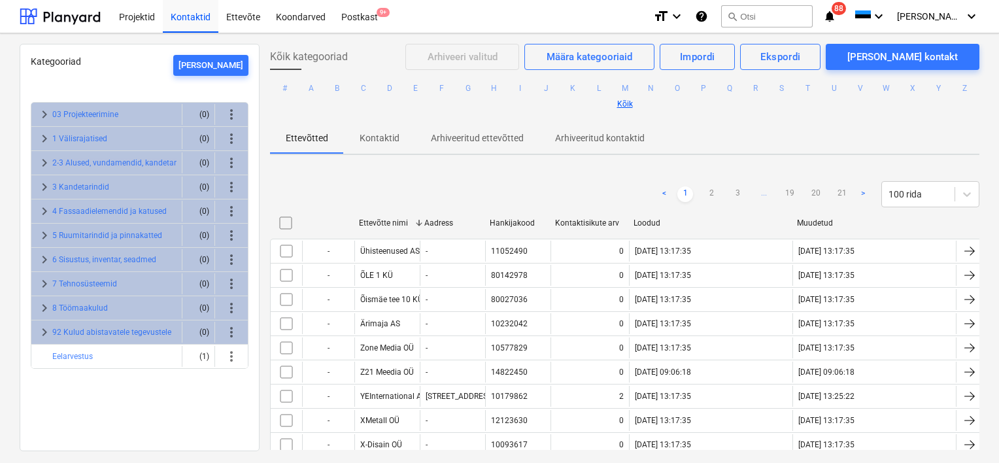
checkbox input "false"
click at [776, 20] on div "Failide kustutamine lõpetatud" at bounding box center [739, 14] width 137 height 16
click at [782, 10] on div "Failide kustutamine lõpetatud" at bounding box center [739, 14] width 137 height 16
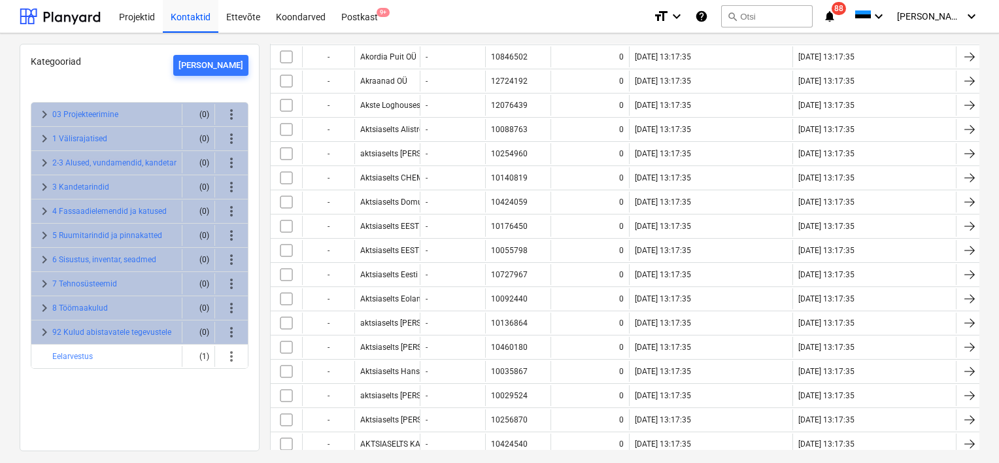
scroll to position [2257, 0]
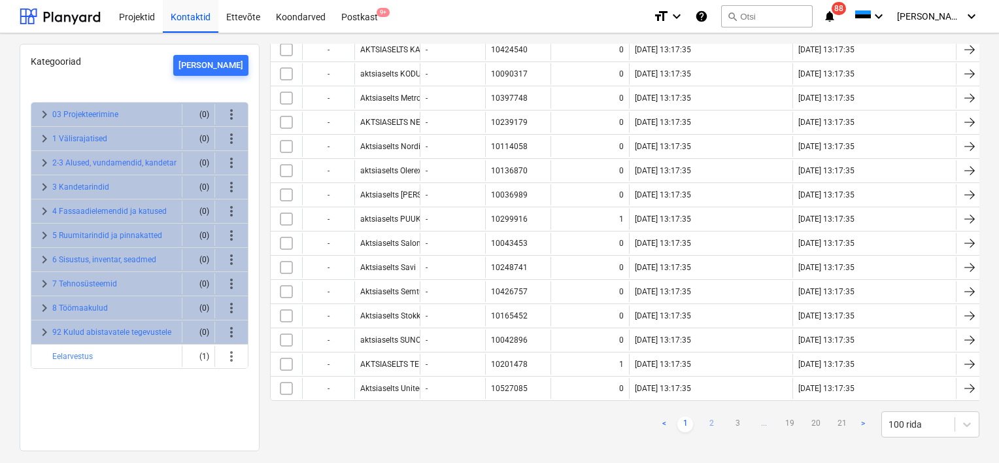
click at [706, 416] on link "2" at bounding box center [711, 424] width 16 height 16
click at [787, 16] on div "Failide kustutamine lõpetatud" at bounding box center [739, 14] width 137 height 16
click at [761, 14] on div "Failide kustutamine lõpetatud" at bounding box center [739, 14] width 137 height 16
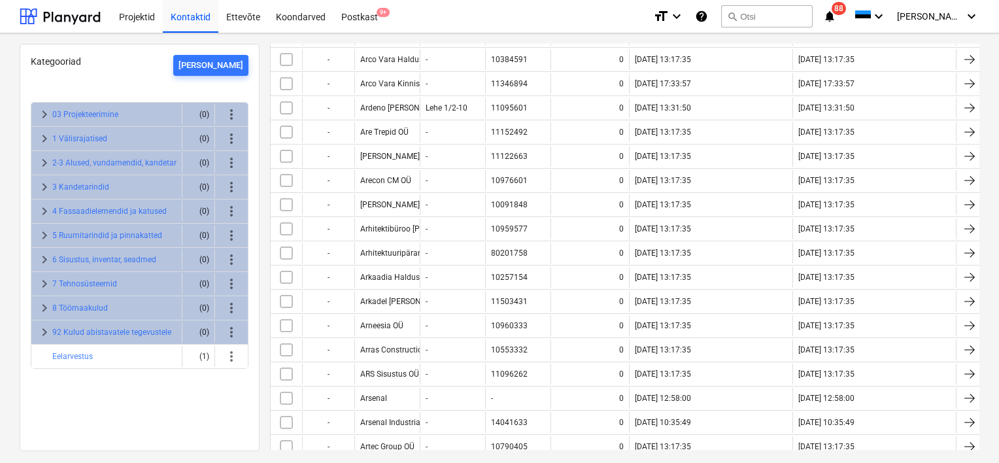
scroll to position [1096, 0]
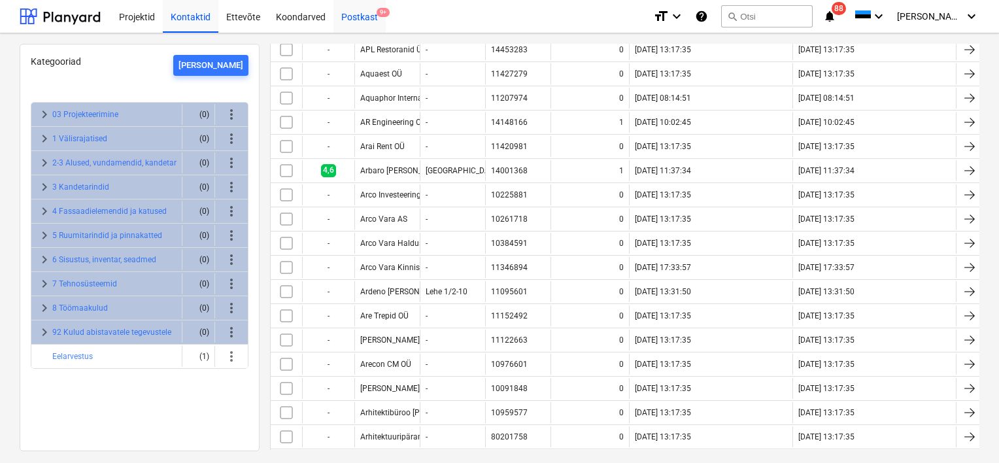
click at [363, 18] on div "Postkast 9+" at bounding box center [359, 15] width 52 height 33
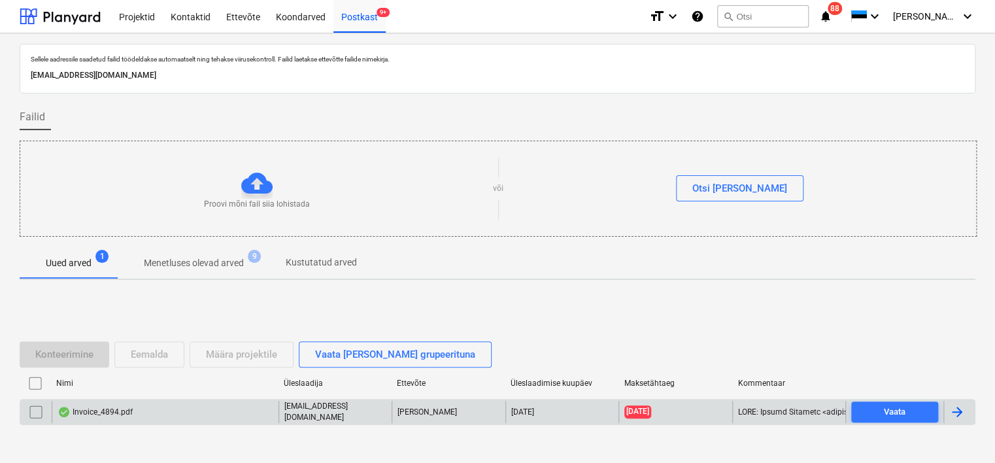
click at [180, 413] on div "Invoice_4894.pdf" at bounding box center [165, 412] width 227 height 22
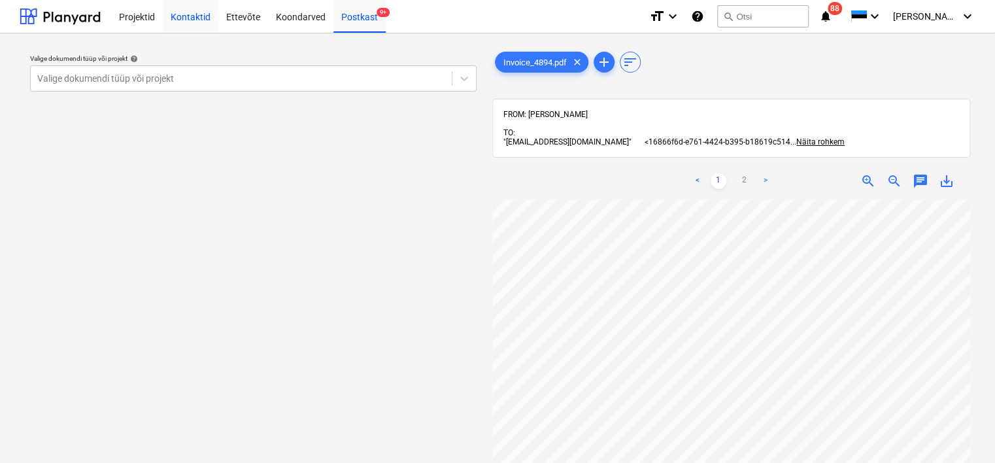
click at [184, 18] on div "Kontaktid" at bounding box center [191, 15] width 56 height 33
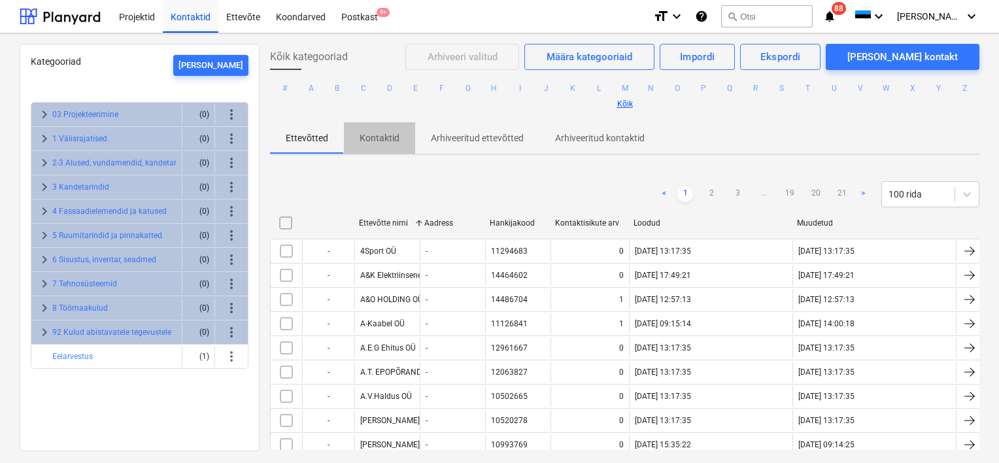
click at [379, 133] on p "Kontaktid" at bounding box center [379, 138] width 40 height 14
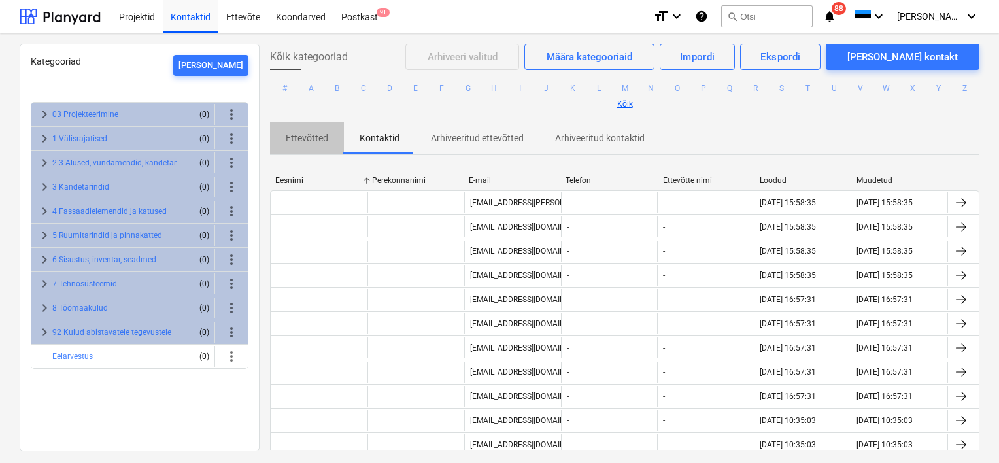
click at [297, 141] on p "Ettevõtted" at bounding box center [307, 138] width 42 height 14
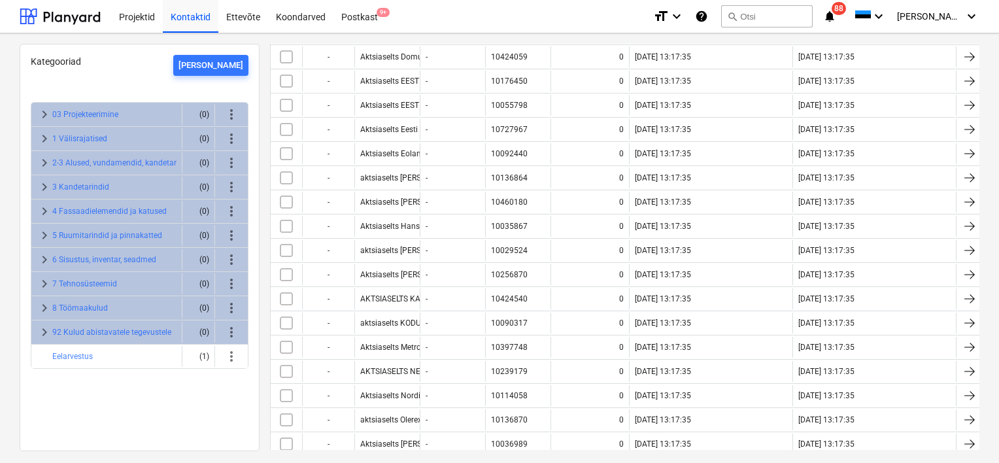
scroll to position [2257, 0]
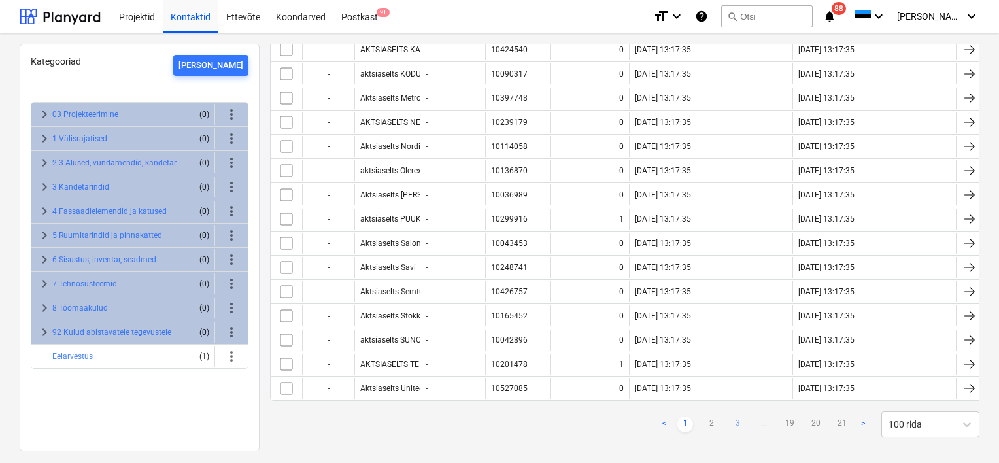
click at [736, 416] on link "3" at bounding box center [737, 424] width 16 height 16
click at [730, 416] on link "4" at bounding box center [737, 424] width 16 height 16
click at [731, 416] on link "5" at bounding box center [737, 424] width 16 height 16
click at [731, 416] on link "6" at bounding box center [737, 424] width 16 height 16
click at [731, 416] on link "7" at bounding box center [737, 424] width 16 height 16
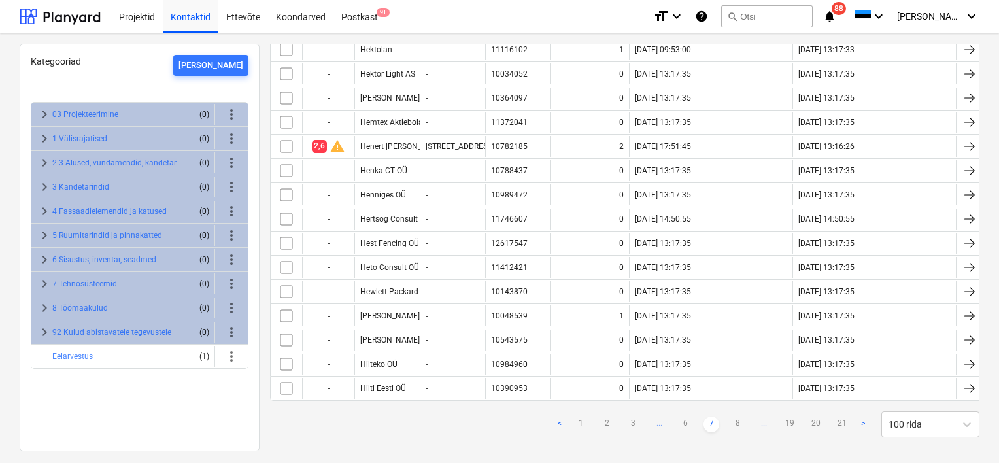
click at [731, 416] on link "8" at bounding box center [737, 424] width 16 height 16
click at [732, 416] on link "9" at bounding box center [737, 424] width 16 height 16
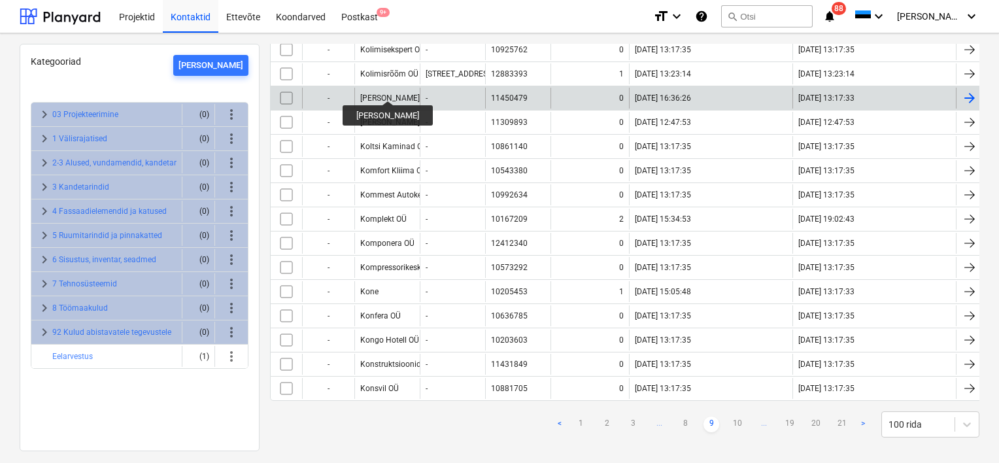
click at [374, 93] on div "[PERSON_NAME]" at bounding box center [389, 97] width 59 height 9
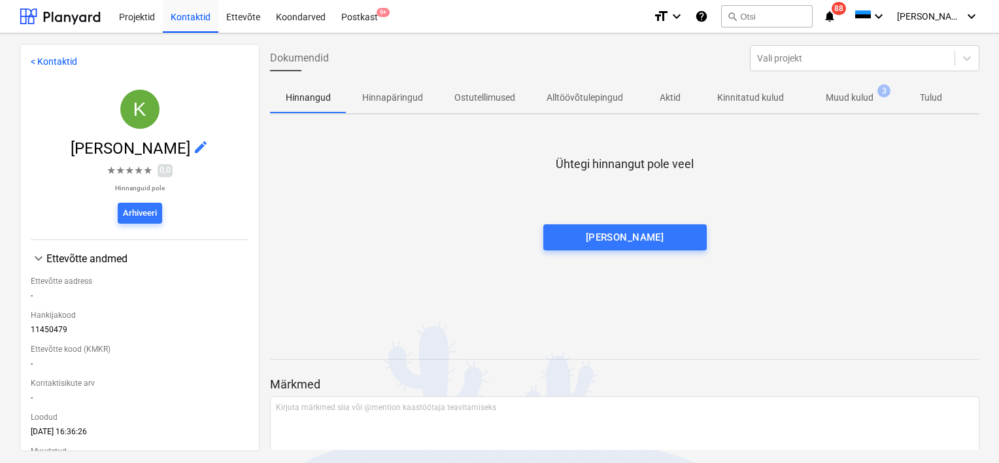
click at [193, 149] on span "edit" at bounding box center [201, 147] width 16 height 16
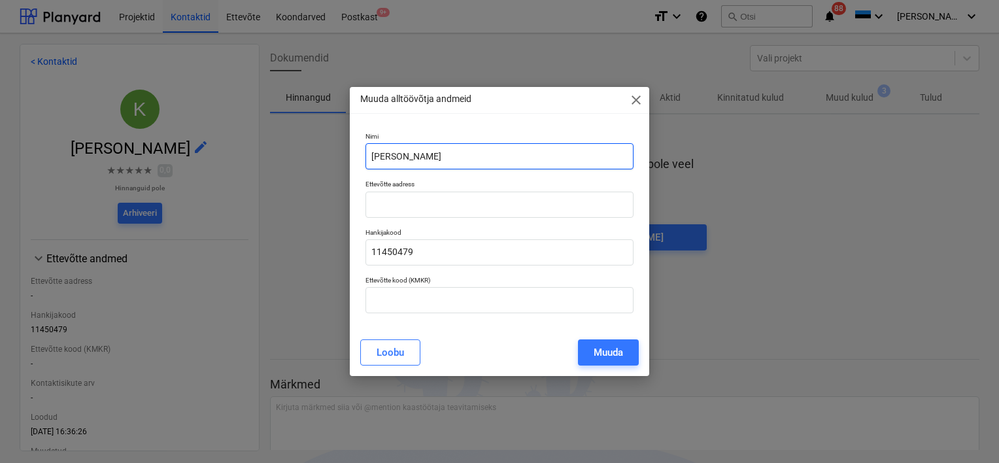
click at [431, 152] on input "[PERSON_NAME]" at bounding box center [499, 156] width 268 height 26
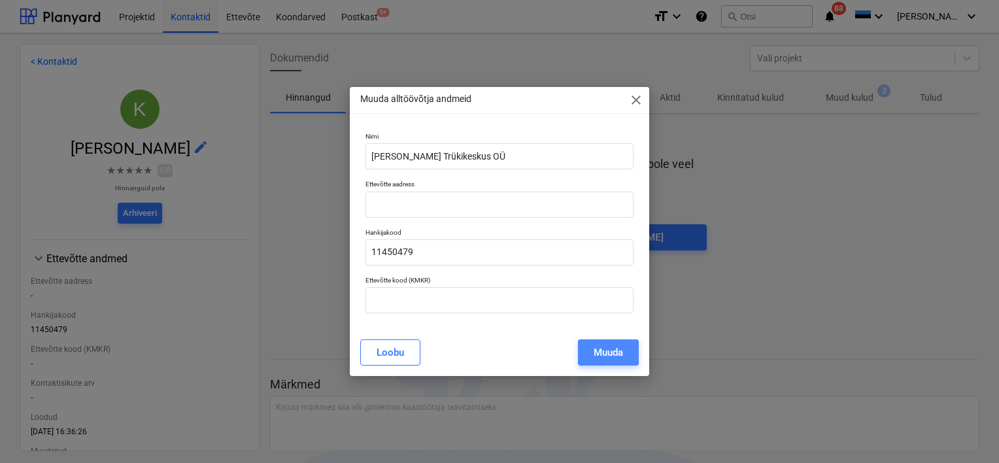
click at [610, 362] on button "Muuda" at bounding box center [608, 352] width 61 height 26
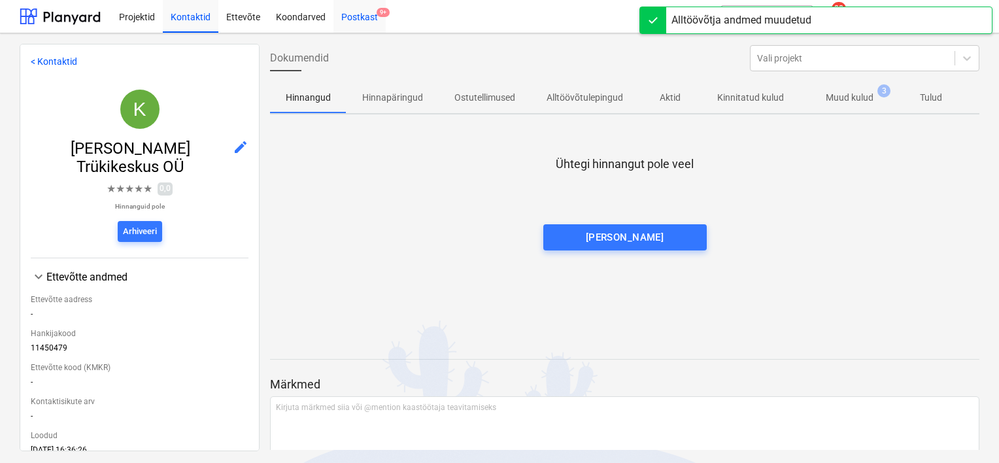
click at [363, 28] on div "Postkast 9+" at bounding box center [359, 15] width 52 height 33
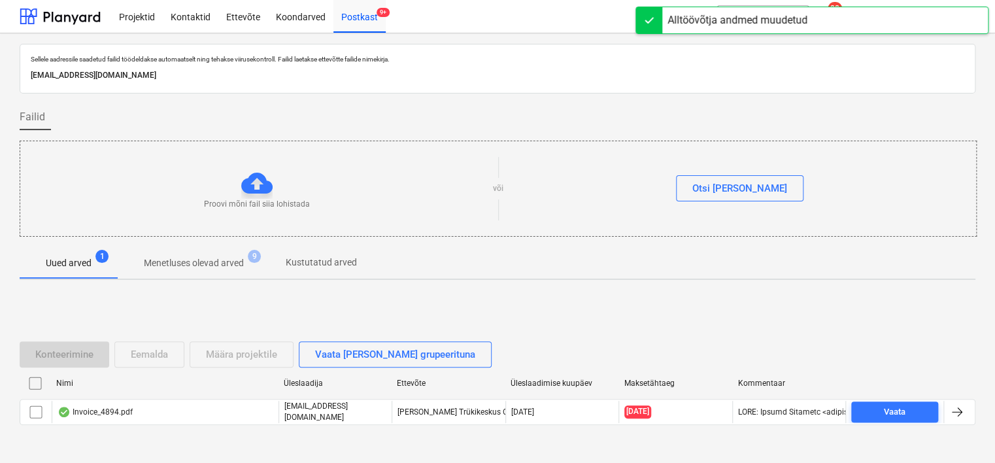
click at [225, 320] on div "Konteerimine Eemalda Määra projektile Vaata [PERSON_NAME] grupeerituna Nimi Üle…" at bounding box center [498, 388] width 956 height 196
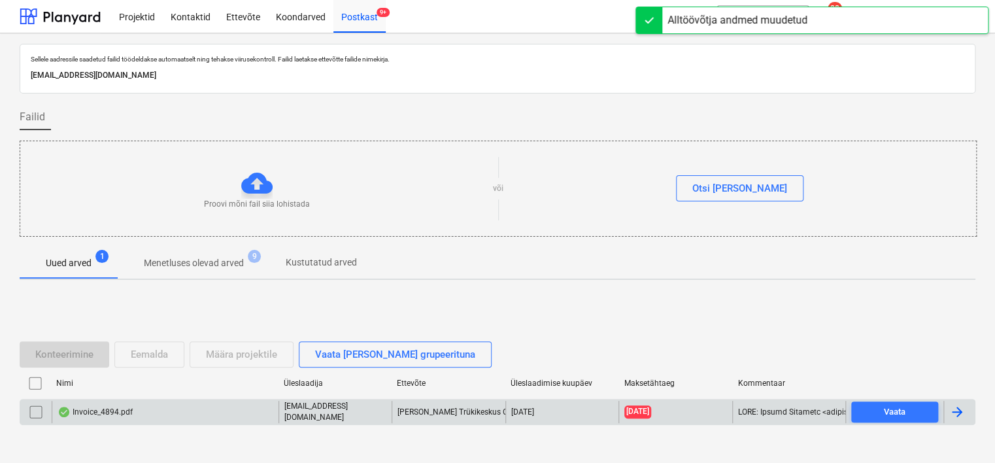
click at [165, 423] on div "Invoice_4894.pdf [EMAIL_ADDRESS][DOMAIN_NAME] Kolm Lõvi Trükikeskus OÜ [DATE] […" at bounding box center [498, 412] width 956 height 26
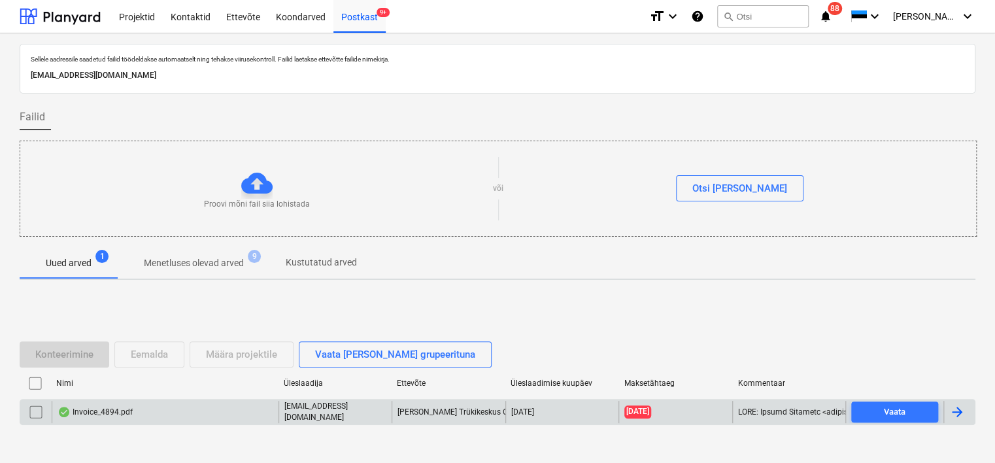
click at [146, 416] on div "Invoice_4894.pdf" at bounding box center [165, 412] width 227 height 22
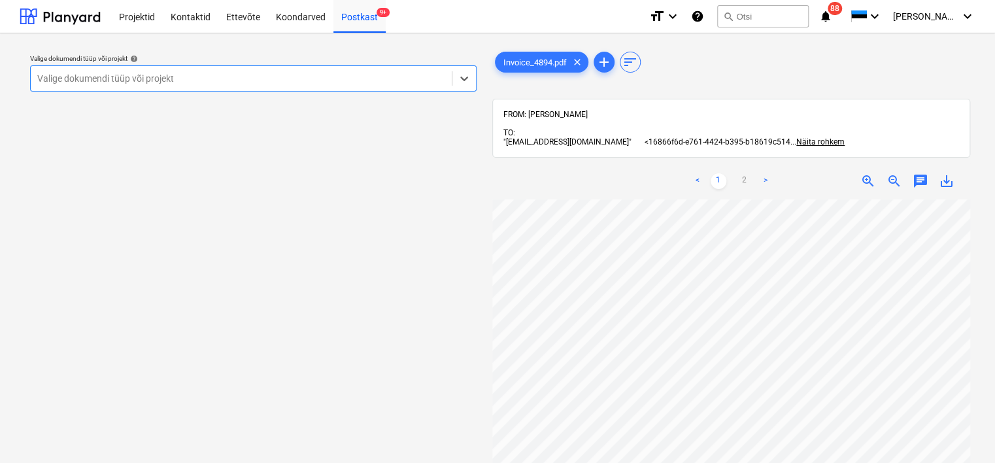
scroll to position [3, 0]
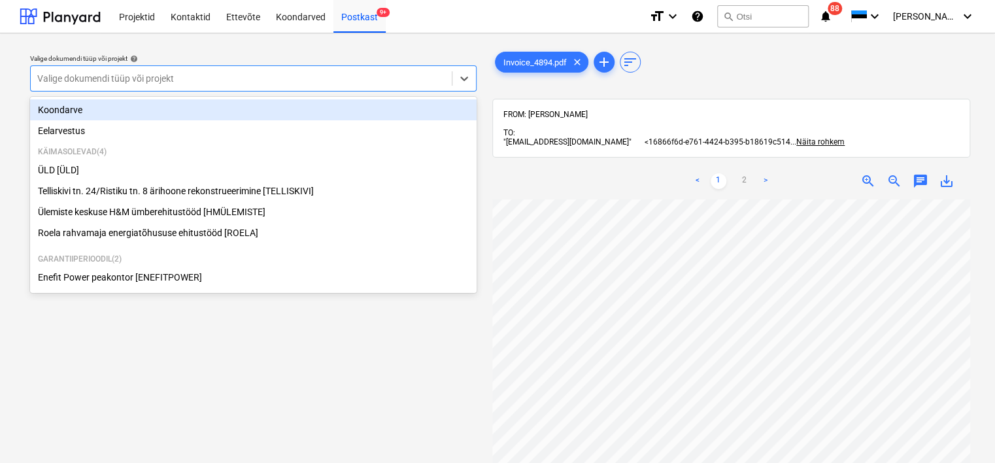
click at [380, 72] on div at bounding box center [241, 78] width 408 height 13
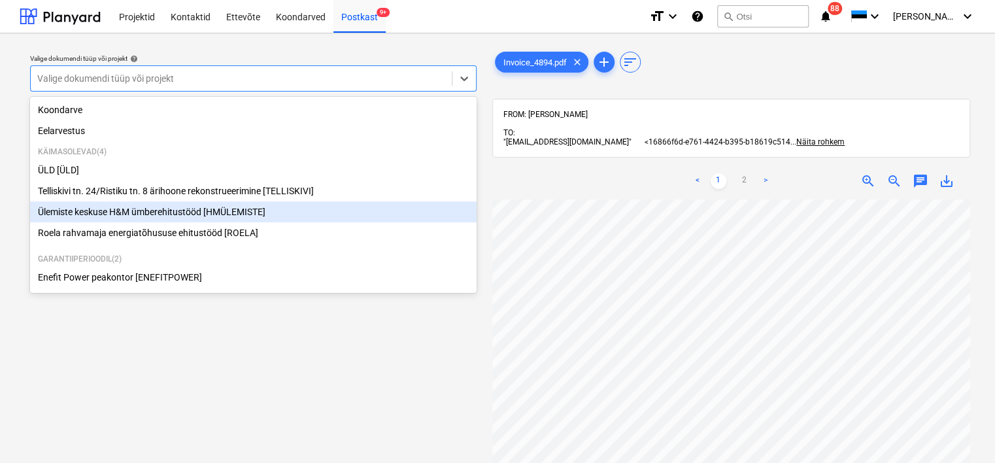
click at [248, 219] on div "Ülemiste keskuse H&M ümberehitustööd [HMÜLEMISTE]" at bounding box center [253, 211] width 446 height 21
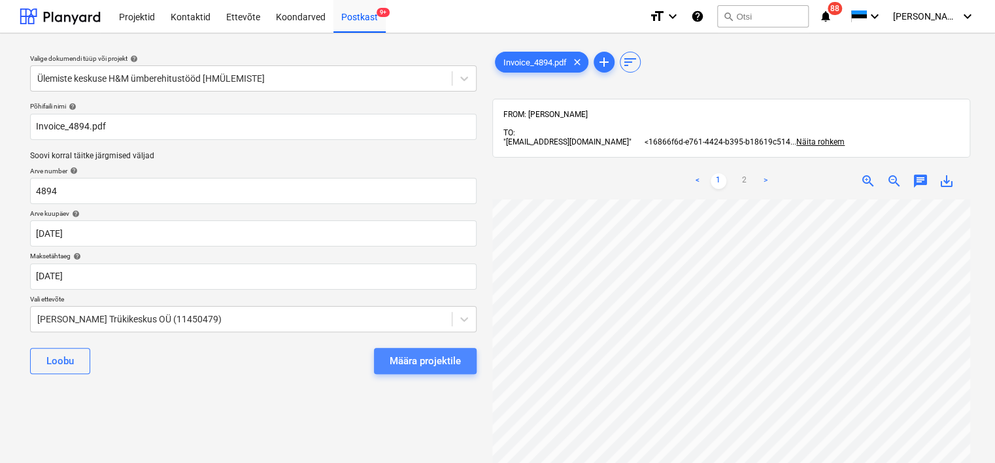
click at [447, 358] on div "Määra projektile" at bounding box center [425, 360] width 71 height 17
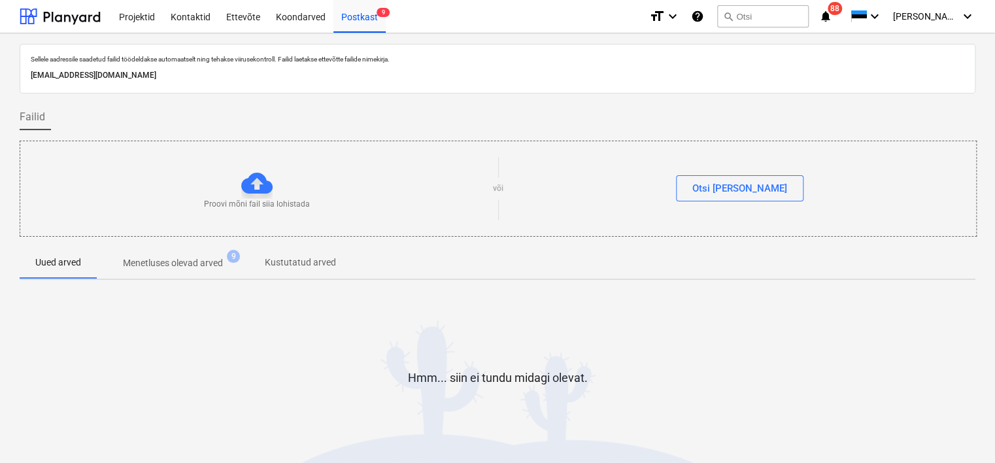
click at [221, 75] on p "[EMAIL_ADDRESS][DOMAIN_NAME]" at bounding box center [497, 76] width 933 height 14
copy p "[EMAIL_ADDRESS][DOMAIN_NAME]"
click at [293, 20] on div "Koondarved" at bounding box center [300, 15] width 65 height 33
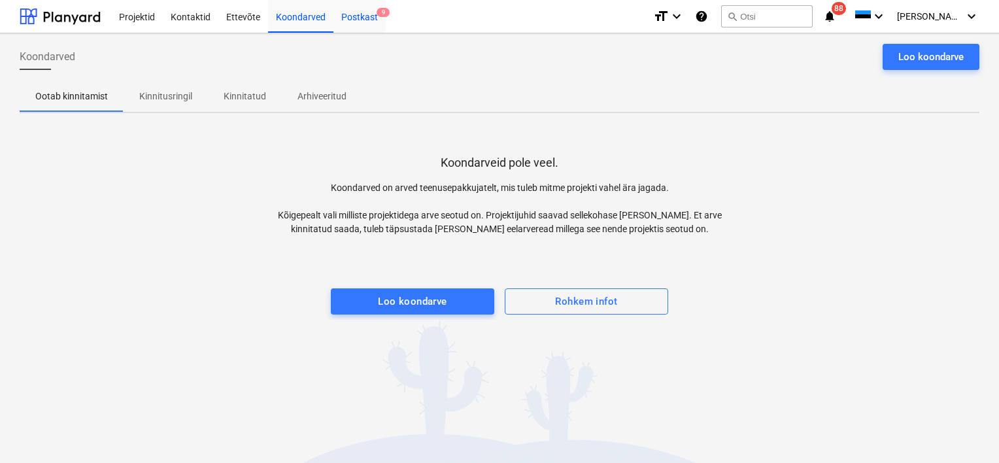
click at [359, 16] on div "Postkast 9" at bounding box center [359, 15] width 52 height 33
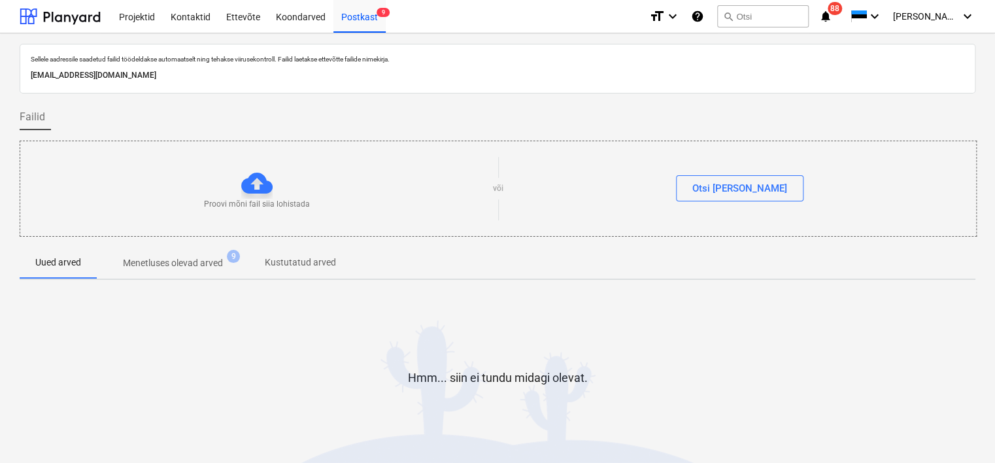
scroll to position [43, 0]
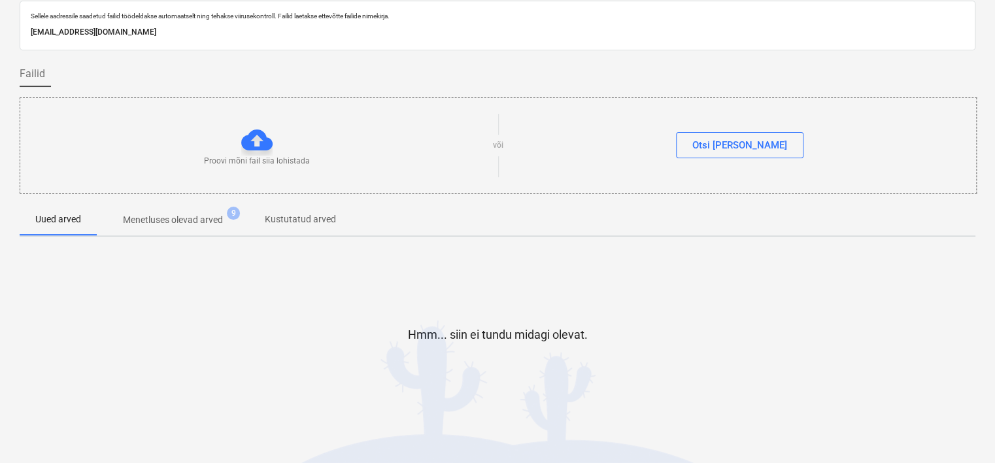
click at [199, 219] on p "Menetluses olevad arved" at bounding box center [173, 220] width 100 height 14
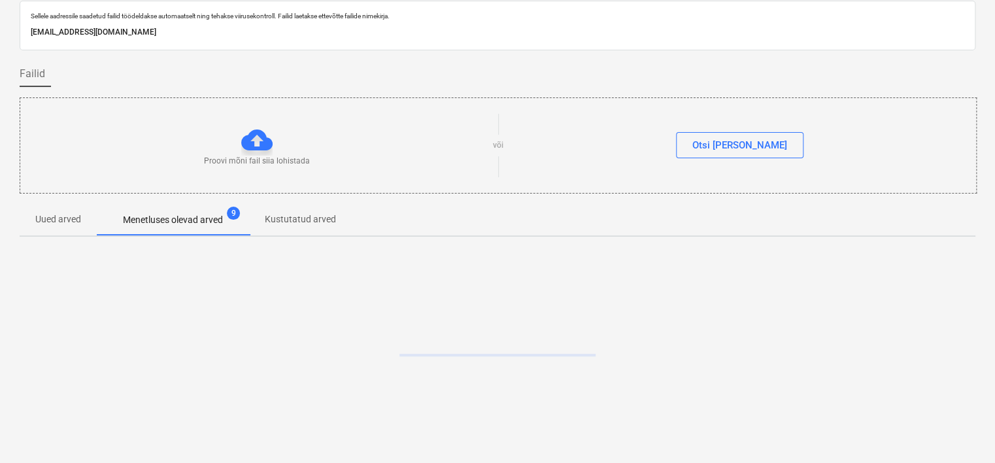
click at [62, 214] on p "Uued arved" at bounding box center [58, 219] width 46 height 14
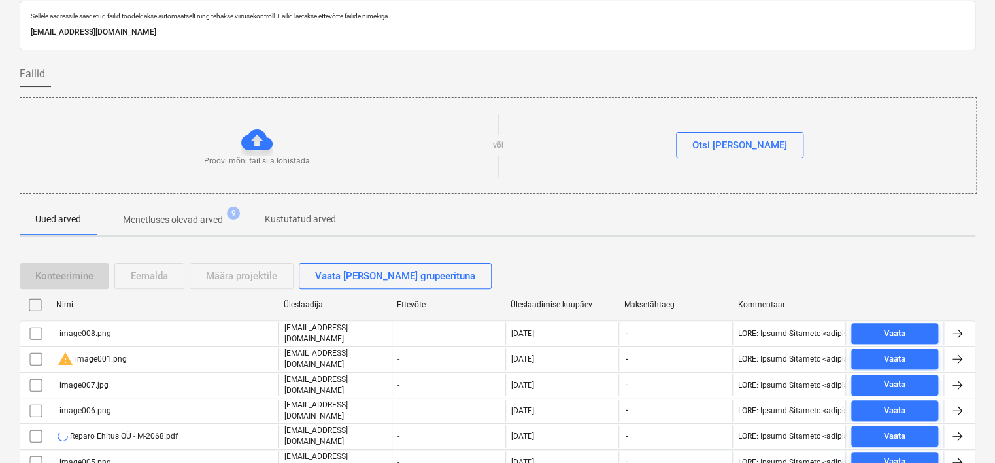
scroll to position [91, 0]
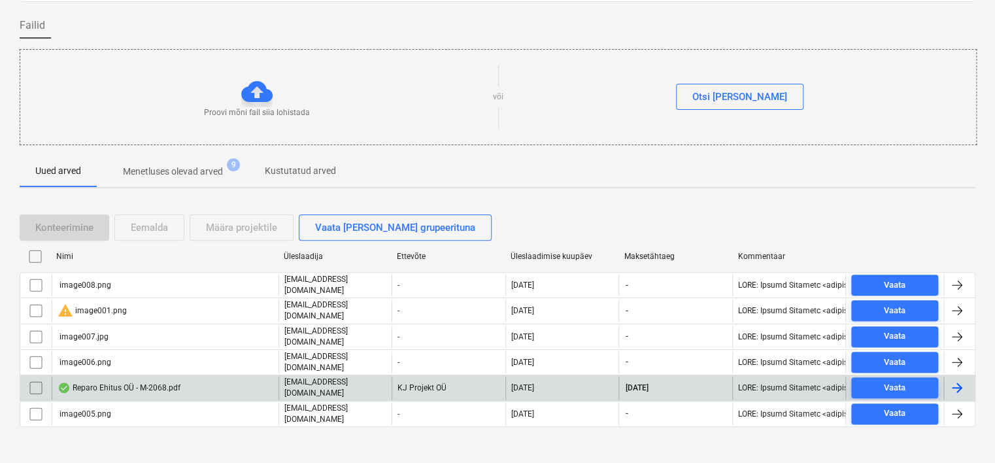
click at [168, 382] on div "Reparo Ehitus OÜ - M-2068.pdf" at bounding box center [119, 387] width 123 height 10
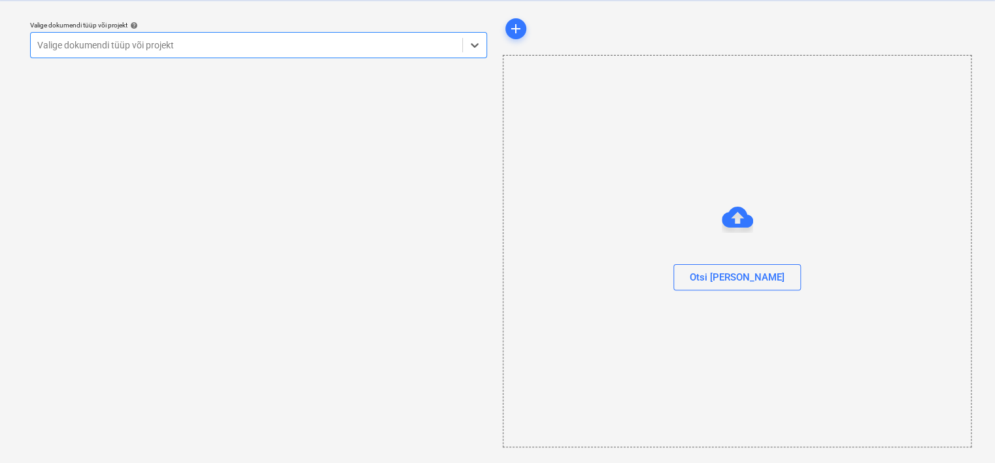
scroll to position [33, 0]
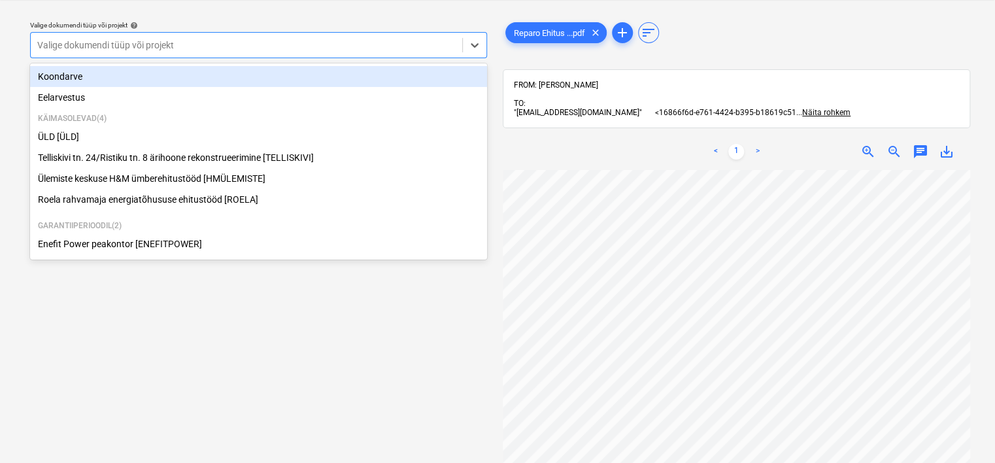
click at [299, 42] on div at bounding box center [246, 45] width 418 height 13
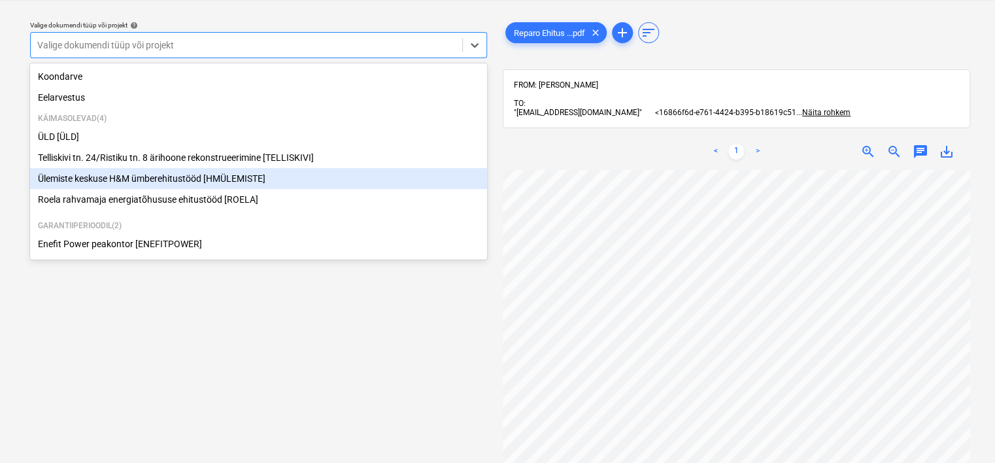
click at [212, 183] on div "Ülemiste keskuse H&M ümberehitustööd [HMÜLEMISTE]" at bounding box center [258, 178] width 457 height 21
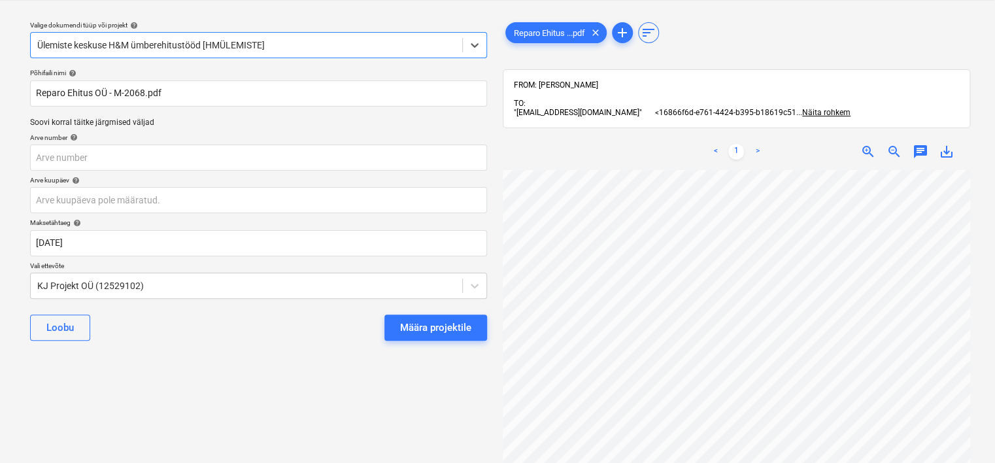
scroll to position [0, 99]
click at [169, 164] on input "text" at bounding box center [258, 157] width 457 height 26
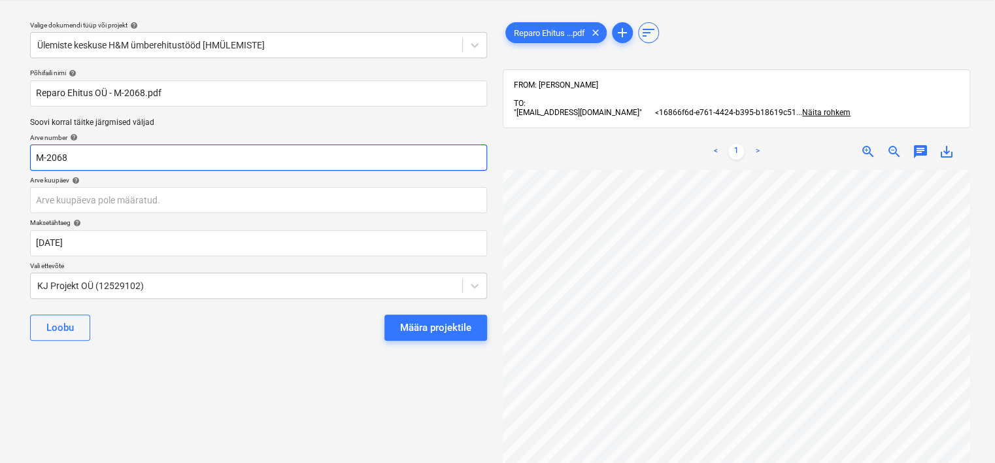
scroll to position [0, 123]
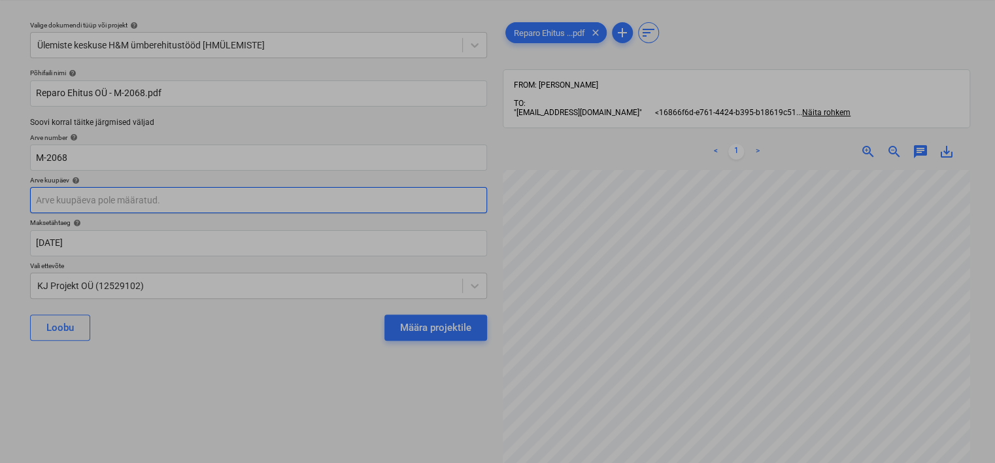
click at [206, 204] on body "Projektid Kontaktid Ettevõte Koondarved Postkast 9+ format_size keyboard_arrow_…" at bounding box center [497, 198] width 995 height 463
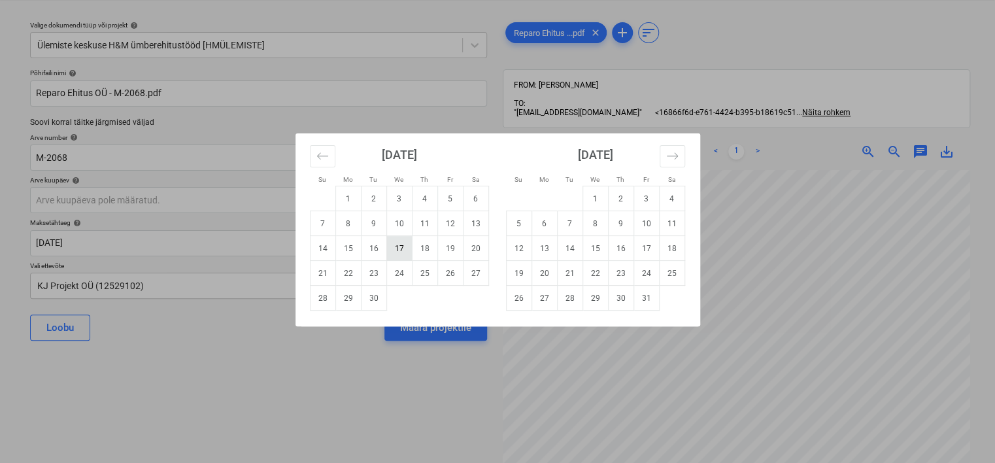
click at [405, 249] on td "17" at bounding box center [398, 248] width 25 height 25
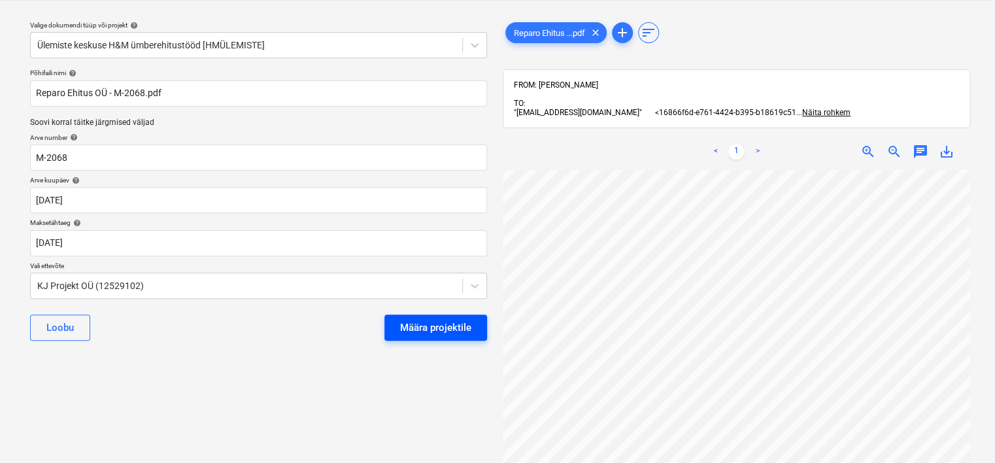
click at [427, 327] on div "Määra projektile" at bounding box center [435, 327] width 71 height 17
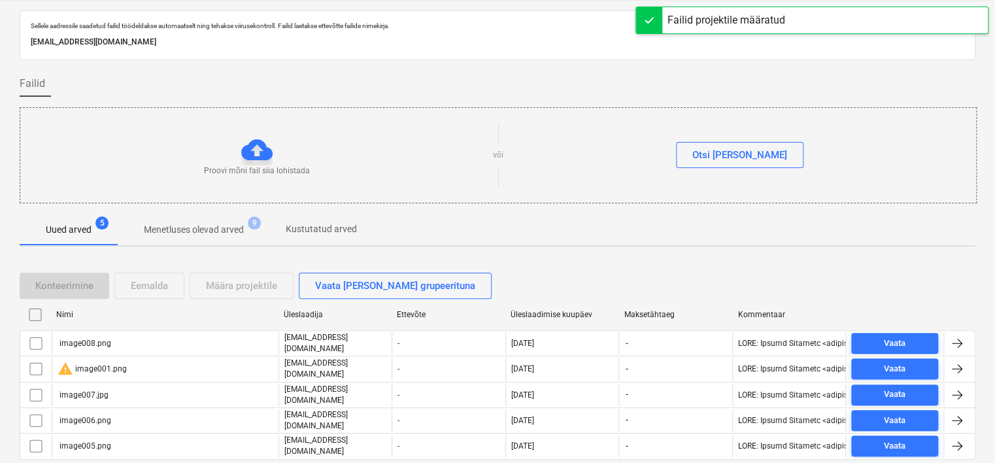
click at [37, 311] on input "checkbox" at bounding box center [35, 314] width 21 height 21
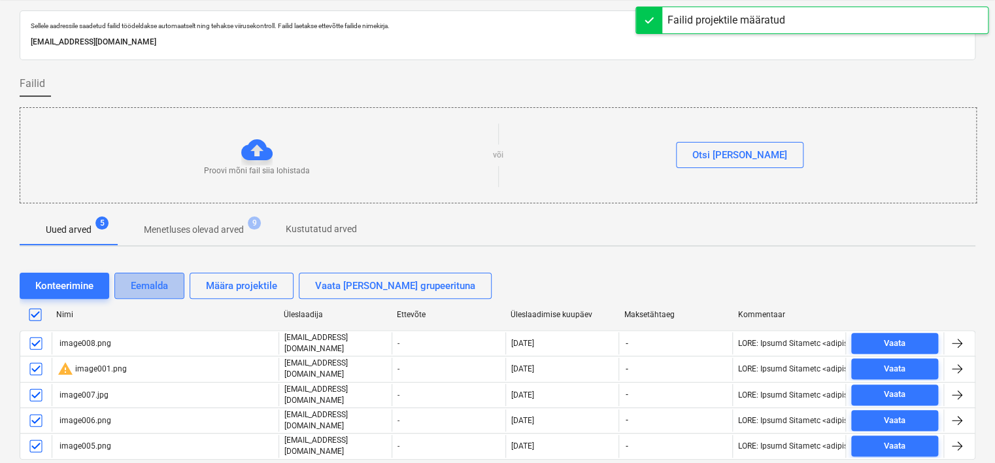
click at [133, 282] on div "Eemalda" at bounding box center [149, 285] width 37 height 17
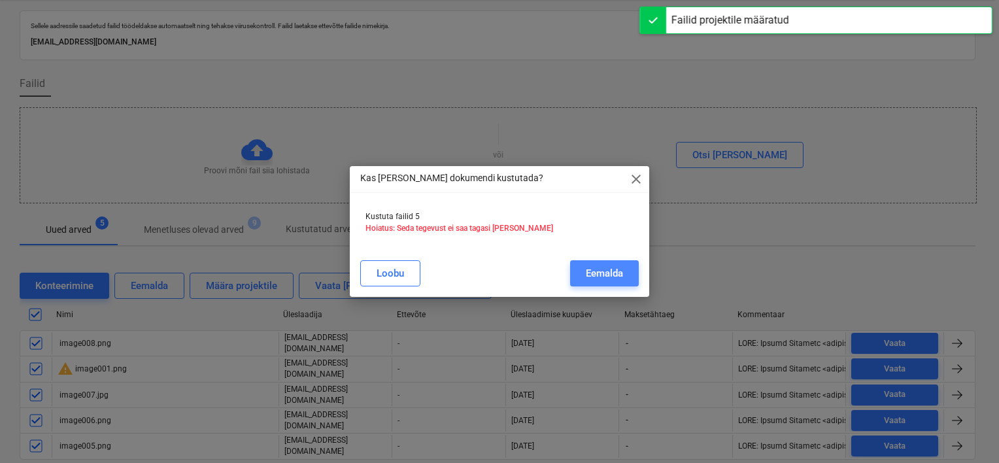
click at [616, 274] on div "Eemalda" at bounding box center [604, 273] width 37 height 17
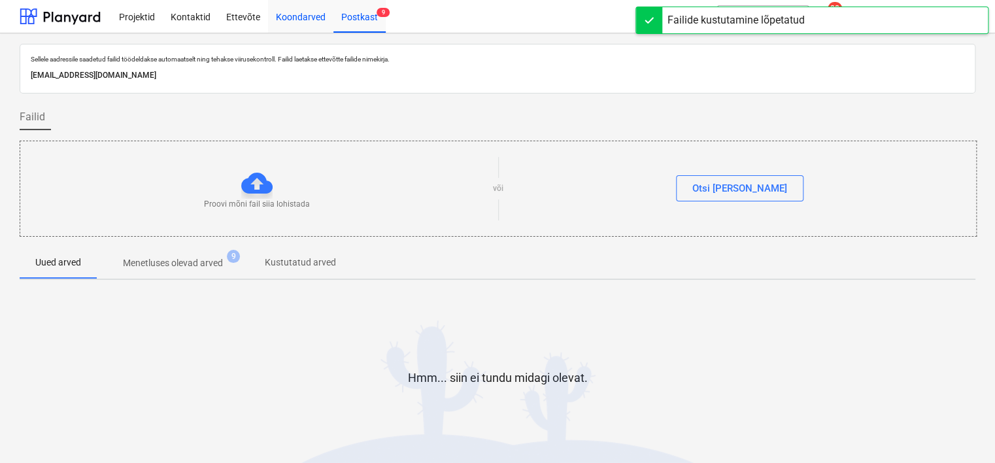
click at [312, 18] on div "Koondarved" at bounding box center [300, 15] width 65 height 33
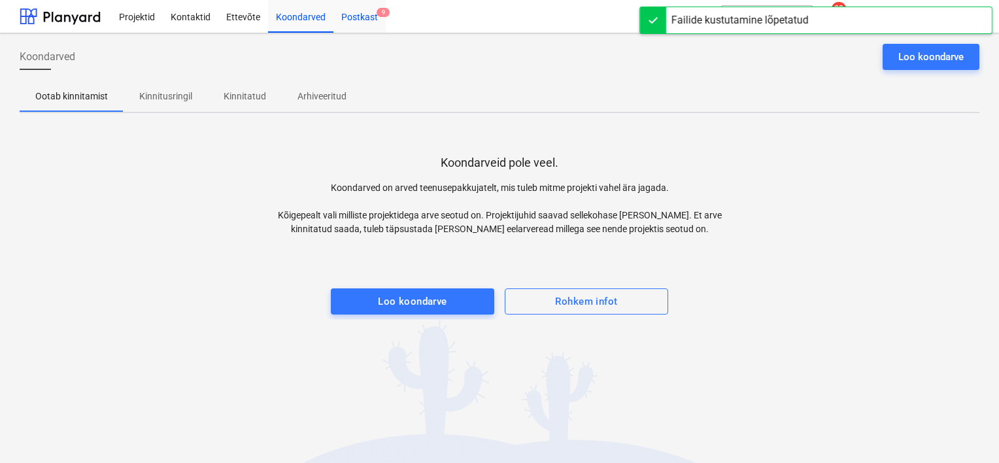
click at [366, 22] on div "Postkast 9" at bounding box center [359, 15] width 52 height 33
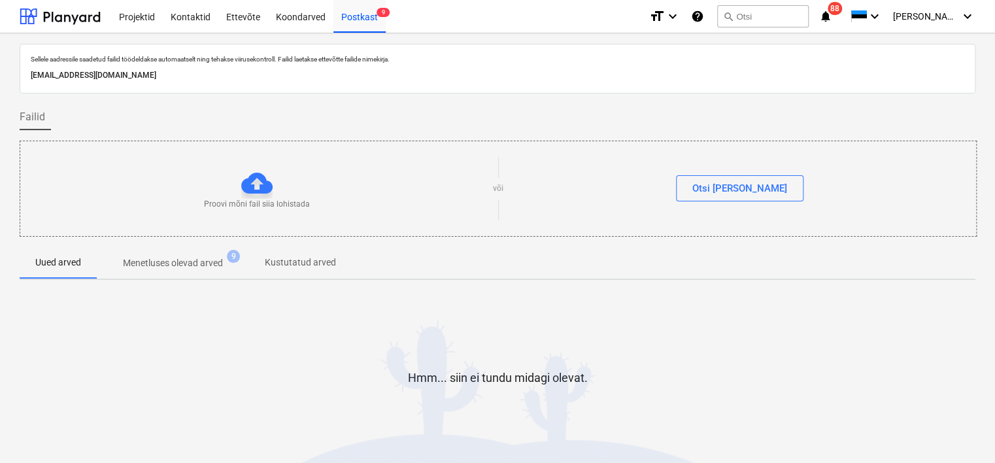
click at [225, 76] on p "[EMAIL_ADDRESS][DOMAIN_NAME]" at bounding box center [497, 76] width 933 height 14
copy p "[EMAIL_ADDRESS][DOMAIN_NAME]"
click at [300, 16] on div "Koondarved" at bounding box center [300, 15] width 65 height 33
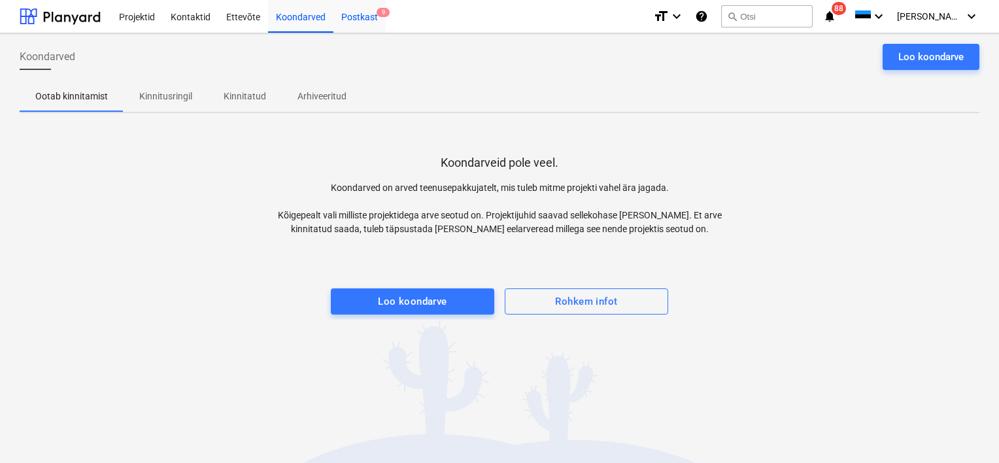
click at [356, 16] on div "Postkast 9" at bounding box center [359, 15] width 52 height 33
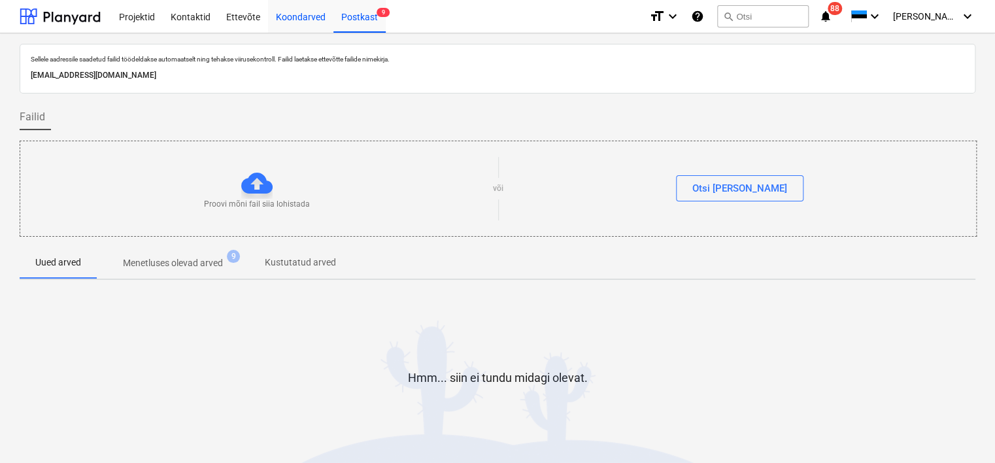
click at [293, 18] on div "Koondarved" at bounding box center [300, 15] width 65 height 33
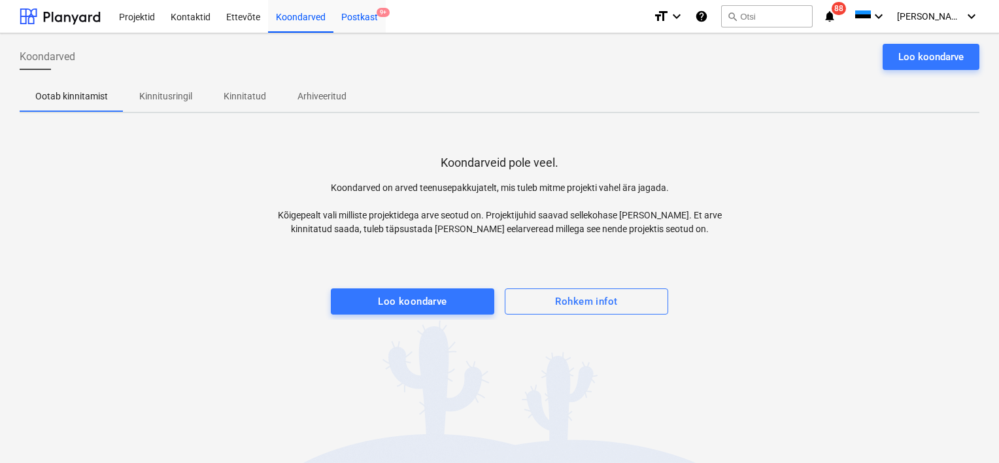
click at [374, 16] on div "Postkast 9+" at bounding box center [359, 15] width 52 height 33
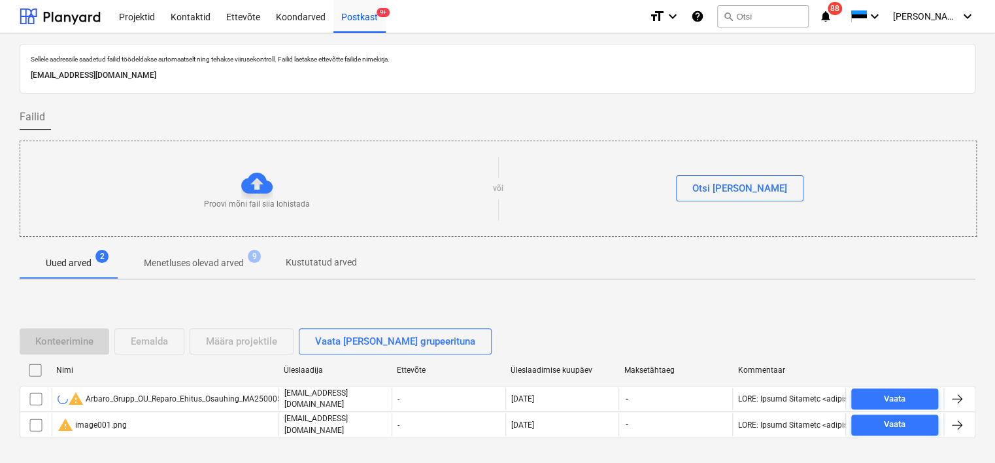
scroll to position [43, 0]
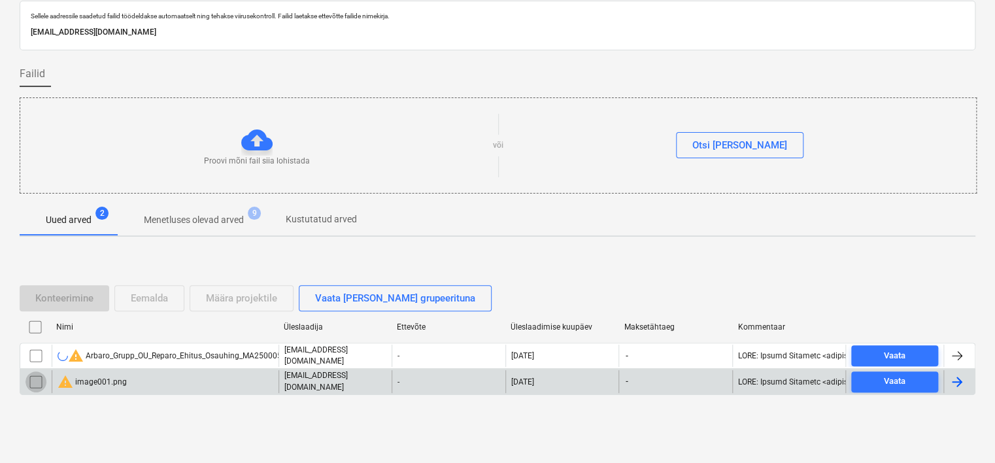
click at [35, 380] on input "checkbox" at bounding box center [35, 381] width 21 height 21
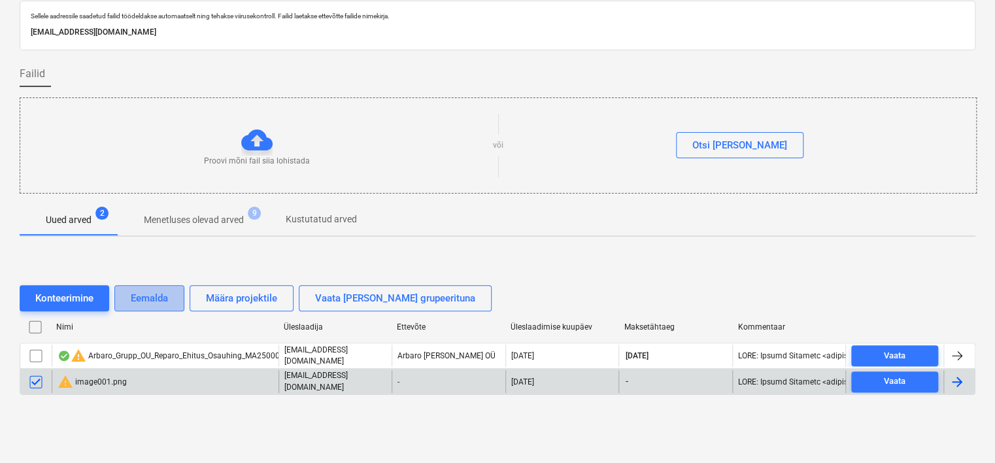
click at [130, 295] on button "Eemalda" at bounding box center [149, 298] width 70 height 26
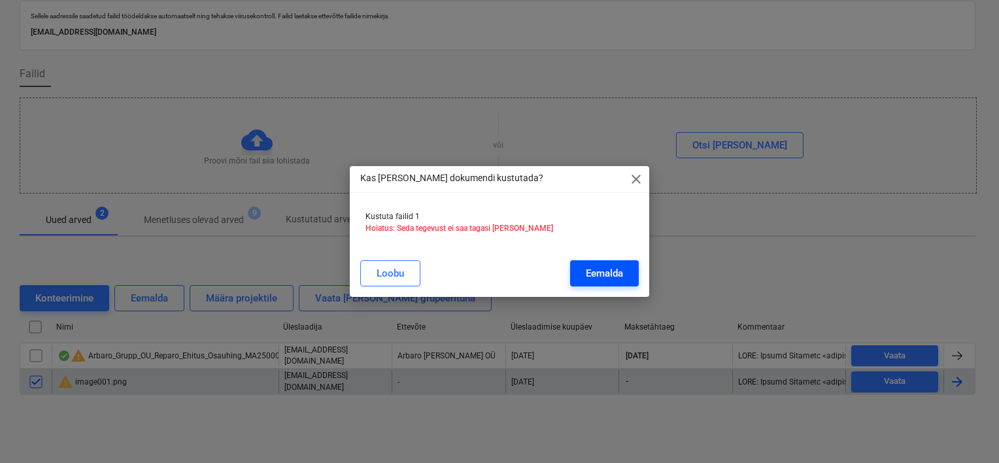
click at [616, 280] on div "Eemalda" at bounding box center [604, 273] width 37 height 17
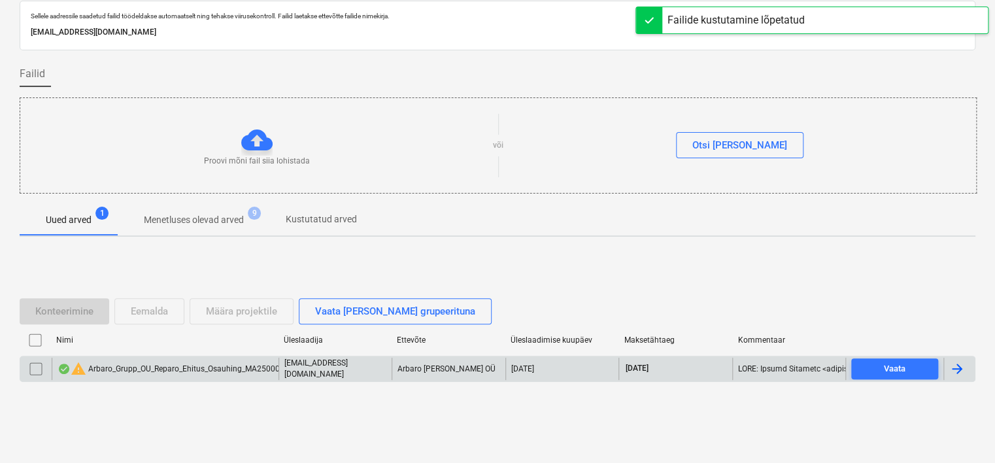
click at [227, 363] on div "warning Arbaro_Grupp_OU_Reparo_Ehitus_Osauhing_MA2500056.pdf" at bounding box center [180, 369] width 245 height 16
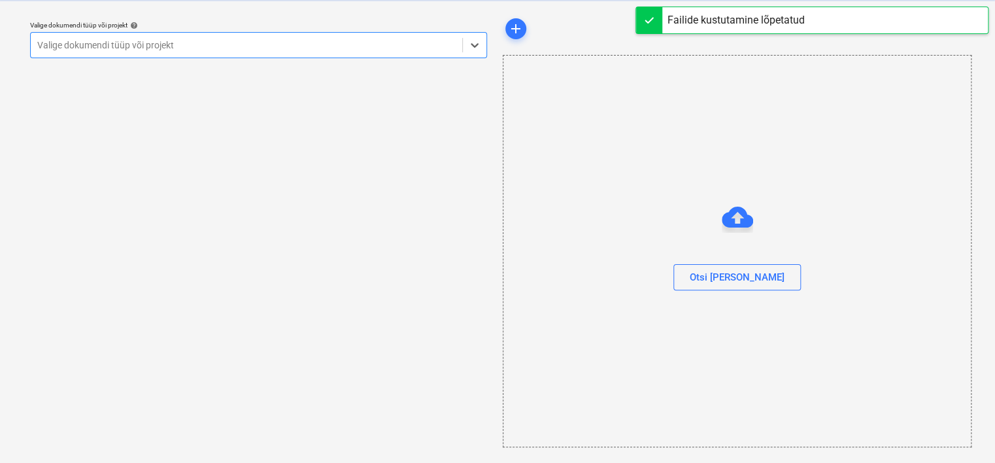
scroll to position [33, 0]
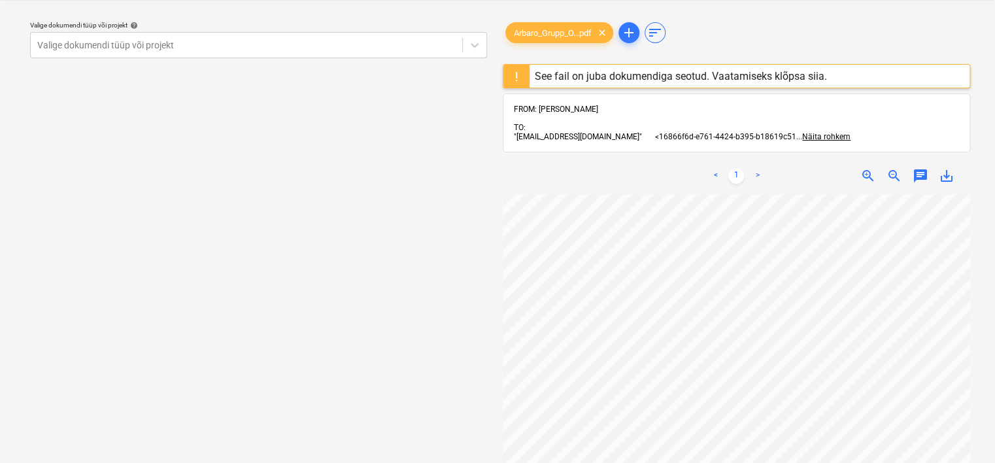
click at [661, 72] on div "See fail on juba dokumendiga seotud. Vaatamiseks klõpsa siia." at bounding box center [681, 76] width 292 height 12
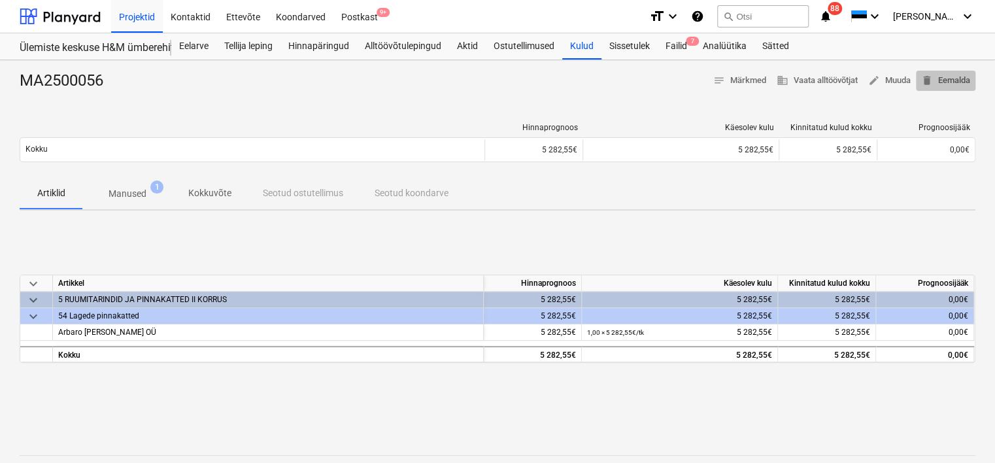
click at [950, 76] on span "delete Eemalda" at bounding box center [945, 80] width 49 height 15
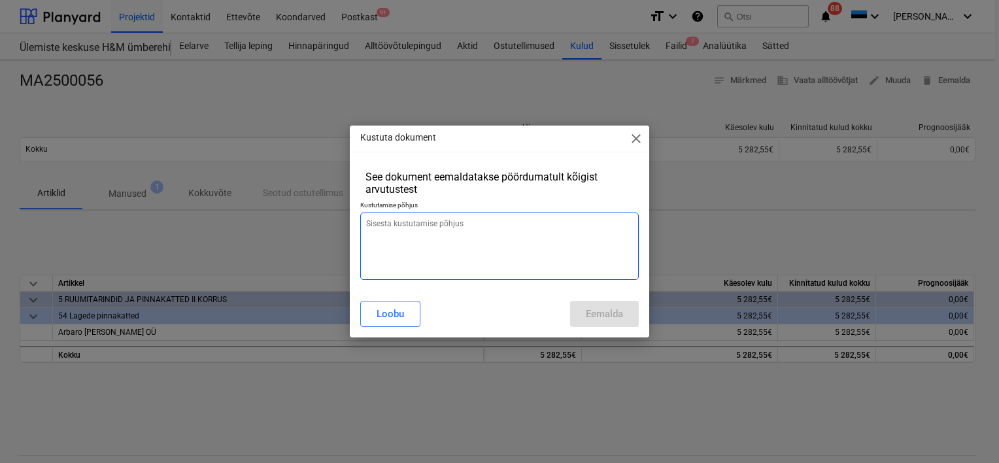
click at [571, 254] on textarea at bounding box center [499, 245] width 278 height 67
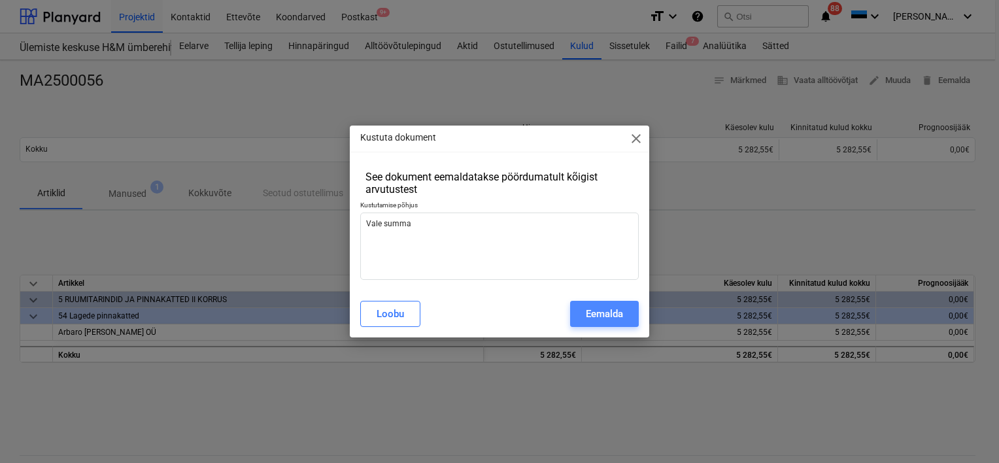
click at [606, 318] on div "Eemalda" at bounding box center [604, 313] width 37 height 17
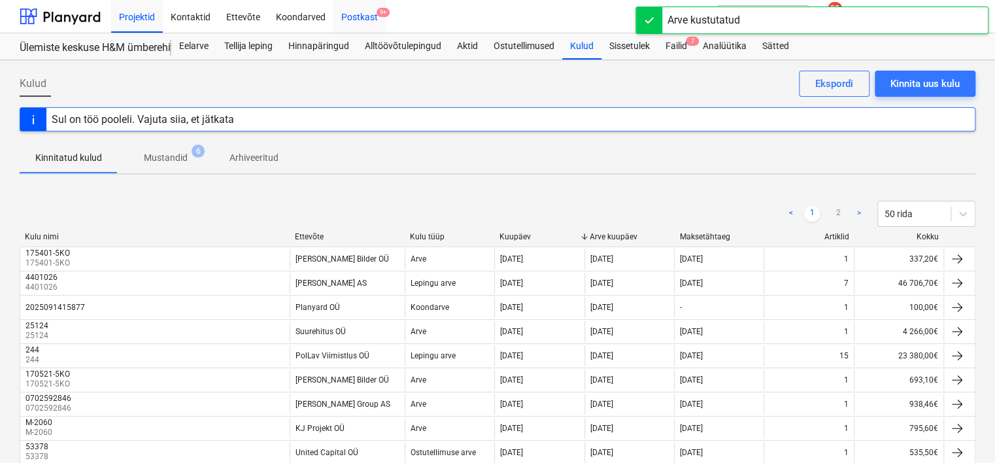
click at [357, 8] on div "Postkast 9+" at bounding box center [359, 15] width 52 height 33
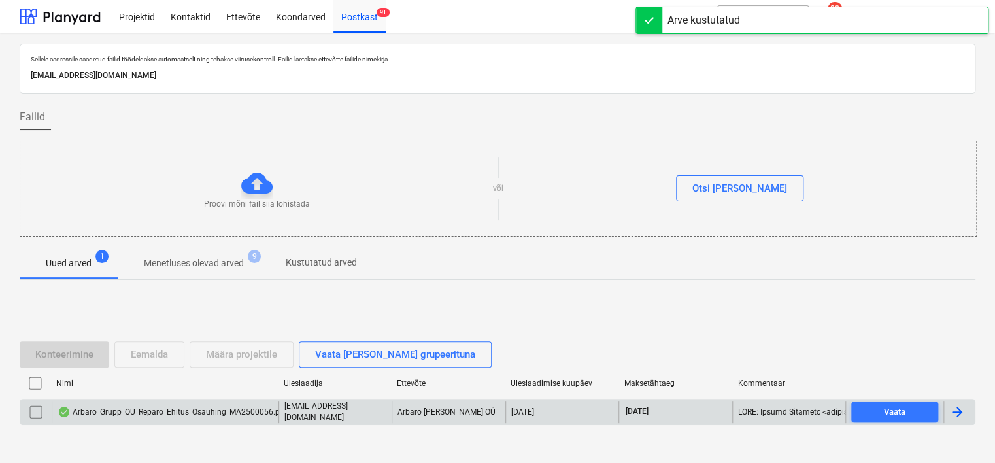
click at [112, 408] on div "Arbaro_Grupp_OU_Reparo_Ehitus_Osauhing_MA2500056.pdf" at bounding box center [172, 412] width 229 height 10
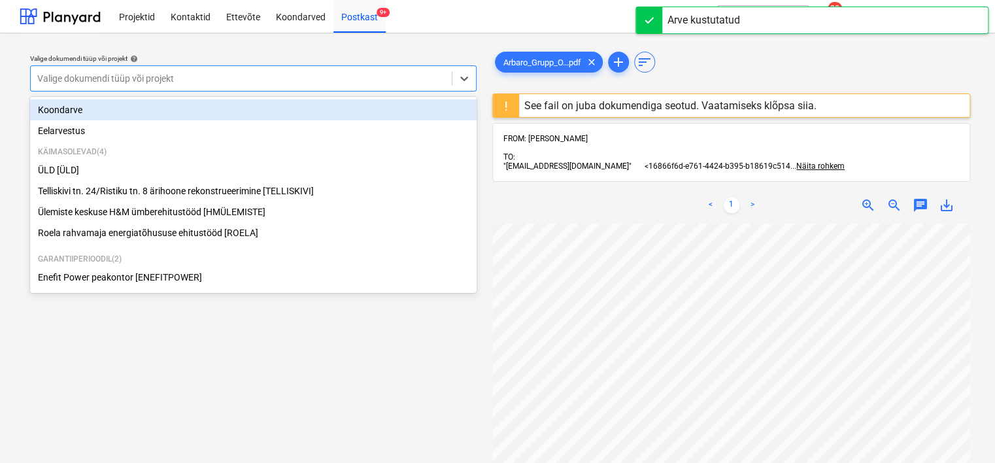
click at [212, 84] on div at bounding box center [241, 78] width 408 height 13
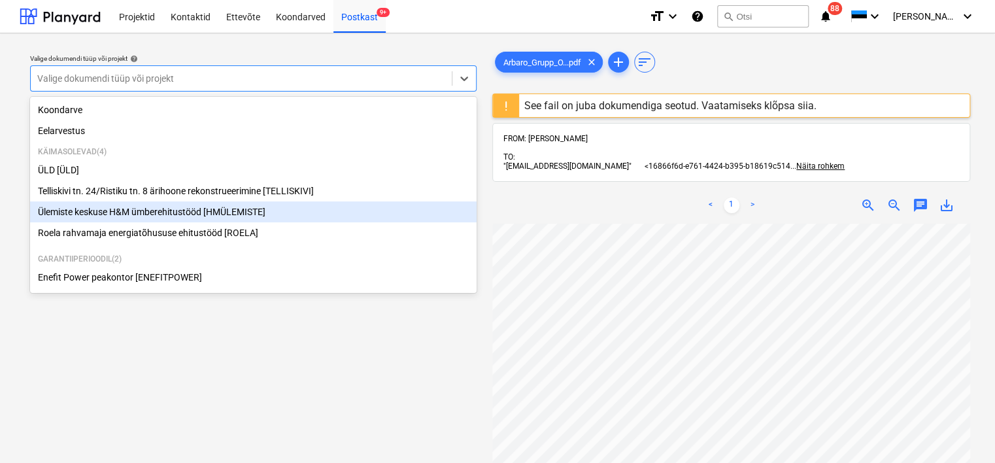
click at [138, 211] on div "Ülemiste keskuse H&M ümberehitustööd [HMÜLEMISTE]" at bounding box center [253, 211] width 446 height 21
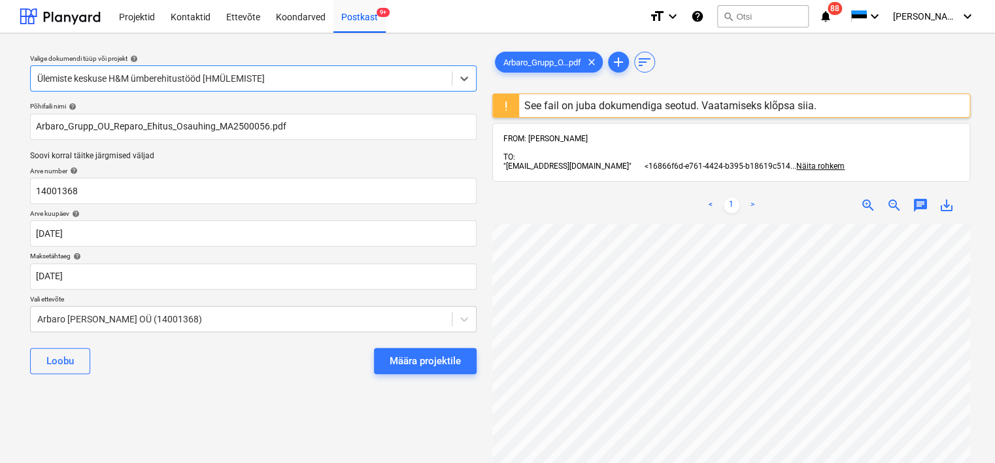
scroll to position [0, 69]
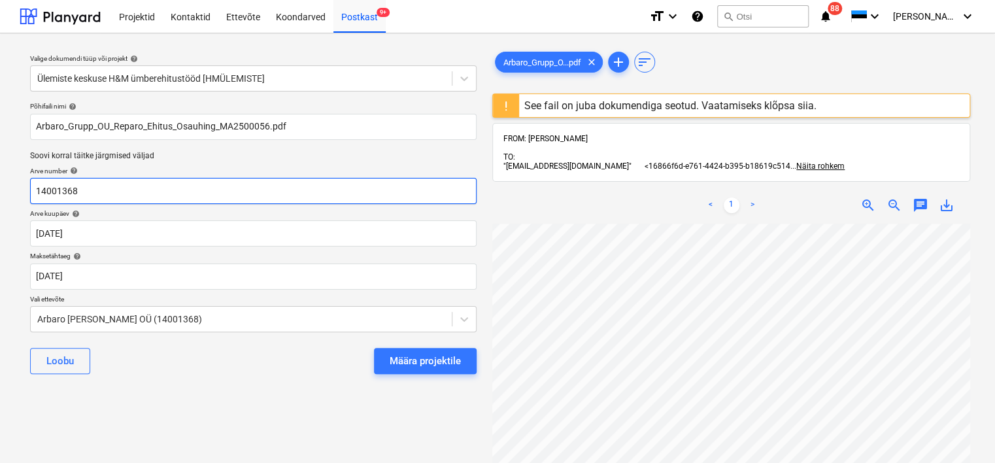
click at [163, 200] on input "14001368" at bounding box center [253, 191] width 446 height 26
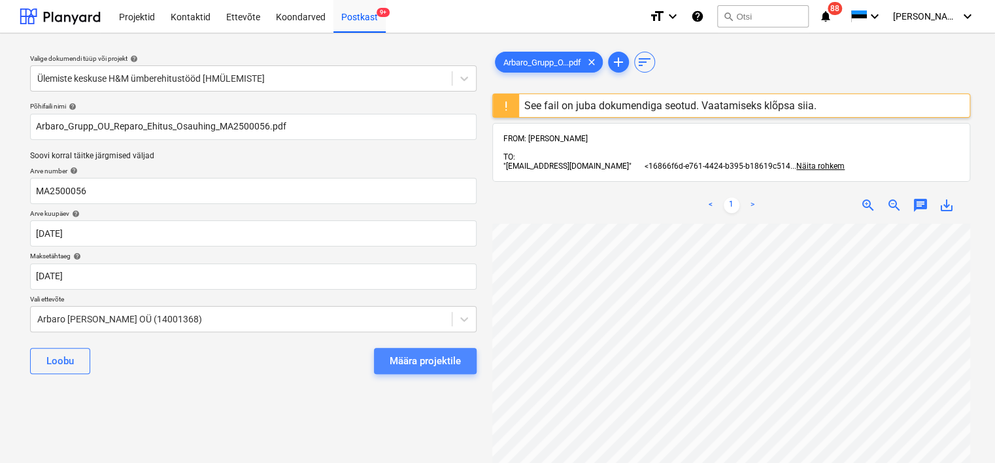
click at [451, 365] on div "Määra projektile" at bounding box center [425, 360] width 71 height 17
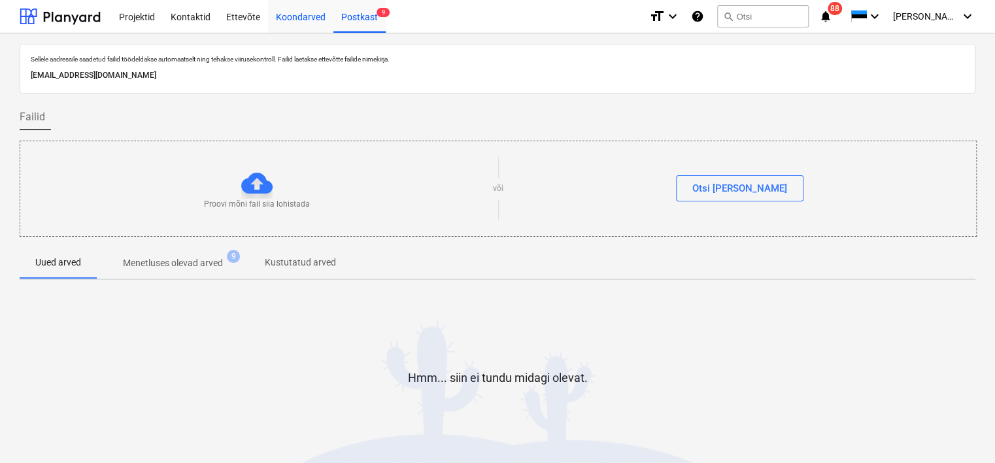
click at [303, 24] on div "Koondarved" at bounding box center [300, 15] width 65 height 33
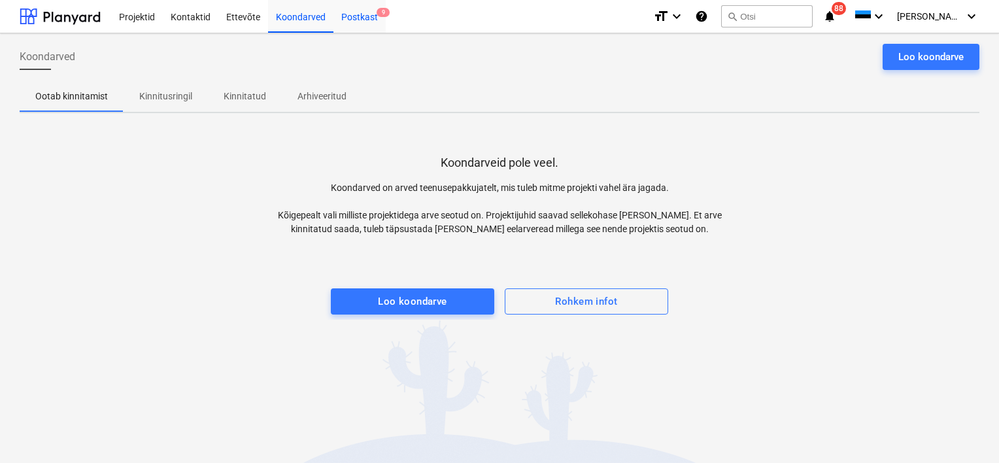
click at [343, 21] on div "Postkast 9" at bounding box center [359, 15] width 52 height 33
